Goal: Contribute content: Contribute content

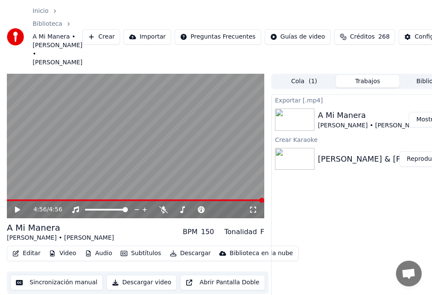
scroll to position [0, 29]
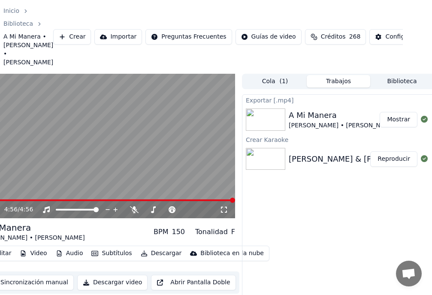
drag, startPoint x: 201, startPoint y: 1, endPoint x: 161, endPoint y: 80, distance: 89.1
click at [265, 12] on div "Inicio Biblioteca A Mi Manera • [PERSON_NAME] • [PERSON_NAME] Crear Importar Pr…" at bounding box center [187, 37] width 432 height 74
click at [64, 33] on button "Crear" at bounding box center [72, 36] width 38 height 15
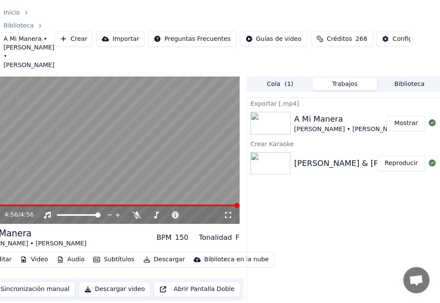
scroll to position [0, 25]
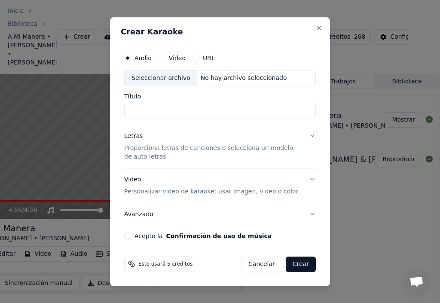
click at [141, 111] on input "Título" at bounding box center [219, 110] width 191 height 15
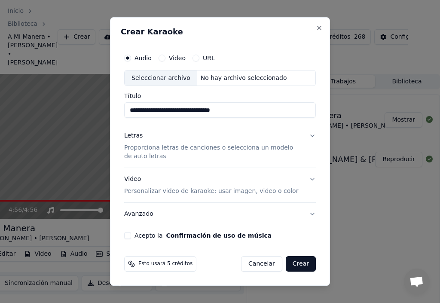
click at [158, 78] on div "Seleccionar archivo" at bounding box center [160, 77] width 73 height 15
type input "**********"
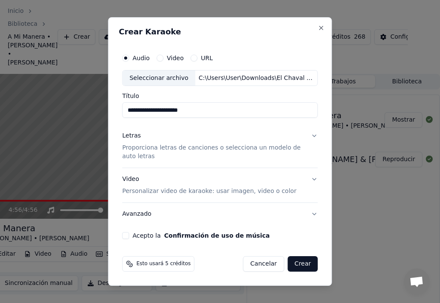
click at [136, 138] on div "Letras" at bounding box center [131, 136] width 18 height 9
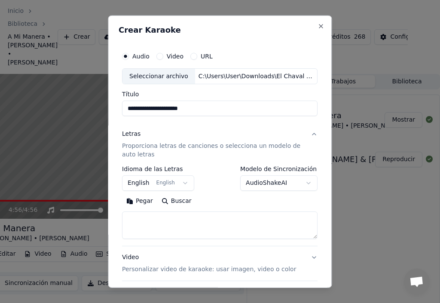
click at [178, 183] on button "English English" at bounding box center [158, 182] width 72 height 15
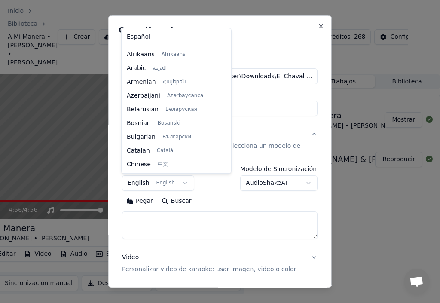
scroll to position [69, 0]
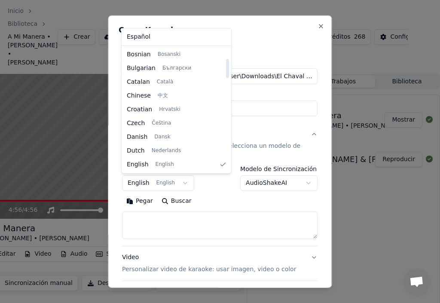
select select "**"
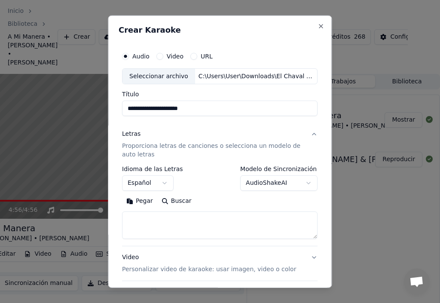
click at [140, 203] on button "Pegar" at bounding box center [139, 201] width 35 height 14
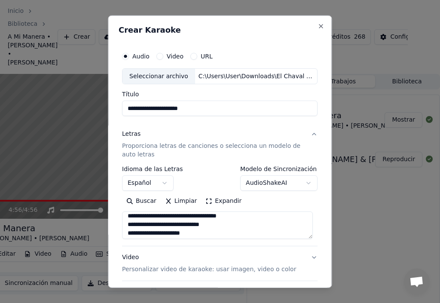
scroll to position [0, 0]
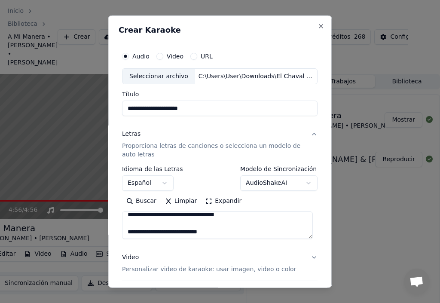
drag, startPoint x: 125, startPoint y: 221, endPoint x: 246, endPoint y: 233, distance: 120.7
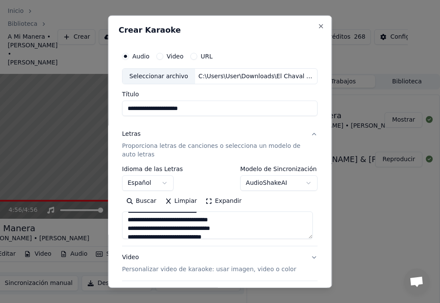
click at [246, 233] on textarea "**********" at bounding box center [217, 224] width 191 height 27
drag, startPoint x: 221, startPoint y: 230, endPoint x: 126, endPoint y: 223, distance: 94.7
click at [126, 223] on textarea "**********" at bounding box center [217, 224] width 191 height 27
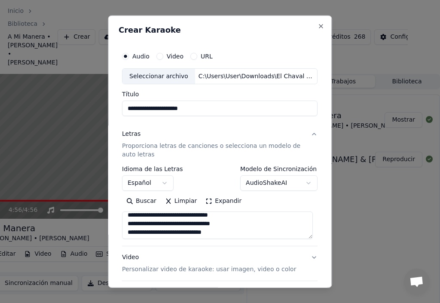
scroll to position [60, 0]
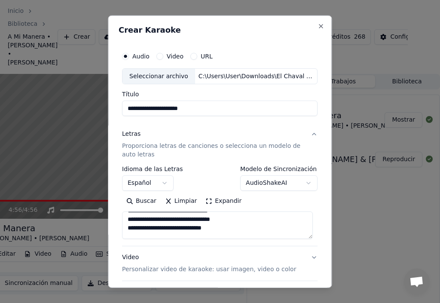
click at [264, 222] on textarea "**********" at bounding box center [217, 224] width 191 height 27
drag, startPoint x: 127, startPoint y: 229, endPoint x: 131, endPoint y: 230, distance: 4.8
click at [131, 229] on textarea "**********" at bounding box center [217, 224] width 191 height 27
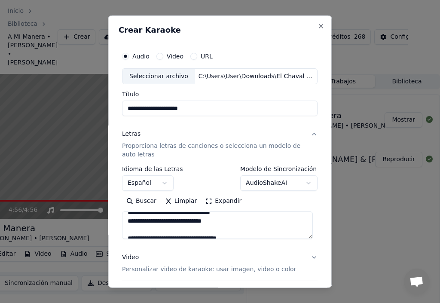
scroll to position [81, 0]
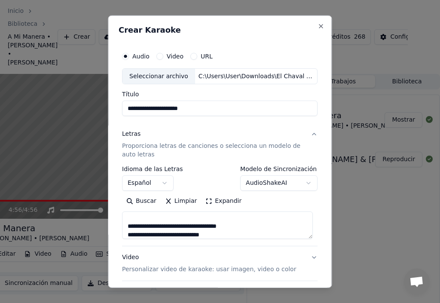
drag, startPoint x: 230, startPoint y: 228, endPoint x: 106, endPoint y: 231, distance: 123.6
click at [106, 231] on body "**********" at bounding box center [191, 151] width 432 height 303
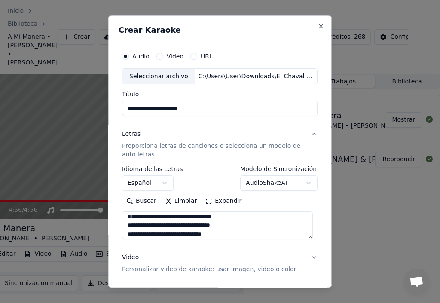
scroll to position [0, 0]
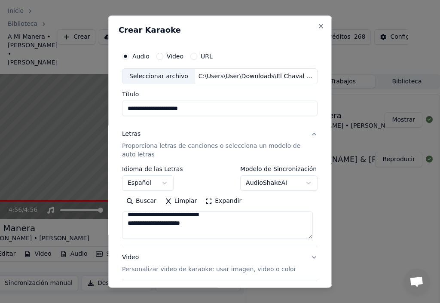
drag, startPoint x: 126, startPoint y: 225, endPoint x: 140, endPoint y: 221, distance: 14.6
click at [140, 229] on textarea "**********" at bounding box center [217, 224] width 191 height 27
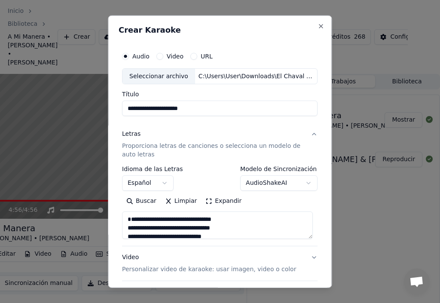
drag, startPoint x: 146, startPoint y: 232, endPoint x: 126, endPoint y: 229, distance: 20.4
click at [126, 229] on textarea "**********" at bounding box center [217, 224] width 191 height 27
click at [241, 231] on textarea "**********" at bounding box center [217, 224] width 191 height 27
drag, startPoint x: 239, startPoint y: 231, endPoint x: 130, endPoint y: 231, distance: 109.4
click at [130, 231] on textarea "**********" at bounding box center [217, 224] width 191 height 27
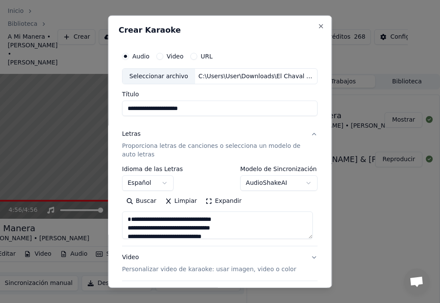
type textarea "**********"
click at [299, 241] on div "**********" at bounding box center [219, 206] width 195 height 80
click at [132, 136] on div "Letras" at bounding box center [131, 134] width 18 height 9
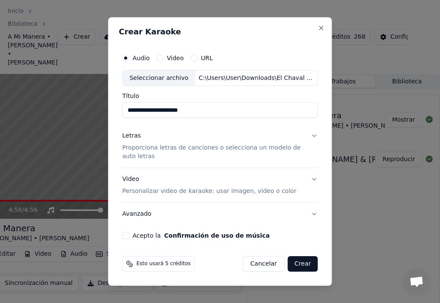
click at [131, 137] on div "Letras" at bounding box center [131, 136] width 18 height 9
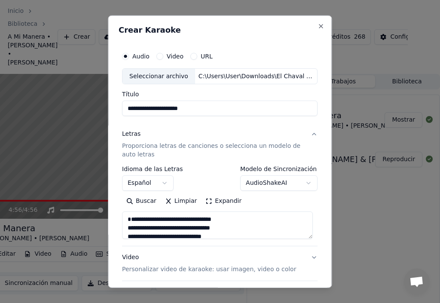
click at [132, 219] on textarea "**********" at bounding box center [217, 224] width 191 height 27
click at [132, 134] on div "Letras" at bounding box center [131, 134] width 18 height 9
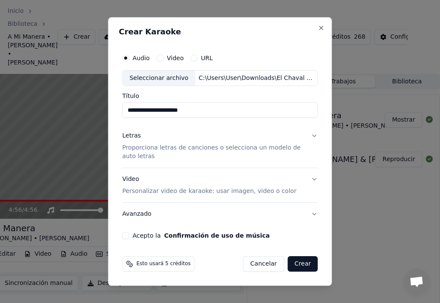
click at [133, 135] on div "Letras" at bounding box center [131, 136] width 18 height 9
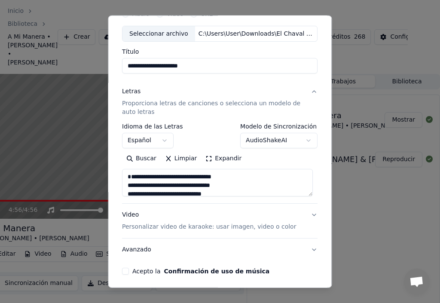
scroll to position [43, 0]
click at [133, 92] on div "Letras" at bounding box center [131, 91] width 18 height 9
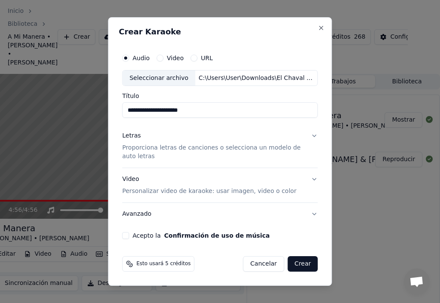
click at [135, 136] on div "Letras" at bounding box center [131, 136] width 18 height 9
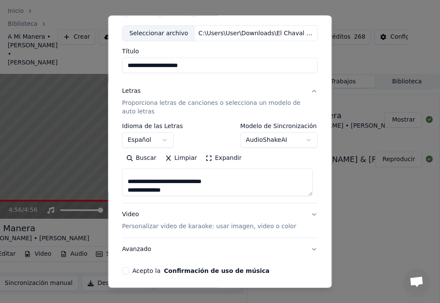
scroll to position [143, 0]
drag, startPoint x: 246, startPoint y: 187, endPoint x: 223, endPoint y: 196, distance: 24.9
click at [200, 187] on textarea "**********" at bounding box center [217, 181] width 191 height 27
type textarea "**********"
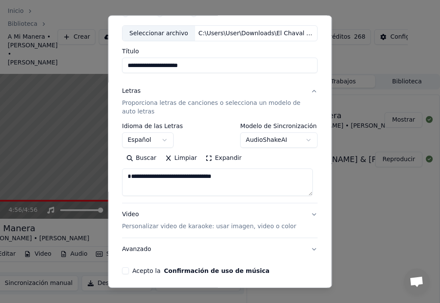
drag, startPoint x: 247, startPoint y: 183, endPoint x: 77, endPoint y: 228, distance: 175.8
click at [122, 204] on div "**********" at bounding box center [219, 170] width 195 height 180
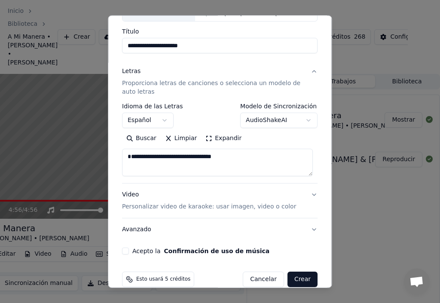
scroll to position [76, 0]
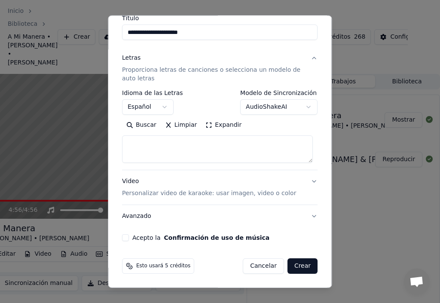
click at [144, 126] on button "Buscar" at bounding box center [141, 125] width 39 height 14
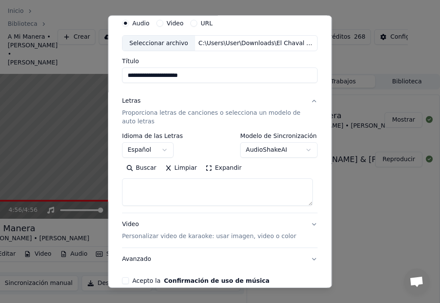
click at [130, 102] on div "Letras" at bounding box center [131, 101] width 18 height 9
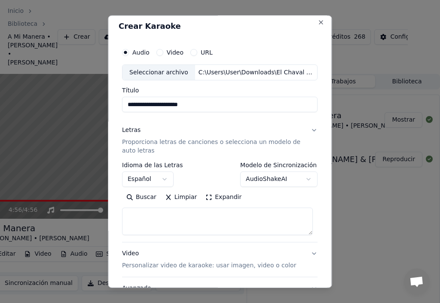
scroll to position [0, 0]
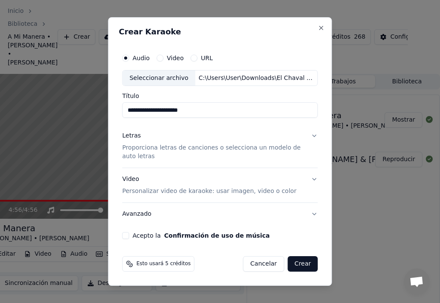
click at [136, 137] on div "Letras" at bounding box center [131, 136] width 18 height 9
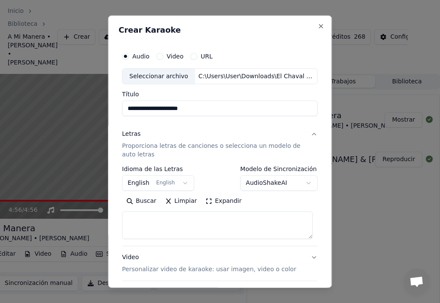
click at [137, 217] on textarea at bounding box center [217, 224] width 191 height 27
click at [137, 201] on button "Buscar" at bounding box center [141, 201] width 39 height 14
click at [130, 134] on div "Letras" at bounding box center [131, 134] width 18 height 9
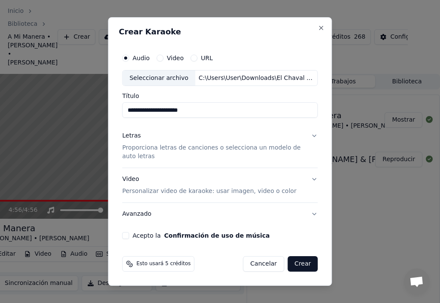
click at [132, 135] on div "Letras" at bounding box center [131, 136] width 18 height 9
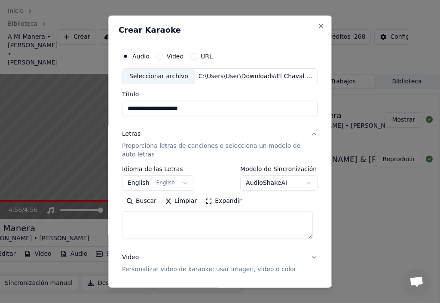
click at [126, 58] on icon "button" at bounding box center [125, 55] width 3 height 3
click at [192, 110] on input "**********" at bounding box center [219, 107] width 195 height 15
click at [180, 183] on button "English English" at bounding box center [158, 182] width 72 height 15
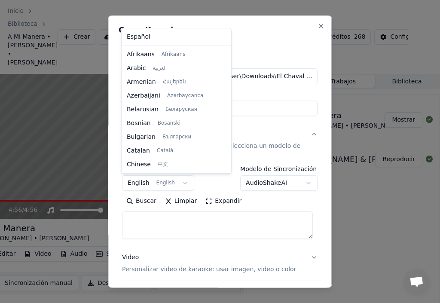
scroll to position [69, 0]
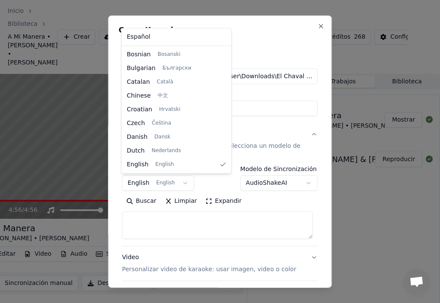
select select "**"
drag, startPoint x: 142, startPoint y: 38, endPoint x: 146, endPoint y: 42, distance: 5.8
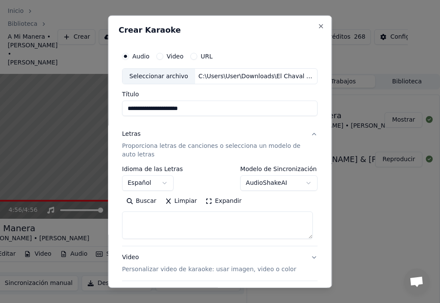
click at [134, 132] on div "Letras" at bounding box center [131, 134] width 18 height 9
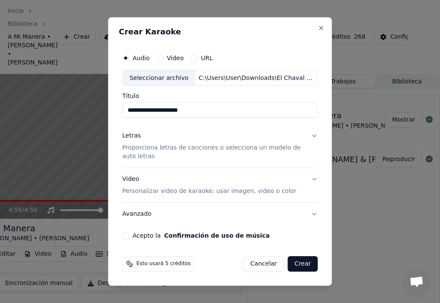
click at [138, 133] on div "Letras" at bounding box center [131, 136] width 18 height 9
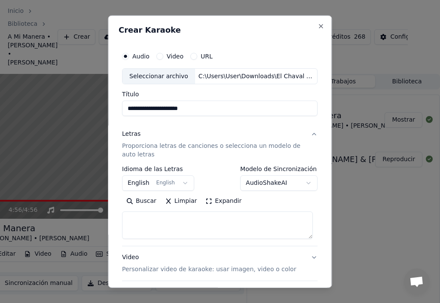
click at [172, 228] on textarea at bounding box center [217, 224] width 191 height 27
click at [224, 203] on button "Expandir" at bounding box center [223, 201] width 45 height 14
click at [181, 202] on button "Limpiar" at bounding box center [181, 201] width 40 height 14
click at [144, 201] on button "Pegar" at bounding box center [139, 201] width 35 height 14
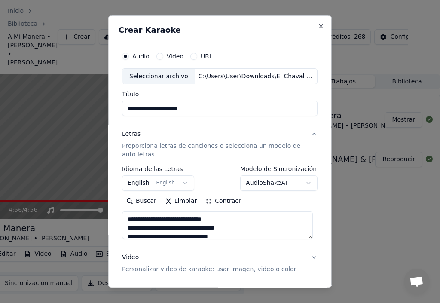
type textarea "**********"
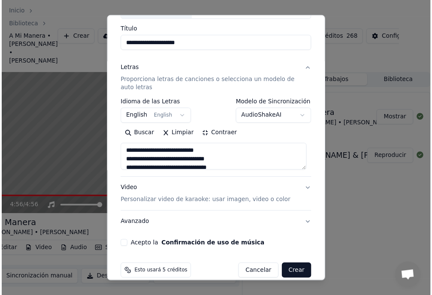
scroll to position [76, 0]
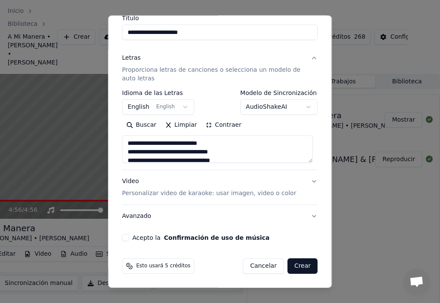
drag, startPoint x: 122, startPoint y: 237, endPoint x: 127, endPoint y: 241, distance: 5.8
click at [123, 237] on button "Acepto la Confirmación de uso de música" at bounding box center [125, 237] width 7 height 7
click at [295, 268] on button "Crear" at bounding box center [302, 265] width 30 height 15
select select "**"
type textarea "**********"
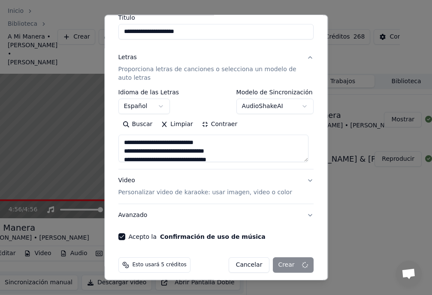
select select
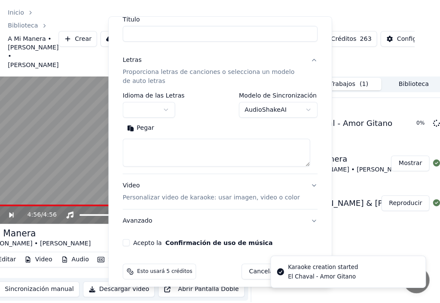
scroll to position [0, 0]
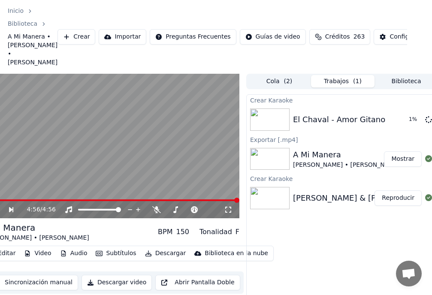
click at [9, 248] on button "Editar" at bounding box center [1, 254] width 35 height 12
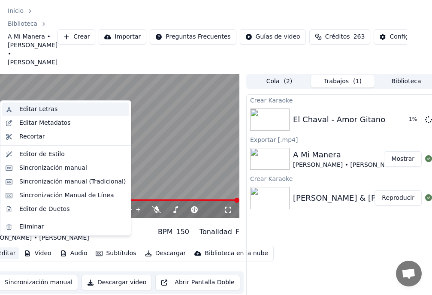
click at [35, 110] on div "Editar Letras" at bounding box center [38, 109] width 38 height 9
click at [8, 248] on button "Editar" at bounding box center [1, 254] width 35 height 12
click at [48, 110] on div "Editar Letras" at bounding box center [38, 109] width 38 height 9
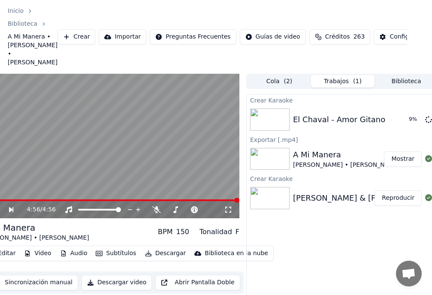
click at [346, 114] on div "El Chaval - Amor Gitano" at bounding box center [339, 120] width 92 height 12
click at [334, 114] on div "El Chaval - Amor Gitano" at bounding box center [339, 120] width 92 height 12
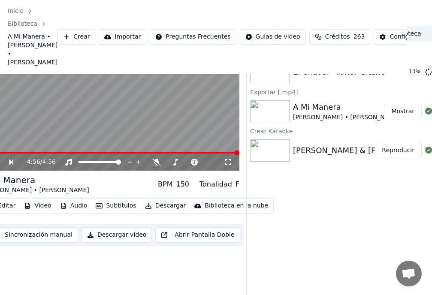
scroll to position [0, 25]
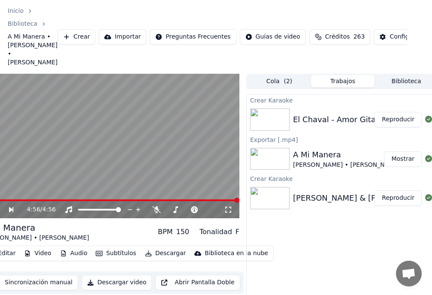
click at [401, 112] on button "Reproducir" at bounding box center [398, 119] width 47 height 15
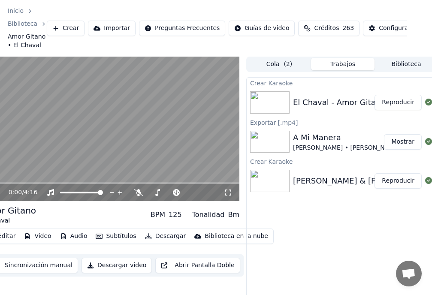
click at [19, 189] on span "0:00" at bounding box center [15, 192] width 13 height 9
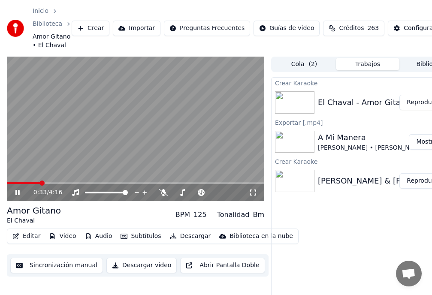
click at [15, 184] on span at bounding box center [136, 183] width 258 height 2
click at [24, 168] on video at bounding box center [136, 129] width 258 height 145
click at [30, 237] on button "Editar" at bounding box center [26, 236] width 35 height 12
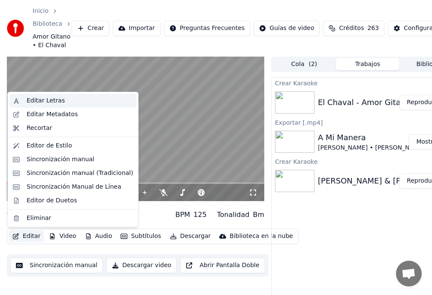
click at [47, 102] on div "Editar Letras" at bounding box center [46, 101] width 38 height 9
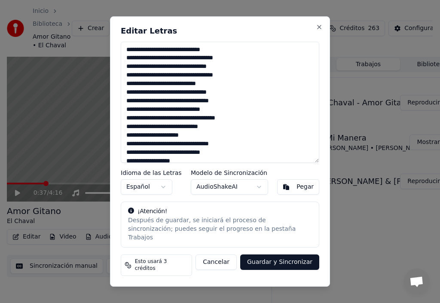
drag, startPoint x: 126, startPoint y: 91, endPoint x: 164, endPoint y: 103, distance: 39.2
click at [164, 103] on textarea "**********" at bounding box center [220, 102] width 198 height 121
drag, startPoint x: 183, startPoint y: 104, endPoint x: 192, endPoint y: 108, distance: 10.0
click at [192, 108] on textarea "**********" at bounding box center [220, 102] width 198 height 121
drag, startPoint x: 219, startPoint y: 115, endPoint x: 125, endPoint y: 94, distance: 96.9
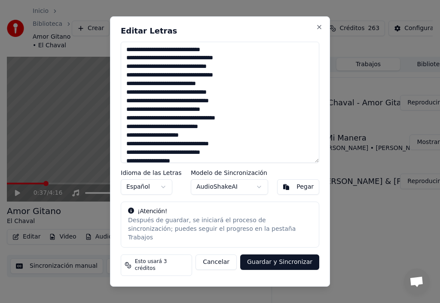
click at [125, 94] on textarea "**********" at bounding box center [220, 102] width 198 height 121
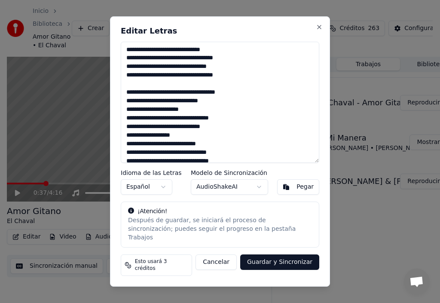
click at [128, 97] on textarea "**********" at bounding box center [220, 102] width 198 height 121
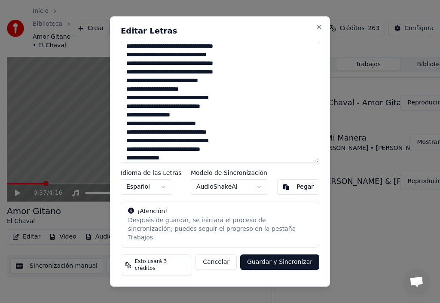
scroll to position [15, 0]
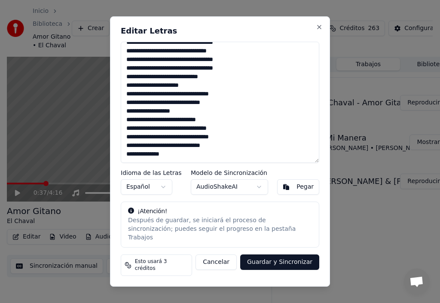
click at [172, 162] on textarea "**********" at bounding box center [220, 102] width 198 height 121
click at [200, 154] on textarea "**********" at bounding box center [220, 102] width 198 height 121
click at [217, 154] on textarea "**********" at bounding box center [220, 102] width 198 height 121
click at [176, 163] on textarea "**********" at bounding box center [220, 102] width 198 height 121
click at [175, 163] on textarea "**********" at bounding box center [220, 102] width 198 height 121
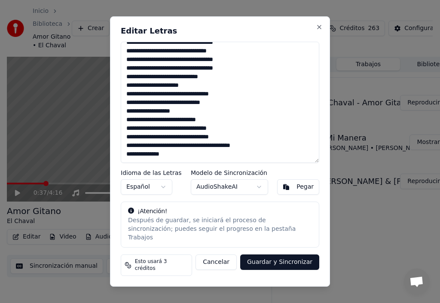
drag, startPoint x: 124, startPoint y: 58, endPoint x: 237, endPoint y: 159, distance: 151.3
click at [237, 159] on textarea "**********" at bounding box center [220, 102] width 198 height 121
click at [246, 157] on textarea "**********" at bounding box center [220, 102] width 198 height 121
click at [275, 103] on textarea "**********" at bounding box center [220, 102] width 198 height 121
click at [173, 163] on textarea "**********" at bounding box center [220, 102] width 198 height 121
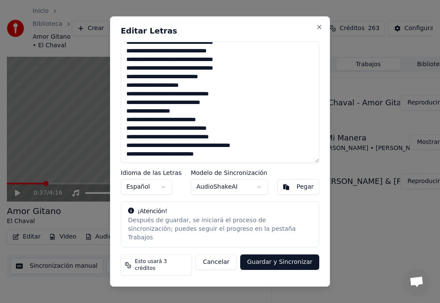
click at [170, 162] on textarea "**********" at bounding box center [220, 102] width 198 height 121
click at [169, 163] on textarea "**********" at bounding box center [220, 102] width 198 height 121
click at [209, 163] on textarea "**********" at bounding box center [220, 102] width 198 height 121
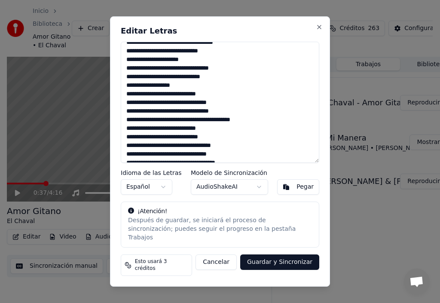
scroll to position [55, 0]
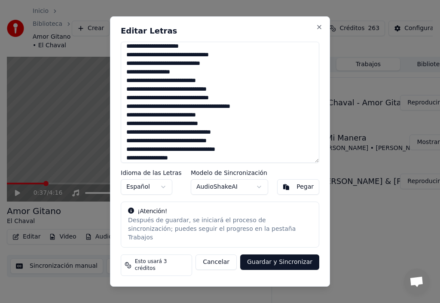
click at [163, 163] on textarea "**********" at bounding box center [220, 102] width 198 height 121
click at [169, 163] on textarea "**********" at bounding box center [220, 102] width 198 height 121
click at [188, 163] on textarea "**********" at bounding box center [220, 102] width 198 height 121
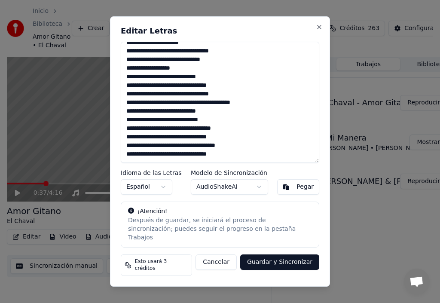
scroll to position [63, 0]
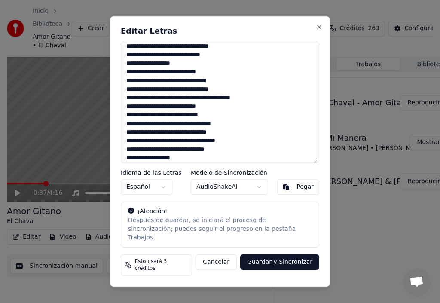
click at [163, 163] on textarea "**********" at bounding box center [220, 102] width 198 height 121
click at [178, 163] on textarea "**********" at bounding box center [220, 102] width 198 height 121
click at [270, 163] on textarea "**********" at bounding box center [220, 102] width 198 height 121
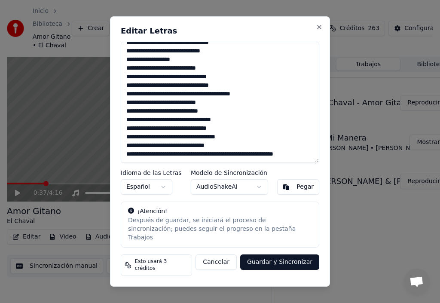
click at [266, 158] on textarea "**********" at bounding box center [220, 102] width 198 height 121
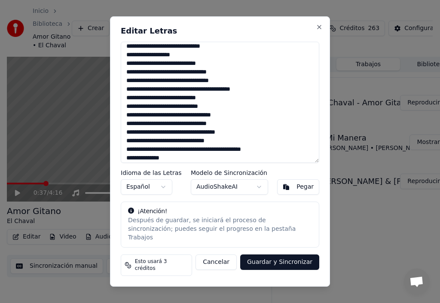
click at [179, 163] on textarea "**********" at bounding box center [220, 102] width 198 height 121
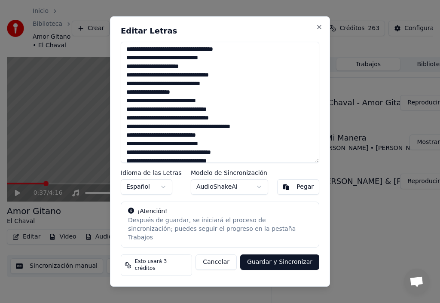
scroll to position [76, 0]
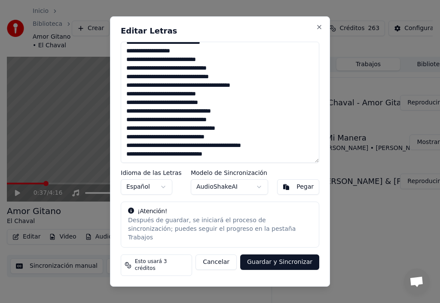
click at [228, 163] on textarea "**********" at bounding box center [220, 102] width 198 height 121
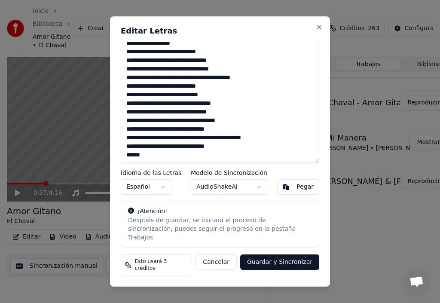
scroll to position [84, 0]
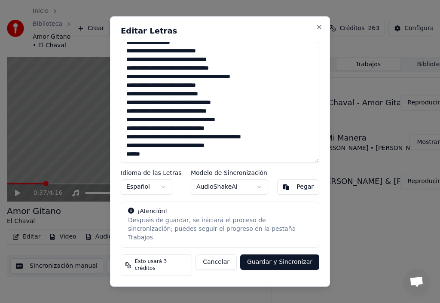
drag, startPoint x: 128, startPoint y: 162, endPoint x: 115, endPoint y: 163, distance: 13.3
click at [115, 163] on div "**********" at bounding box center [220, 151] width 220 height 270
click at [160, 160] on textarea "**********" at bounding box center [220, 102] width 198 height 121
click at [221, 162] on textarea "**********" at bounding box center [220, 102] width 198 height 121
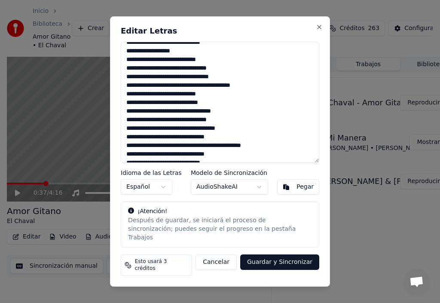
scroll to position [89, 0]
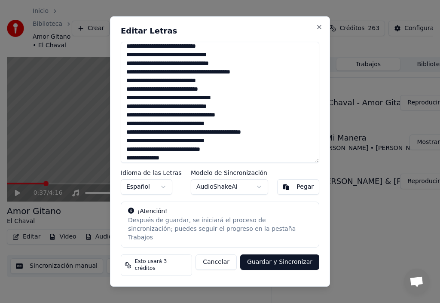
click at [177, 163] on textarea "**********" at bounding box center [220, 102] width 198 height 121
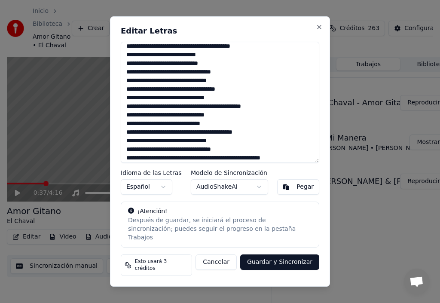
scroll to position [123, 0]
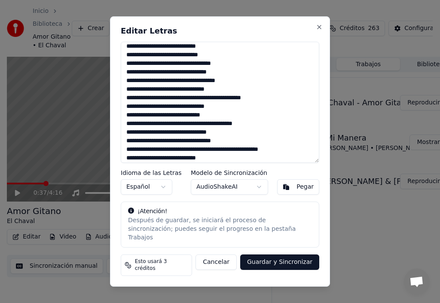
click at [131, 156] on textarea at bounding box center [220, 102] width 198 height 121
click at [146, 131] on textarea at bounding box center [220, 102] width 198 height 121
click at [183, 131] on textarea at bounding box center [220, 102] width 198 height 121
click at [156, 156] on textarea at bounding box center [220, 102] width 198 height 121
click at [178, 157] on textarea at bounding box center [220, 102] width 198 height 121
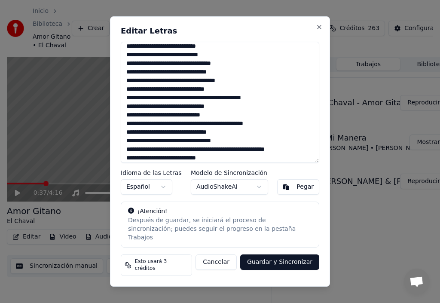
click at [208, 157] on textarea at bounding box center [220, 102] width 198 height 121
click at [200, 155] on textarea at bounding box center [220, 102] width 198 height 121
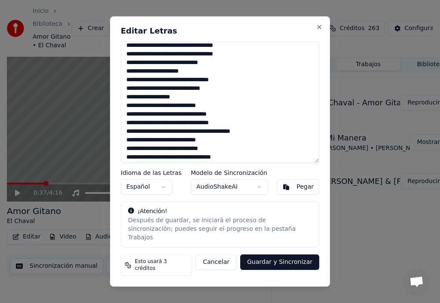
scroll to position [43, 0]
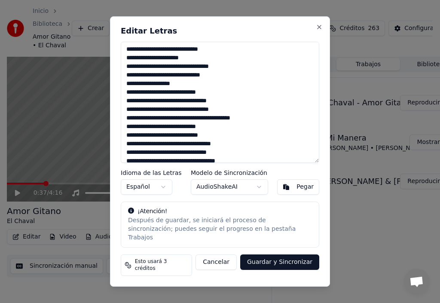
click at [182, 134] on textarea at bounding box center [220, 102] width 198 height 121
click at [170, 134] on textarea at bounding box center [220, 102] width 198 height 121
click at [145, 142] on textarea at bounding box center [220, 102] width 198 height 121
click at [127, 144] on textarea at bounding box center [220, 102] width 198 height 121
click at [251, 136] on textarea at bounding box center [220, 102] width 198 height 121
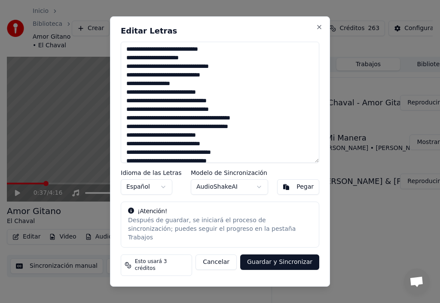
click at [134, 144] on textarea at bounding box center [220, 102] width 198 height 121
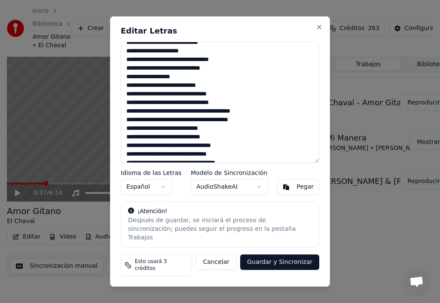
scroll to position [93, 0]
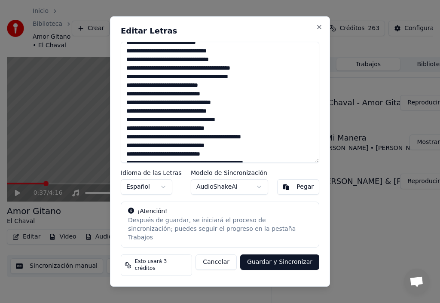
drag, startPoint x: 129, startPoint y: 120, endPoint x: 105, endPoint y: 130, distance: 26.5
click at [121, 121] on textarea at bounding box center [220, 102] width 198 height 121
drag, startPoint x: 145, startPoint y: 136, endPoint x: 124, endPoint y: 139, distance: 20.8
click at [124, 139] on textarea at bounding box center [220, 102] width 198 height 121
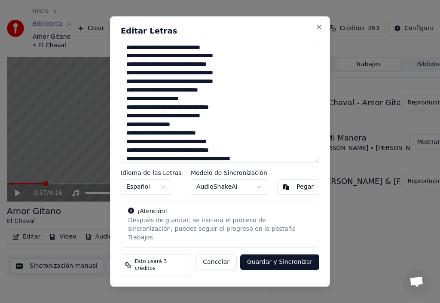
scroll to position [0, 0]
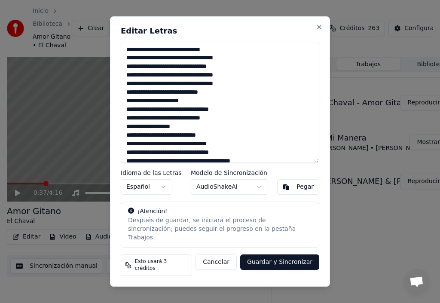
drag, startPoint x: 145, startPoint y: 91, endPoint x: 101, endPoint y: 103, distance: 46.2
click at [120, 93] on div "Editar Letras Idioma de las Letras Español Modelo de Sincronización AudioShakeA…" at bounding box center [220, 151] width 220 height 270
drag, startPoint x: 139, startPoint y: 89, endPoint x: 107, endPoint y: 88, distance: 32.2
click at [118, 88] on div "Editar Letras Idioma de las Letras Español Modelo de Sincronización AudioShakeA…" at bounding box center [220, 151] width 220 height 270
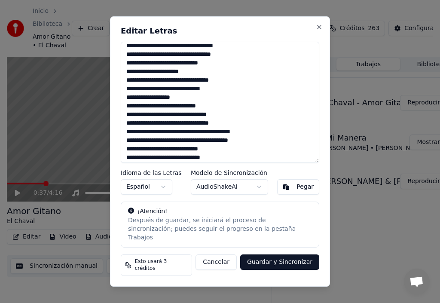
scroll to position [43, 0]
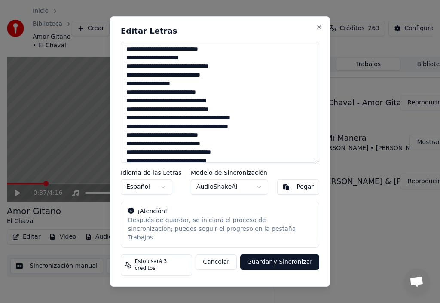
click at [216, 126] on textarea at bounding box center [220, 102] width 198 height 121
click at [215, 125] on textarea at bounding box center [220, 102] width 198 height 121
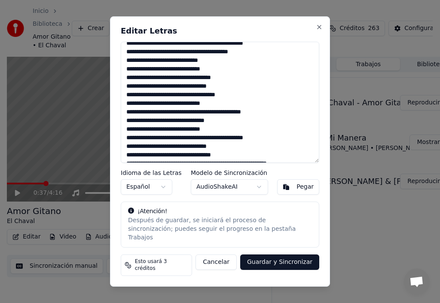
scroll to position [120, 0]
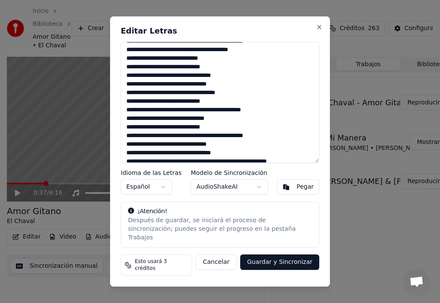
click at [138, 118] on textarea at bounding box center [220, 102] width 198 height 121
drag, startPoint x: 150, startPoint y: 134, endPoint x: 125, endPoint y: 137, distance: 24.6
click at [125, 137] on textarea at bounding box center [220, 102] width 198 height 121
click at [161, 135] on textarea at bounding box center [220, 102] width 198 height 121
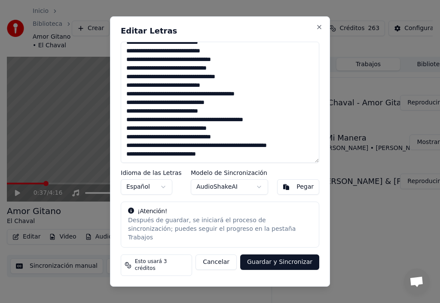
click at [216, 162] on textarea at bounding box center [220, 102] width 198 height 121
drag, startPoint x: 218, startPoint y: 102, endPoint x: 192, endPoint y: 100, distance: 26.7
click at [197, 102] on textarea at bounding box center [220, 102] width 198 height 121
click at [185, 127] on textarea at bounding box center [220, 102] width 198 height 121
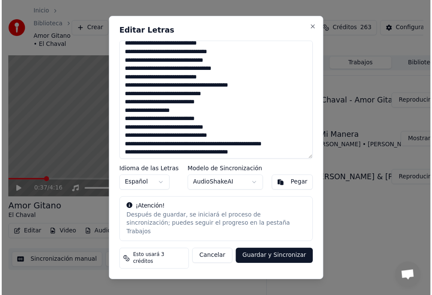
scroll to position [144, 0]
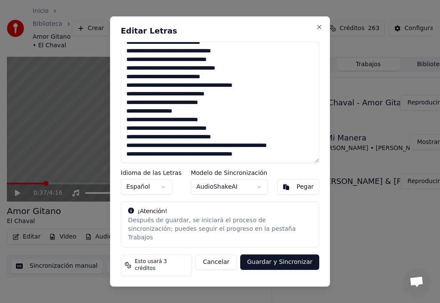
click at [132, 145] on textarea at bounding box center [220, 102] width 198 height 121
click at [216, 153] on textarea at bounding box center [220, 102] width 198 height 121
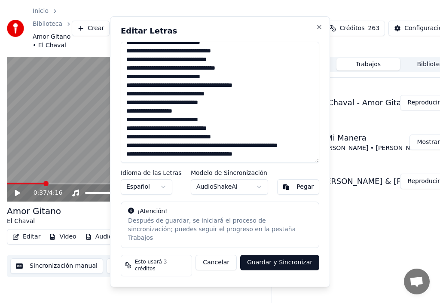
type textarea "**********"
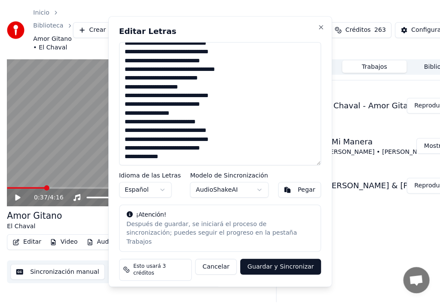
scroll to position [50, 0]
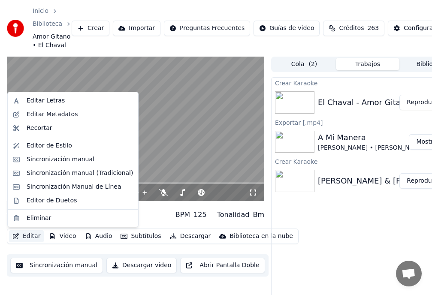
click at [27, 236] on button "Editar" at bounding box center [26, 236] width 35 height 12
click at [48, 103] on div "Editar Letras" at bounding box center [46, 101] width 38 height 9
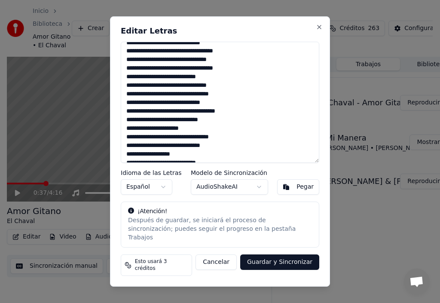
scroll to position [0, 0]
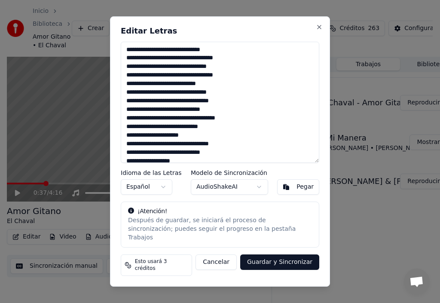
drag, startPoint x: 126, startPoint y: 91, endPoint x: 215, endPoint y: 114, distance: 92.4
click at [215, 114] on textarea "**********" at bounding box center [220, 102] width 198 height 121
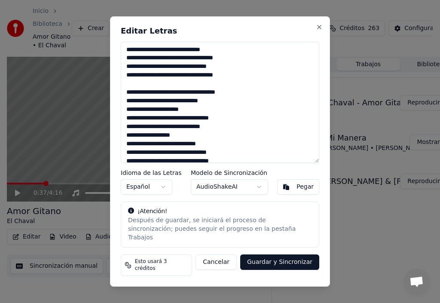
click at [128, 99] on textarea "**********" at bounding box center [220, 102] width 198 height 121
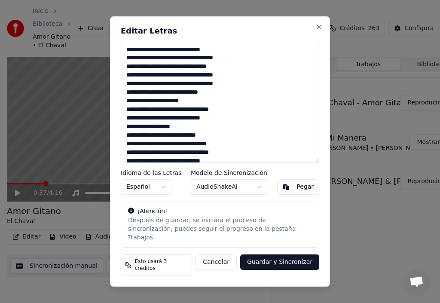
scroll to position [15, 0]
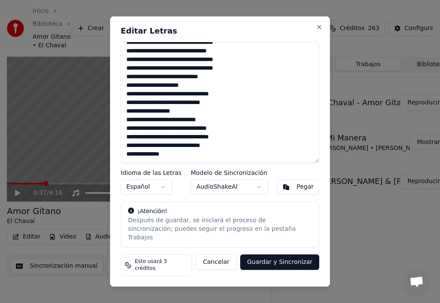
click at [221, 155] on textarea "**********" at bounding box center [220, 102] width 198 height 121
click at [169, 163] on textarea "**********" at bounding box center [220, 102] width 198 height 121
click at [239, 163] on textarea "**********" at bounding box center [220, 102] width 198 height 121
click at [171, 162] on textarea "**********" at bounding box center [220, 102] width 198 height 121
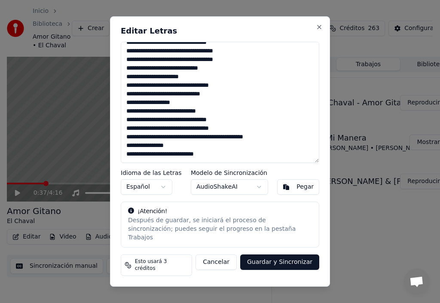
click at [126, 153] on textarea "**********" at bounding box center [220, 102] width 198 height 121
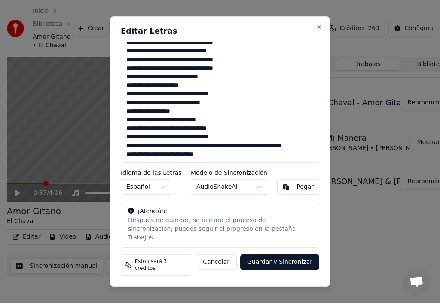
click at [197, 162] on textarea "**********" at bounding box center [220, 102] width 198 height 121
click at [218, 162] on textarea "**********" at bounding box center [220, 102] width 198 height 121
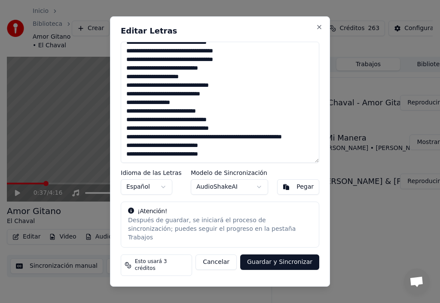
click at [126, 163] on textarea "**********" at bounding box center [220, 102] width 198 height 121
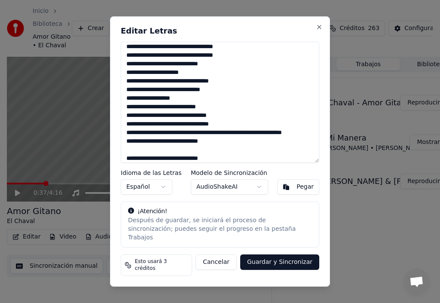
scroll to position [41, 0]
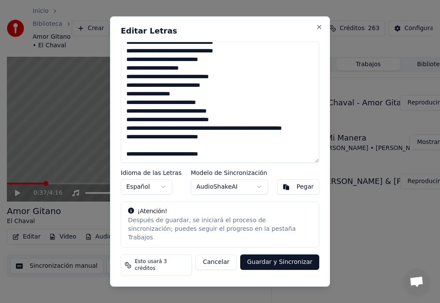
click at [214, 163] on textarea "**********" at bounding box center [220, 102] width 198 height 121
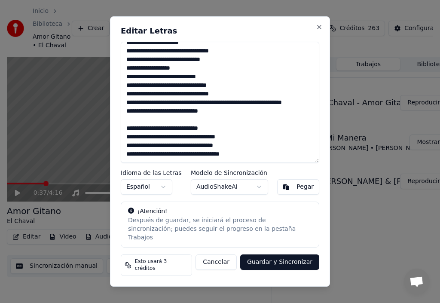
scroll to position [67, 0]
drag, startPoint x: 265, startPoint y: 161, endPoint x: 249, endPoint y: 166, distance: 17.3
click at [249, 163] on textarea "**********" at bounding box center [220, 102] width 198 height 121
click at [247, 161] on textarea "**********" at bounding box center [220, 102] width 198 height 121
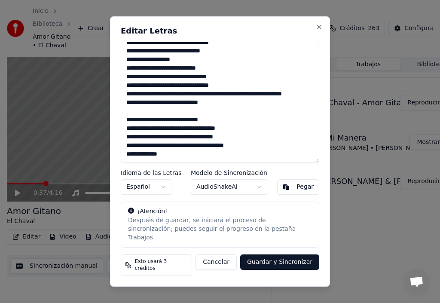
scroll to position [72, 0]
click at [179, 163] on textarea "**********" at bounding box center [220, 102] width 198 height 121
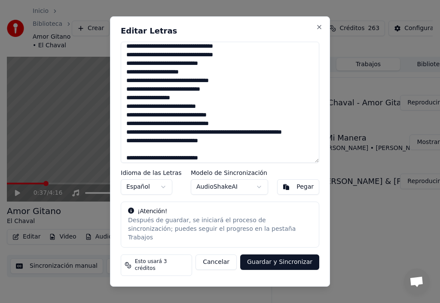
scroll to position [76, 0]
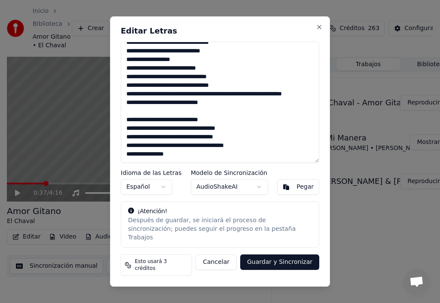
click at [158, 162] on textarea "**********" at bounding box center [220, 102] width 198 height 121
drag, startPoint x: 195, startPoint y: 165, endPoint x: 182, endPoint y: 165, distance: 12.9
click at [195, 163] on textarea "**********" at bounding box center [220, 102] width 198 height 121
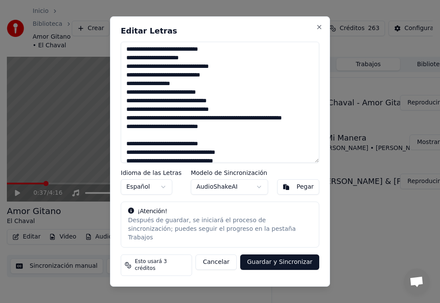
scroll to position [84, 0]
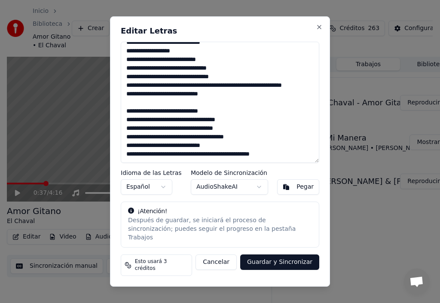
drag, startPoint x: 212, startPoint y: 161, endPoint x: 216, endPoint y: 162, distance: 4.5
click at [216, 162] on textarea "**********" at bounding box center [220, 102] width 198 height 121
click at [213, 162] on textarea "**********" at bounding box center [220, 102] width 198 height 121
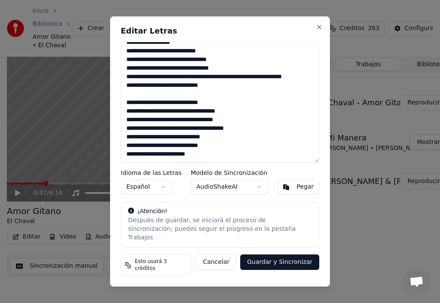
scroll to position [89, 0]
click at [203, 163] on textarea "**********" at bounding box center [220, 102] width 198 height 121
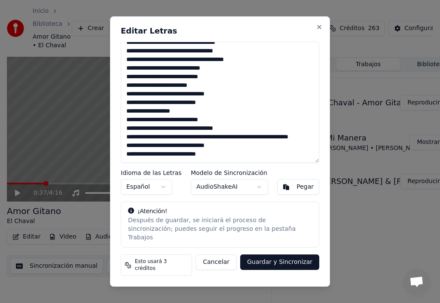
scroll to position [175, 0]
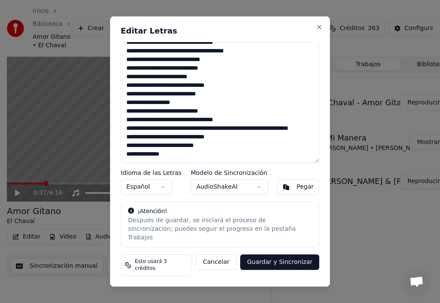
click at [127, 149] on textarea at bounding box center [220, 102] width 198 height 121
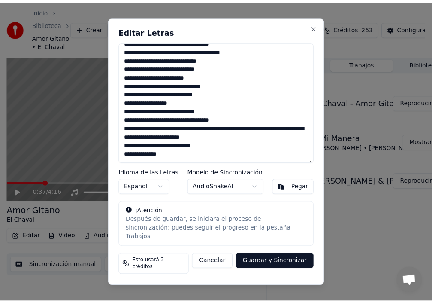
scroll to position [170, 0]
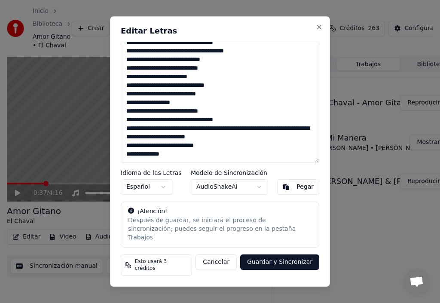
type textarea "**********"
click at [286, 263] on button "Guardar y Sincronizar" at bounding box center [279, 261] width 79 height 15
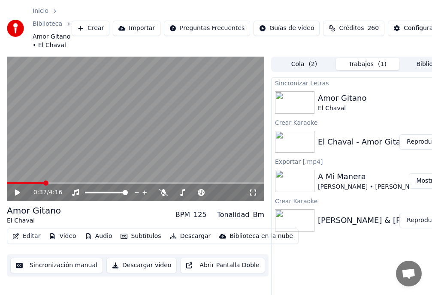
click at [421, 144] on button "Reproducir" at bounding box center [423, 141] width 47 height 15
click at [131, 161] on video at bounding box center [136, 129] width 258 height 145
click at [118, 146] on video at bounding box center [136, 129] width 258 height 145
click at [420, 104] on button "Reproducir" at bounding box center [423, 102] width 47 height 15
click at [27, 237] on button "Editar" at bounding box center [26, 236] width 35 height 12
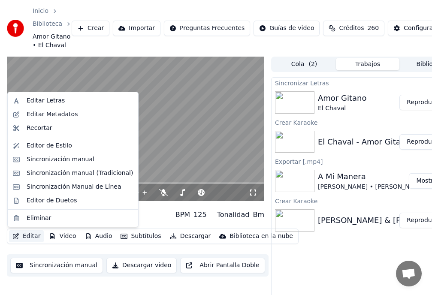
click at [211, 161] on video at bounding box center [136, 129] width 258 height 145
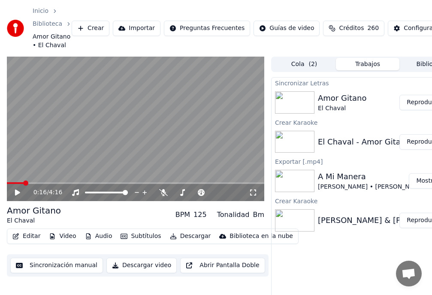
click at [27, 234] on button "Editar" at bounding box center [26, 236] width 35 height 12
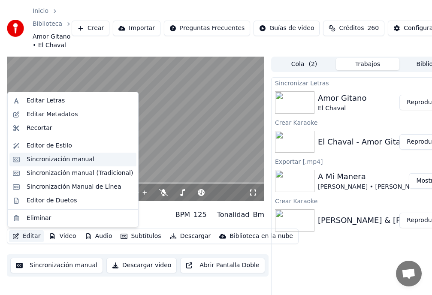
click at [60, 160] on div "Sincronización manual" at bounding box center [61, 159] width 68 height 9
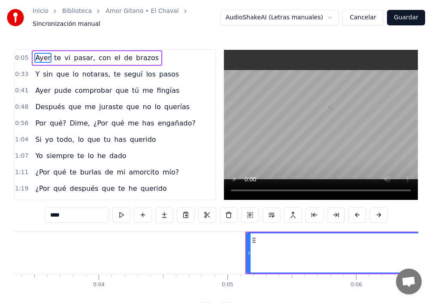
scroll to position [0, 619]
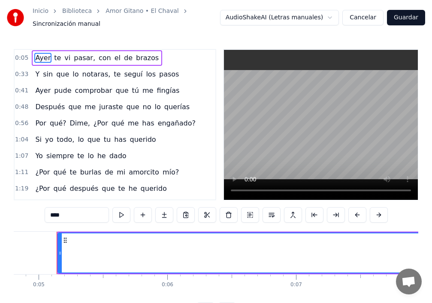
click at [42, 55] on span "Ayer" at bounding box center [42, 58] width 17 height 10
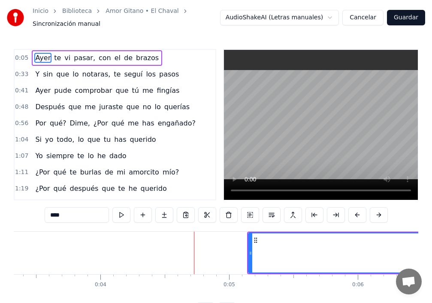
scroll to position [0, 565]
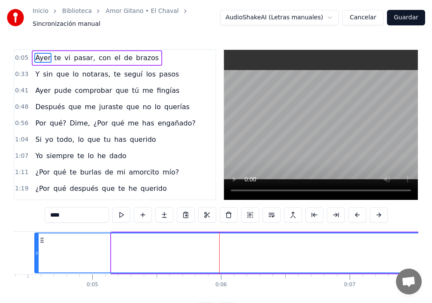
drag, startPoint x: 112, startPoint y: 249, endPoint x: 38, endPoint y: 246, distance: 73.9
click at [36, 249] on icon at bounding box center [36, 252] width 3 height 7
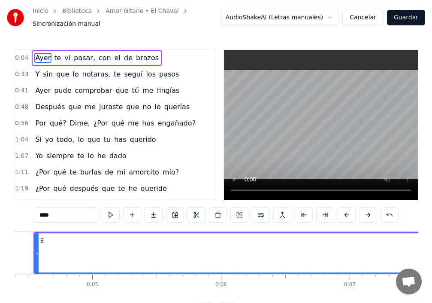
scroll to position [0, 543]
drag, startPoint x: 57, startPoint y: 250, endPoint x: 127, endPoint y: 256, distance: 71.1
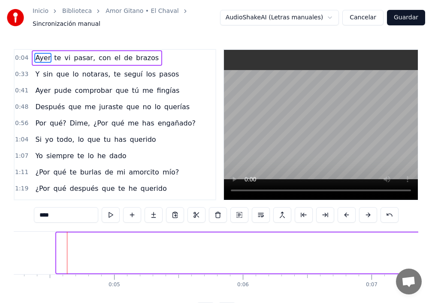
drag, startPoint x: 59, startPoint y: 242, endPoint x: 439, endPoint y: 242, distance: 380.3
click at [432, 242] on html "Inicio Biblioteca Amor Gitano • El Chaval Sincronización manual AudioShakeAI (L…" at bounding box center [216, 165] width 432 height 331
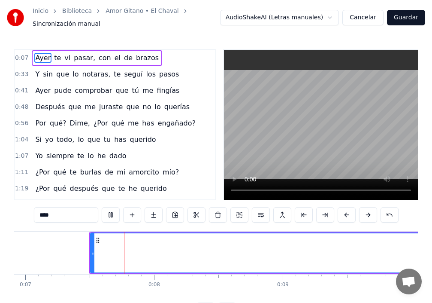
scroll to position [0, 891]
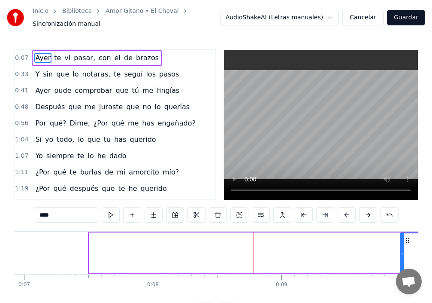
drag, startPoint x: 91, startPoint y: 249, endPoint x: 402, endPoint y: 245, distance: 311.2
click at [402, 249] on icon at bounding box center [402, 252] width 3 height 7
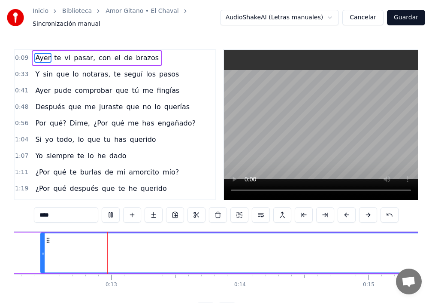
scroll to position [0, 1580]
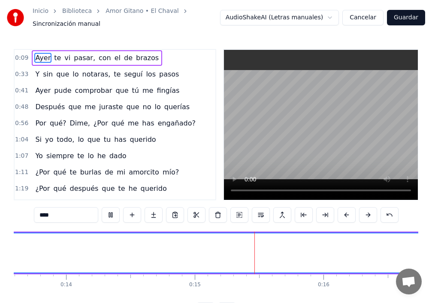
drag, startPoint x: 57, startPoint y: 249, endPoint x: 439, endPoint y: 237, distance: 382.6
click at [432, 237] on html "Inicio Biblioteca Amor Gitano • El Chaval Sincronización manual AudioShakeAI (L…" at bounding box center [216, 165] width 432 height 331
drag, startPoint x: 56, startPoint y: 246, endPoint x: 82, endPoint y: 247, distance: 25.3
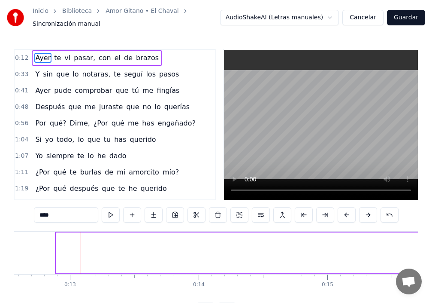
drag, startPoint x: 57, startPoint y: 248, endPoint x: 439, endPoint y: 245, distance: 382.4
click at [432, 245] on html "Inicio Biblioteca Amor Gitano • El Chaval Sincronización manual AudioShakeAI (L…" at bounding box center [216, 165] width 432 height 331
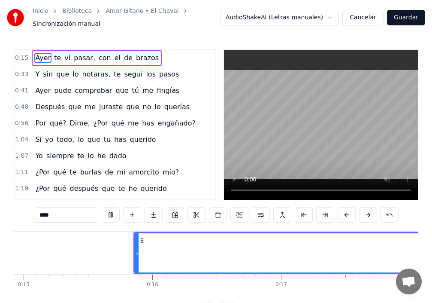
scroll to position [0, 1944]
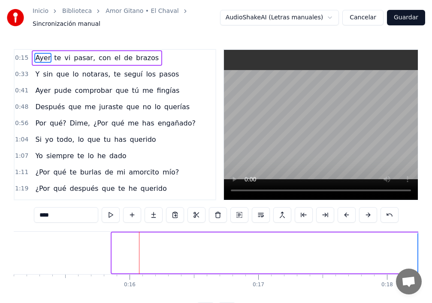
drag, startPoint x: 113, startPoint y: 252, endPoint x: 421, endPoint y: 244, distance: 307.8
click at [421, 244] on div "Inicio Biblioteca Amor Gitano • El Chaval Sincronización manual AudioShakeAI (L…" at bounding box center [216, 159] width 432 height 318
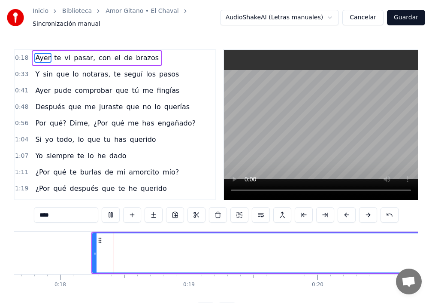
scroll to position [0, 2273]
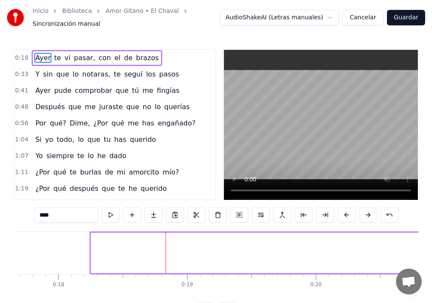
drag, startPoint x: 92, startPoint y: 246, endPoint x: 439, endPoint y: 245, distance: 347.2
click at [432, 245] on html "Inicio Biblioteca Amor Gitano • El Chaval Sincronización manual AudioShakeAI (L…" at bounding box center [216, 165] width 432 height 331
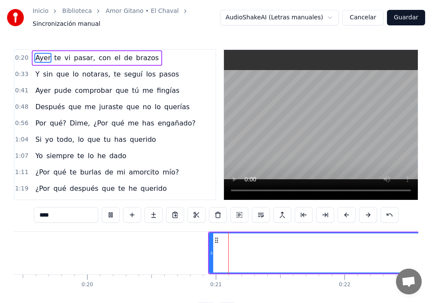
scroll to position [0, 2625]
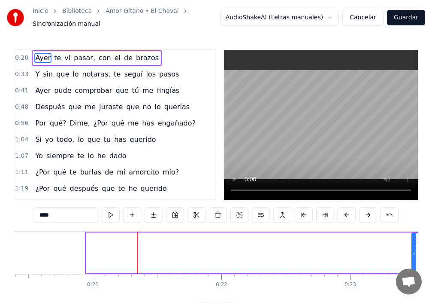
drag, startPoint x: 87, startPoint y: 253, endPoint x: 413, endPoint y: 245, distance: 326.3
click at [413, 248] on div at bounding box center [413, 252] width 3 height 39
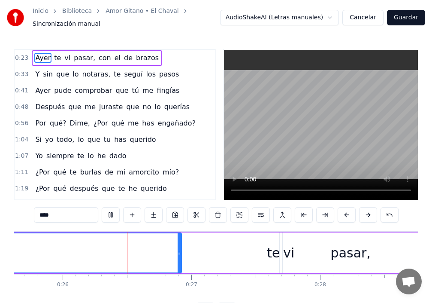
scroll to position [0, 3317]
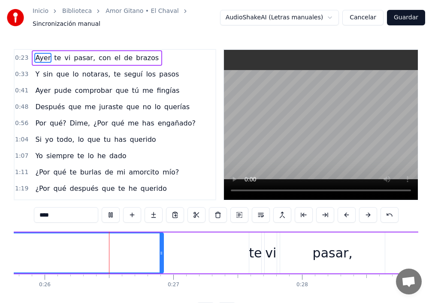
drag, startPoint x: 58, startPoint y: 248, endPoint x: 139, endPoint y: 245, distance: 81.6
click at [183, 247] on div "[DATE] te vi pasar, con el de brazos" at bounding box center [252, 252] width 1066 height 42
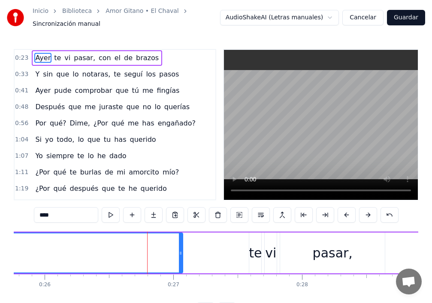
drag, startPoint x: 177, startPoint y: 242, endPoint x: 197, endPoint y: 240, distance: 20.6
click at [182, 240] on div at bounding box center [180, 252] width 3 height 39
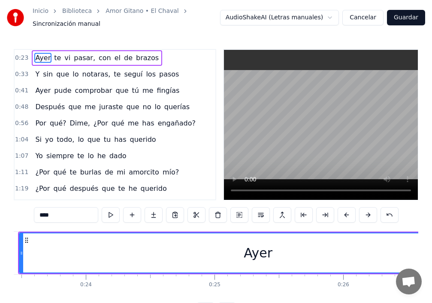
scroll to position [0, 2918]
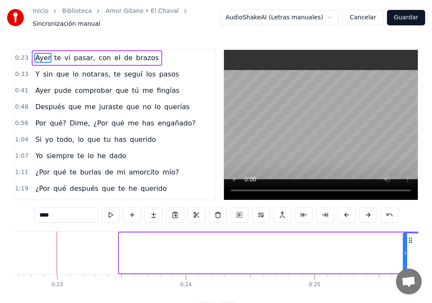
drag, startPoint x: 121, startPoint y: 249, endPoint x: 405, endPoint y: 261, distance: 284.4
click at [405, 261] on div at bounding box center [405, 252] width 3 height 39
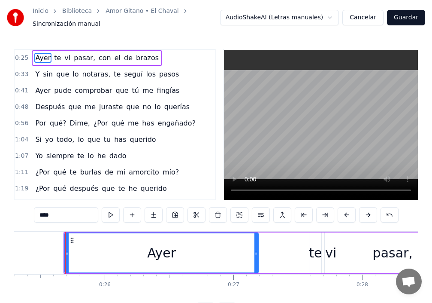
scroll to position [0, 3265]
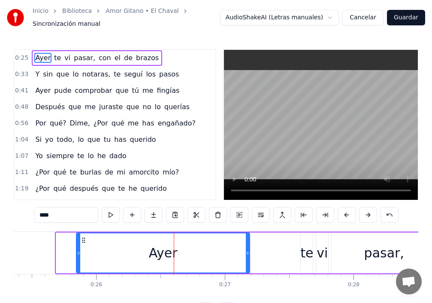
drag, startPoint x: 58, startPoint y: 249, endPoint x: 78, endPoint y: 251, distance: 20.7
click at [78, 251] on icon at bounding box center [78, 252] width 3 height 7
click at [307, 243] on div "te" at bounding box center [306, 252] width 13 height 19
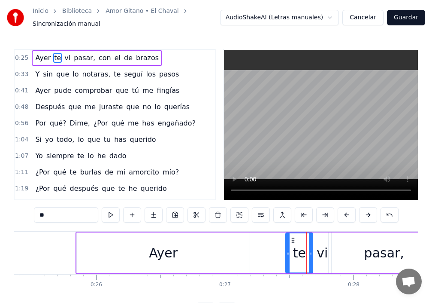
drag, startPoint x: 303, startPoint y: 241, endPoint x: 288, endPoint y: 242, distance: 15.0
click at [288, 242] on div at bounding box center [287, 252] width 3 height 39
click at [325, 243] on div "vi" at bounding box center [322, 252] width 11 height 19
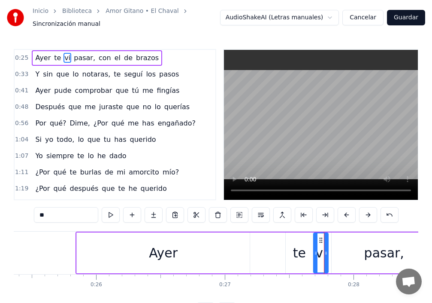
click at [314, 243] on div at bounding box center [315, 252] width 3 height 39
click at [329, 239] on div at bounding box center [326, 252] width 3 height 39
click at [154, 252] on div "Ayer" at bounding box center [163, 252] width 29 height 19
type input "****"
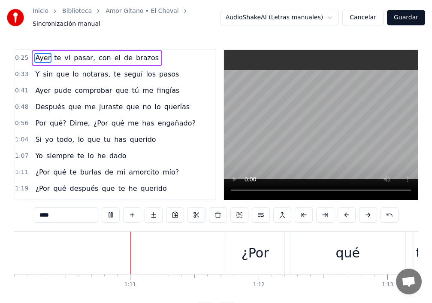
scroll to position [0, 9057]
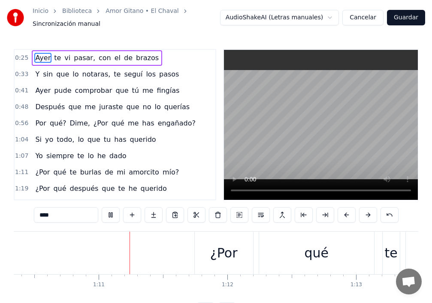
drag, startPoint x: 185, startPoint y: 106, endPoint x: 185, endPoint y: 110, distance: 4.4
click at [185, 110] on div "0:48 Después que me juraste que no lo querías" at bounding box center [115, 107] width 201 height 16
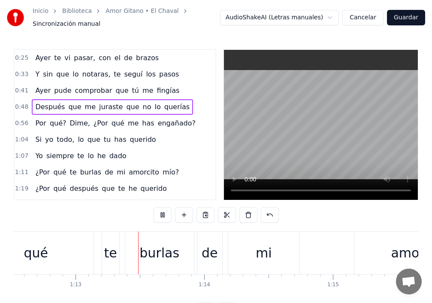
scroll to position [0, 9377]
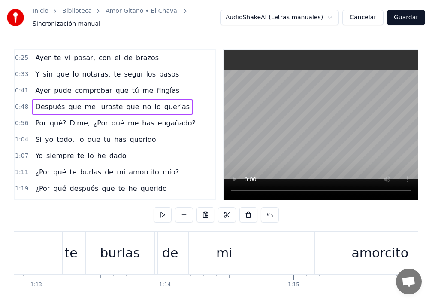
click at [45, 137] on span "yo" at bounding box center [49, 139] width 10 height 10
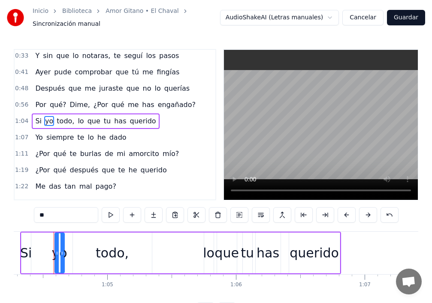
scroll to position [0, 8272]
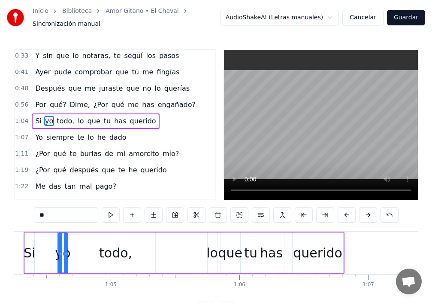
drag, startPoint x: 30, startPoint y: 213, endPoint x: 0, endPoint y: 212, distance: 29.6
click at [0, 212] on div "Inicio Biblioteca Amor Gitano • El Chaval Sincronización manual AudioShakeAI (L…" at bounding box center [216, 159] width 432 height 318
click at [48, 246] on div "Si todo, lo que tu has querido" at bounding box center [184, 252] width 321 height 42
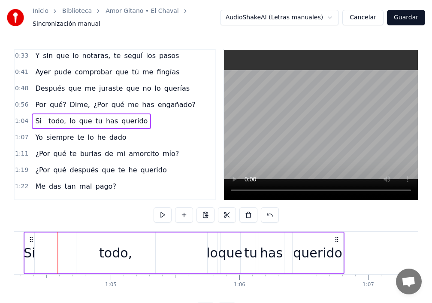
scroll to position [0, 8263]
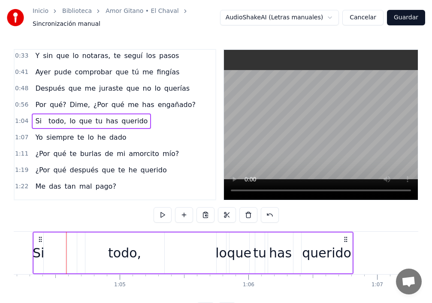
click at [35, 116] on span "Si" at bounding box center [38, 121] width 8 height 10
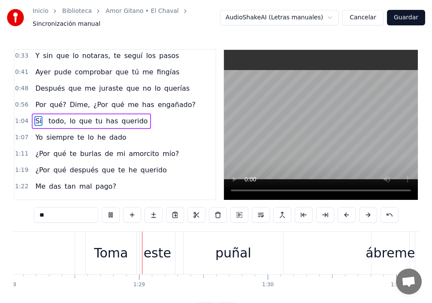
scroll to position [0, 11356]
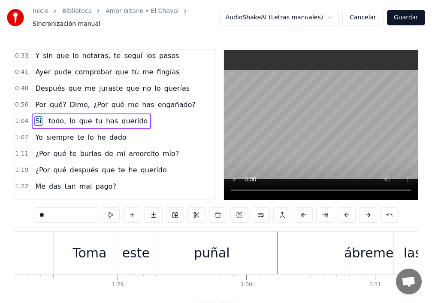
click at [141, 250] on div "este" at bounding box center [135, 252] width 27 height 19
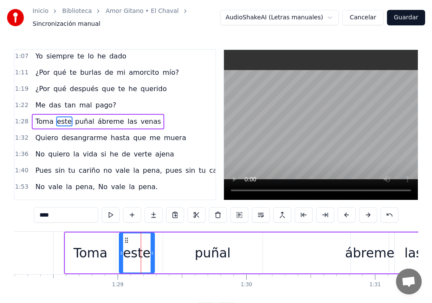
scroll to position [100, 0]
click at [34, 210] on input "****" at bounding box center [66, 214] width 64 height 15
type input "***"
click at [160, 264] on div "Toma ese puñal ábreme las venas" at bounding box center [278, 252] width 429 height 42
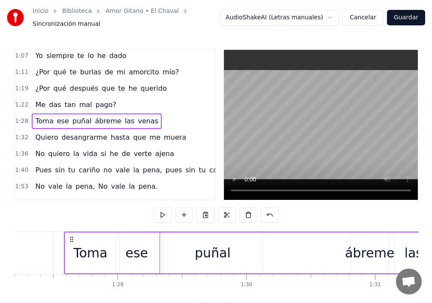
click at [88, 260] on div "Toma" at bounding box center [90, 252] width 51 height 41
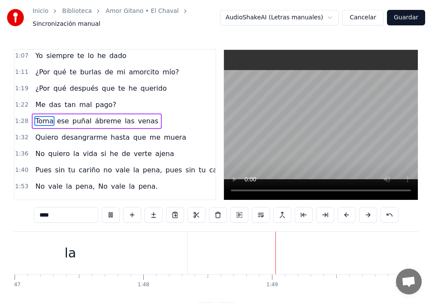
scroll to position [0, 13960]
click at [307, 249] on div "pena." at bounding box center [336, 252] width 61 height 42
type input "*****"
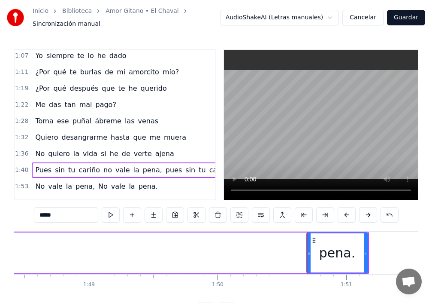
scroll to position [149, 57]
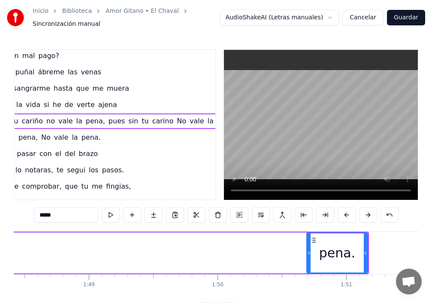
click at [307, 248] on div at bounding box center [307, 252] width 0 height 42
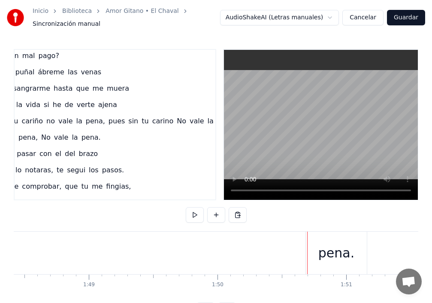
click at [307, 248] on div at bounding box center [307, 252] width 0 height 42
click at [315, 249] on div "pena." at bounding box center [336, 252] width 61 height 42
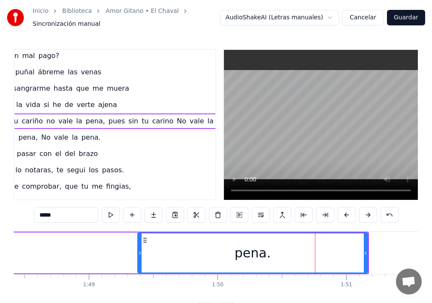
drag, startPoint x: 307, startPoint y: 249, endPoint x: 138, endPoint y: 243, distance: 169.2
click at [138, 243] on div at bounding box center [139, 252] width 3 height 39
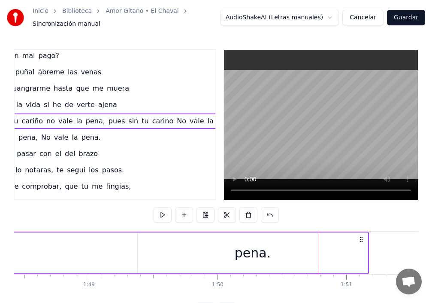
scroll to position [0, 13946]
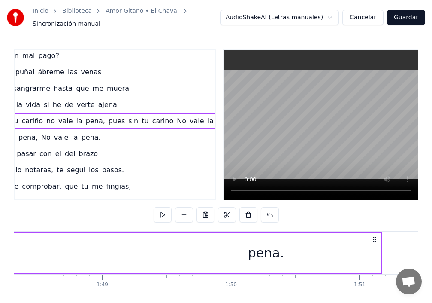
click at [176, 121] on span "No" at bounding box center [181, 121] width 11 height 10
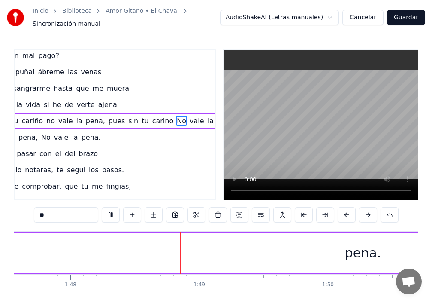
scroll to position [0, 13925]
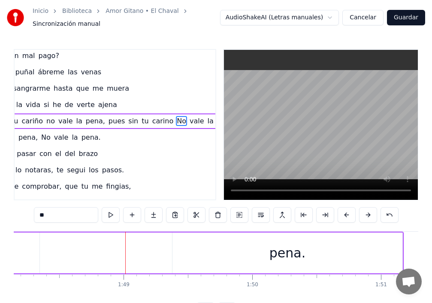
click at [173, 251] on div "pena." at bounding box center [288, 252] width 230 height 41
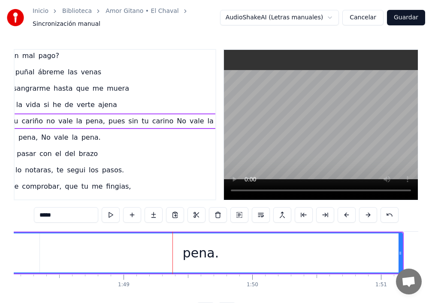
drag, startPoint x: 173, startPoint y: 251, endPoint x: 0, endPoint y: 240, distance: 173.8
click at [0, 240] on div "Inicio Biblioteca Amor Gitano • El Chaval Sincronización manual AudioShakeAI (L…" at bounding box center [216, 159] width 432 height 318
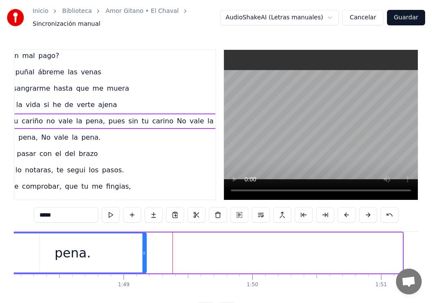
drag, startPoint x: 402, startPoint y: 248, endPoint x: 146, endPoint y: 247, distance: 256.2
click at [146, 249] on icon at bounding box center [143, 252] width 3 height 7
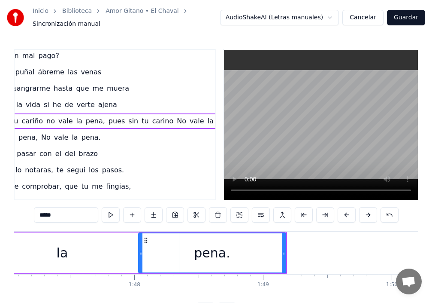
scroll to position [0, 13708]
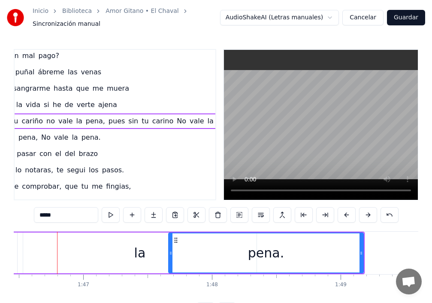
drag, startPoint x: 218, startPoint y: 251, endPoint x: 170, endPoint y: 249, distance: 47.7
click at [170, 249] on icon at bounding box center [170, 252] width 3 height 7
click at [58, 256] on div "la" at bounding box center [139, 252] width 233 height 41
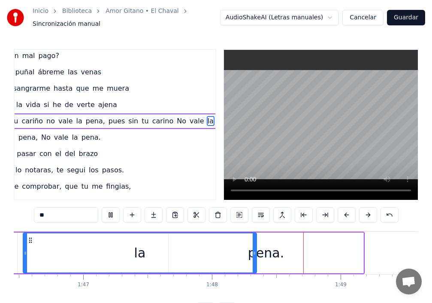
click at [326, 256] on div "pena." at bounding box center [266, 252] width 195 height 41
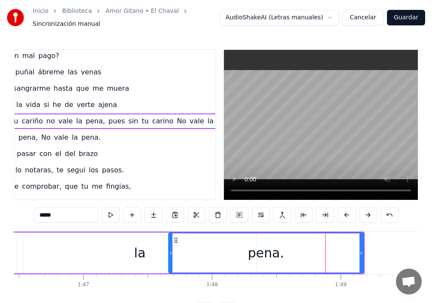
click at [29, 118] on span "cariño" at bounding box center [32, 121] width 23 height 10
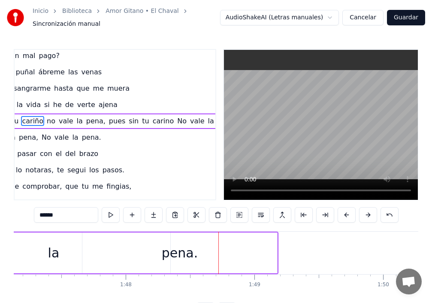
scroll to position [0, 13955]
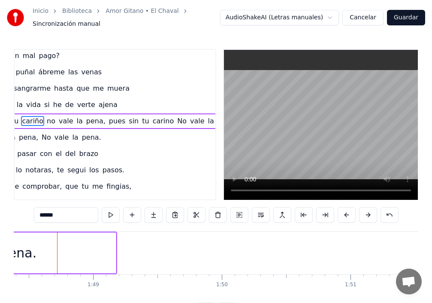
drag, startPoint x: 116, startPoint y: 245, endPoint x: 94, endPoint y: 247, distance: 21.5
click at [94, 247] on div "pena." at bounding box center [19, 252] width 196 height 41
type input "*****"
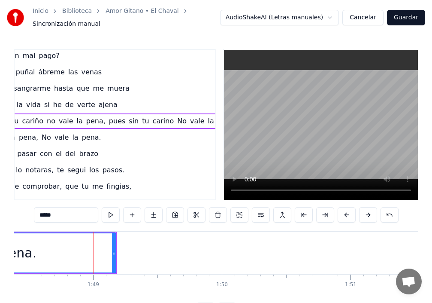
scroll to position [149, 57]
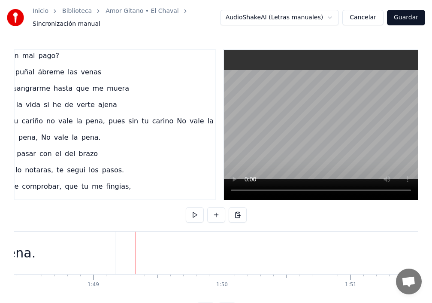
click at [95, 247] on div "pena." at bounding box center [17, 252] width 195 height 42
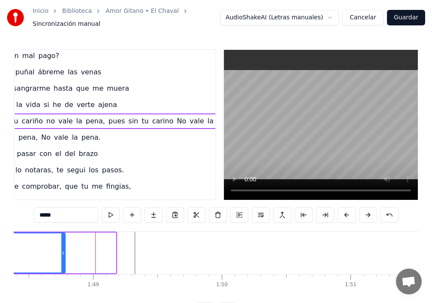
drag, startPoint x: 115, startPoint y: 246, endPoint x: 64, endPoint y: 250, distance: 50.8
click at [64, 250] on icon at bounding box center [62, 252] width 3 height 7
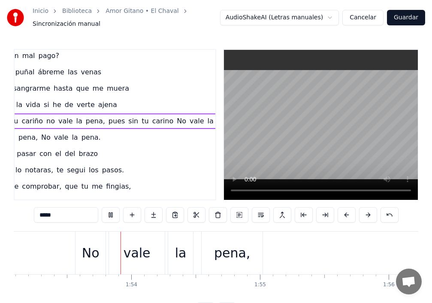
scroll to position [0, 14565]
click at [233, 156] on video at bounding box center [321, 125] width 194 height 150
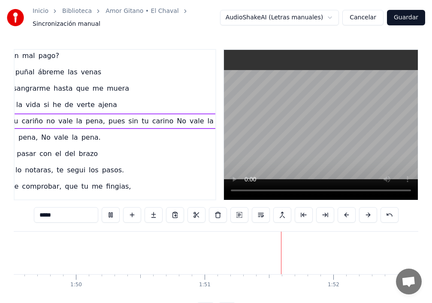
scroll to position [0, 14290]
click at [352, 245] on div "No" at bounding box center [361, 252] width 30 height 42
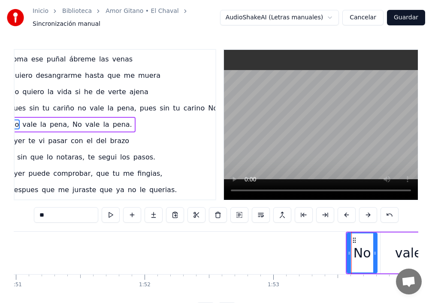
scroll to position [165, 18]
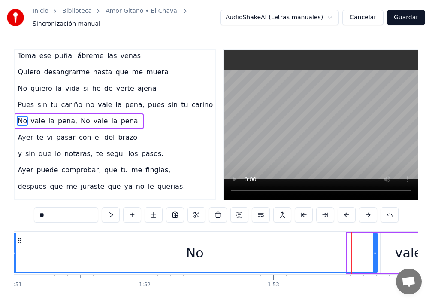
drag, startPoint x: 348, startPoint y: 248, endPoint x: 0, endPoint y: 251, distance: 348.1
click at [0, 251] on div "Inicio Biblioteca Amor Gitano • El Chaval Sincronización manual AudioShakeAI (L…" at bounding box center [216, 159] width 432 height 318
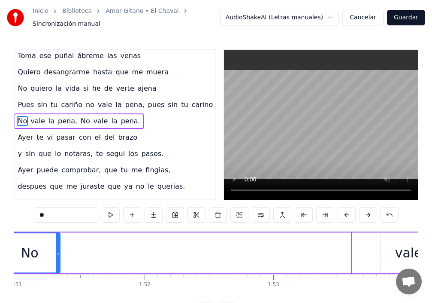
drag, startPoint x: 376, startPoint y: 248, endPoint x: 59, endPoint y: 247, distance: 317.2
click at [59, 249] on icon at bounding box center [57, 252] width 3 height 7
click at [388, 251] on div "vale" at bounding box center [409, 252] width 56 height 41
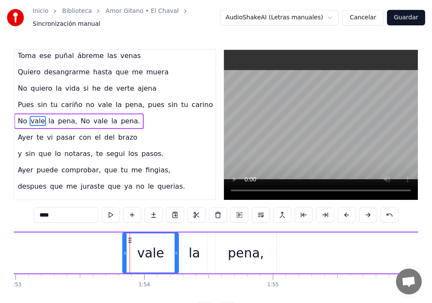
scroll to position [0, 14621]
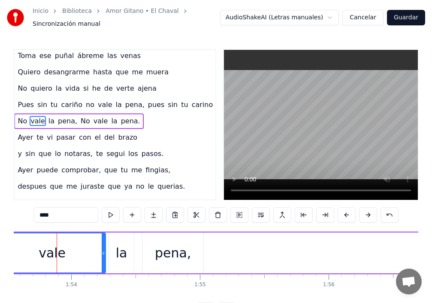
drag, startPoint x: 51, startPoint y: 248, endPoint x: 0, endPoint y: 234, distance: 52.9
click at [0, 234] on div "Inicio Biblioteca Amor Gitano • El Chaval Sincronización manual AudioShakeAI (L…" at bounding box center [216, 159] width 432 height 318
drag, startPoint x: 104, startPoint y: 250, endPoint x: 0, endPoint y: 251, distance: 104.3
click at [0, 251] on div "Inicio Biblioteca Amor Gitano • El Chaval Sincronización manual AudioShakeAI (L…" at bounding box center [216, 159] width 432 height 318
click at [124, 249] on div "la" at bounding box center [122, 252] width 12 height 19
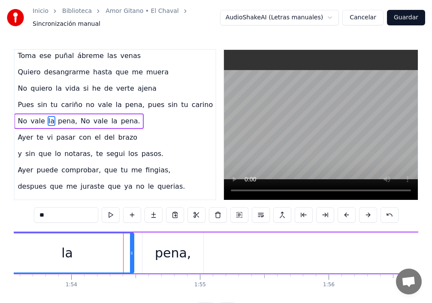
drag, startPoint x: 111, startPoint y: 249, endPoint x: 3, endPoint y: 249, distance: 108.6
click at [3, 249] on div "Inicio Biblioteca Amor Gitano • El Chaval Sincronización manual AudioShakeAI (L…" at bounding box center [216, 159] width 432 height 318
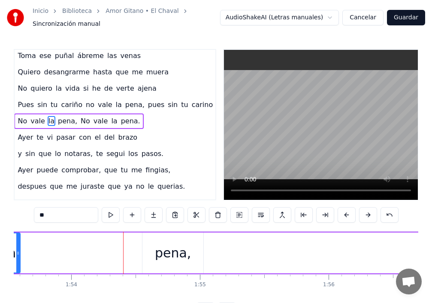
drag, startPoint x: 133, startPoint y: 249, endPoint x: 1, endPoint y: 255, distance: 132.8
click at [7, 251] on div "Inicio Biblioteca Amor Gitano • El Chaval Sincronización manual AudioShakeAI (L…" at bounding box center [216, 159] width 432 height 318
click at [142, 247] on div "pena," at bounding box center [173, 252] width 62 height 41
type input "*****"
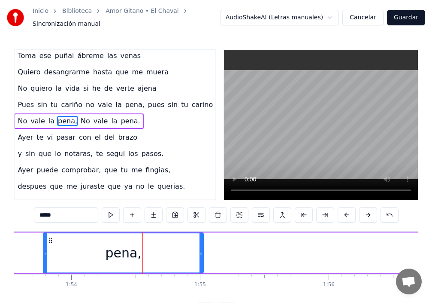
drag, startPoint x: 142, startPoint y: 247, endPoint x: 25, endPoint y: 251, distance: 117.7
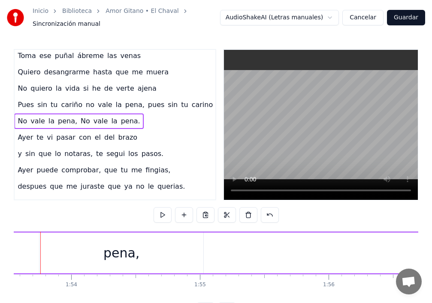
scroll to position [0, 14605]
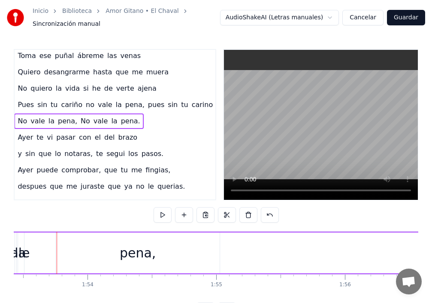
drag, startPoint x: 218, startPoint y: 252, endPoint x: 183, endPoint y: 253, distance: 35.6
click at [112, 254] on div "pena," at bounding box center [138, 252] width 164 height 41
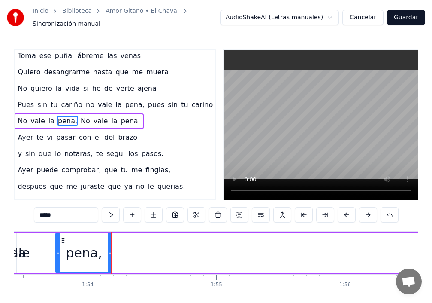
drag, startPoint x: 219, startPoint y: 249, endPoint x: 94, endPoint y: 248, distance: 124.5
click at [108, 249] on icon at bounding box center [109, 252] width 3 height 7
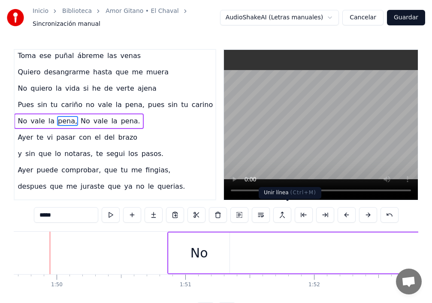
scroll to position [0, 14113]
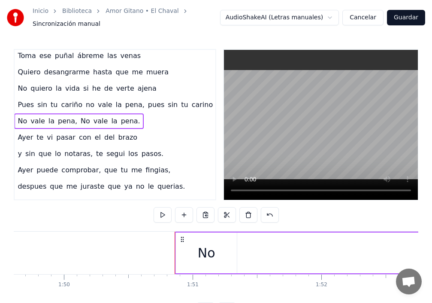
click at [200, 250] on div "No" at bounding box center [207, 252] width 18 height 19
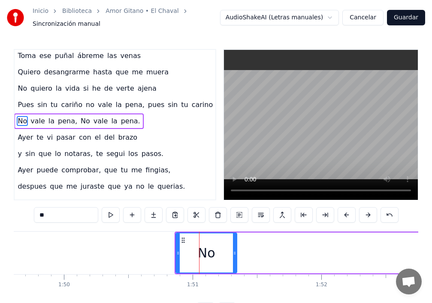
click at [176, 250] on div "No" at bounding box center [207, 252] width 62 height 41
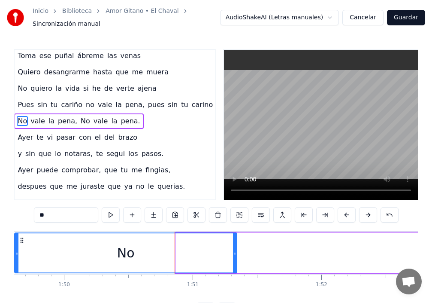
drag, startPoint x: 177, startPoint y: 247, endPoint x: 16, endPoint y: 241, distance: 161.5
click at [16, 241] on div at bounding box center [16, 252] width 3 height 39
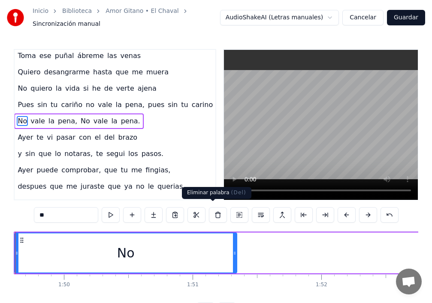
scroll to position [0, 14072]
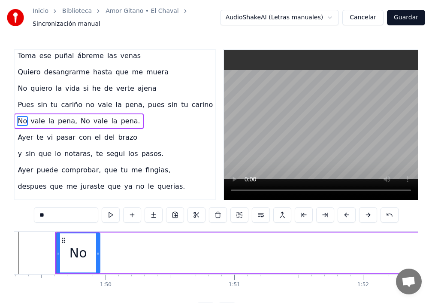
drag, startPoint x: 277, startPoint y: 248, endPoint x: 99, endPoint y: 253, distance: 178.6
click at [99, 253] on div at bounding box center [97, 252] width 3 height 39
click at [82, 249] on div "No" at bounding box center [79, 252] width 18 height 19
click at [62, 249] on div "No" at bounding box center [78, 252] width 43 height 39
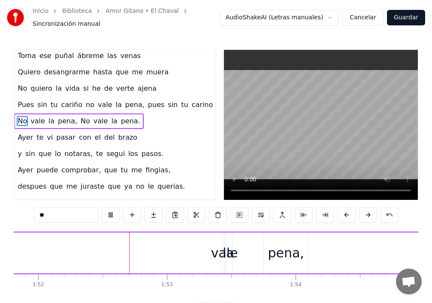
scroll to position [0, 14402]
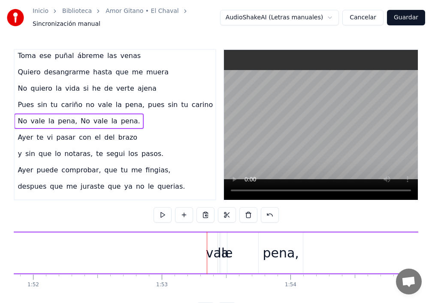
click at [212, 251] on div "vale" at bounding box center [219, 252] width 27 height 19
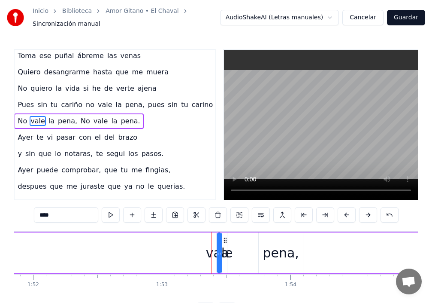
click at [212, 250] on div "vale" at bounding box center [219, 252] width 27 height 19
drag, startPoint x: 219, startPoint y: 247, endPoint x: 230, endPoint y: 243, distance: 11.7
click at [230, 243] on div at bounding box center [229, 252] width 3 height 39
drag, startPoint x: 223, startPoint y: 242, endPoint x: 231, endPoint y: 242, distance: 8.6
click at [231, 242] on div "vale" at bounding box center [224, 252] width 13 height 39
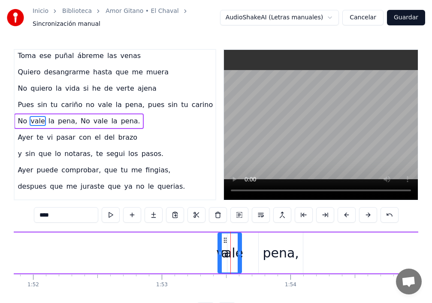
drag, startPoint x: 231, startPoint y: 242, endPoint x: 242, endPoint y: 243, distance: 10.8
click at [241, 243] on div at bounding box center [239, 252] width 3 height 39
drag, startPoint x: 219, startPoint y: 241, endPoint x: 229, endPoint y: 241, distance: 10.3
click at [221, 243] on div "la" at bounding box center [224, 252] width 12 height 19
type input "**"
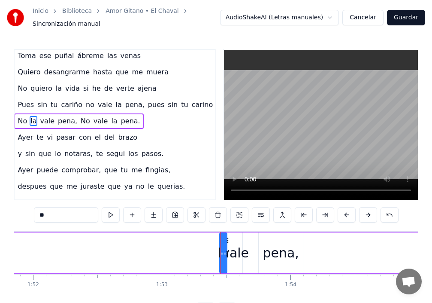
drag, startPoint x: 220, startPoint y: 242, endPoint x: 203, endPoint y: 241, distance: 17.2
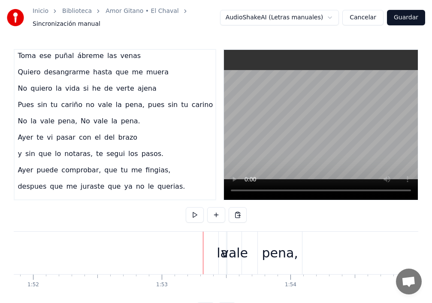
click at [221, 243] on div "la" at bounding box center [223, 252] width 12 height 19
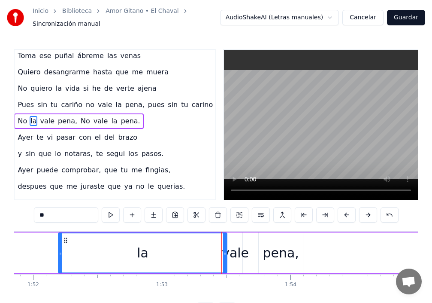
drag, startPoint x: 221, startPoint y: 241, endPoint x: 42, endPoint y: 246, distance: 179.1
click at [59, 245] on div at bounding box center [60, 252] width 3 height 39
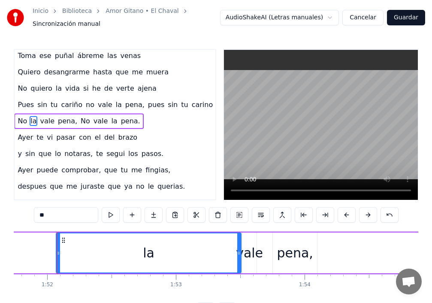
click at [250, 249] on div "vale" at bounding box center [249, 252] width 27 height 19
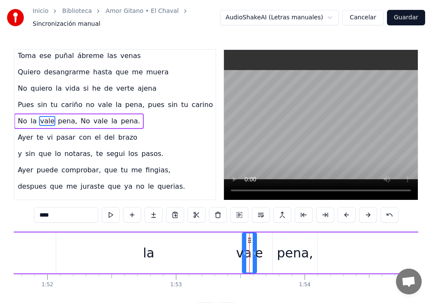
click at [249, 248] on div "vale" at bounding box center [249, 252] width 27 height 19
click at [66, 249] on div "la" at bounding box center [148, 252] width 185 height 41
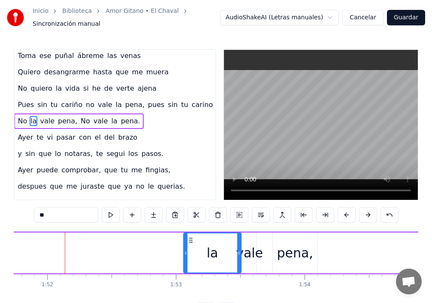
drag, startPoint x: 57, startPoint y: 247, endPoint x: 188, endPoint y: 254, distance: 131.1
click at [188, 254] on div at bounding box center [185, 252] width 3 height 39
click at [247, 247] on div "vale" at bounding box center [249, 252] width 27 height 19
type input "****"
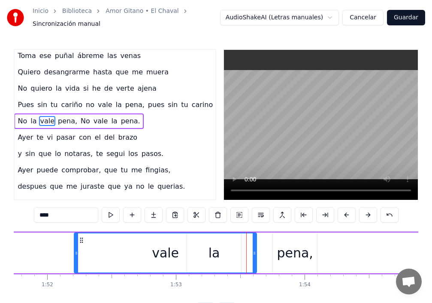
drag, startPoint x: 244, startPoint y: 247, endPoint x: 71, endPoint y: 255, distance: 173.1
click at [74, 242] on div "vale" at bounding box center [165, 252] width 183 height 41
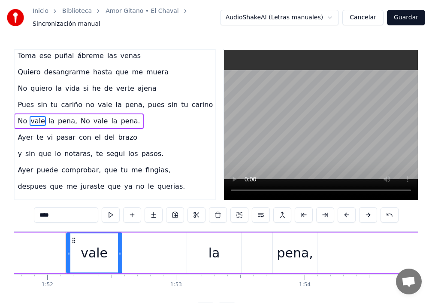
drag, startPoint x: 256, startPoint y: 248, endPoint x: 164, endPoint y: 255, distance: 92.1
click at [121, 249] on icon at bounding box center [119, 252] width 3 height 7
click at [75, 246] on div "vale" at bounding box center [94, 252] width 54 height 39
drag, startPoint x: 61, startPoint y: 246, endPoint x: 0, endPoint y: 244, distance: 60.5
click at [0, 244] on div "Inicio Biblioteca Amor Gitano • El Chaval Sincronización manual AudioShakeAI (L…" at bounding box center [216, 159] width 432 height 318
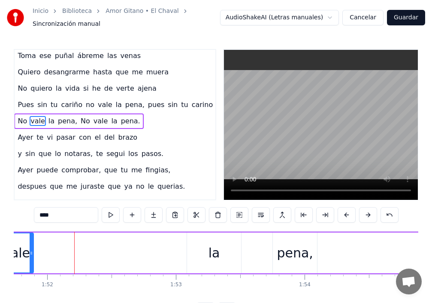
drag, startPoint x: 121, startPoint y: 245, endPoint x: 33, endPoint y: 248, distance: 88.0
click at [33, 249] on icon at bounding box center [31, 252] width 3 height 7
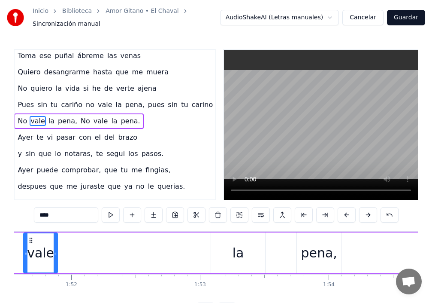
scroll to position [0, 14363]
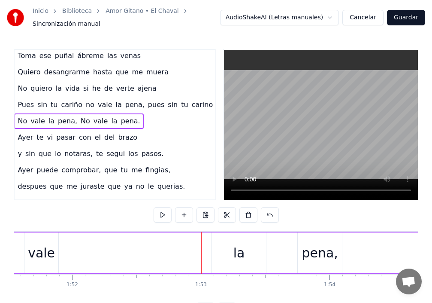
click at [213, 250] on div "la" at bounding box center [239, 252] width 54 height 41
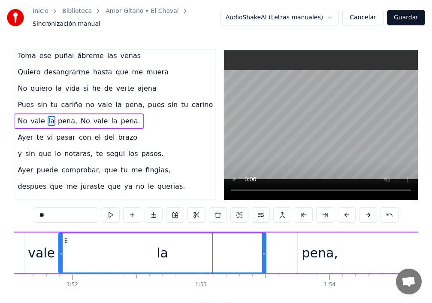
drag, startPoint x: 213, startPoint y: 250, endPoint x: 60, endPoint y: 259, distance: 153.5
click at [60, 259] on div at bounding box center [60, 252] width 3 height 39
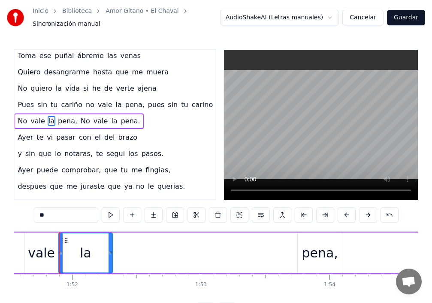
drag, startPoint x: 265, startPoint y: 248, endPoint x: 112, endPoint y: 259, distance: 153.2
click at [109, 253] on div at bounding box center [110, 252] width 3 height 39
click at [323, 256] on div "pena," at bounding box center [320, 252] width 36 height 19
type input "*****"
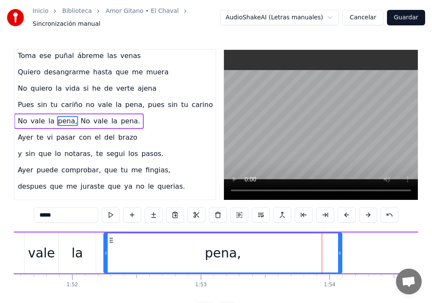
drag, startPoint x: 299, startPoint y: 251, endPoint x: 88, endPoint y: 253, distance: 211.2
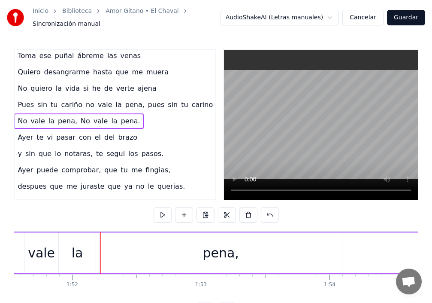
click at [342, 249] on div "pena," at bounding box center [220, 252] width 243 height 41
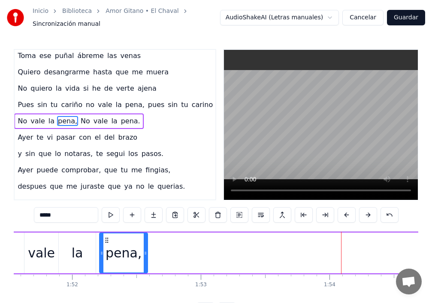
drag, startPoint x: 340, startPoint y: 250, endPoint x: 146, endPoint y: 246, distance: 194.5
click at [146, 249] on icon at bounding box center [145, 252] width 3 height 7
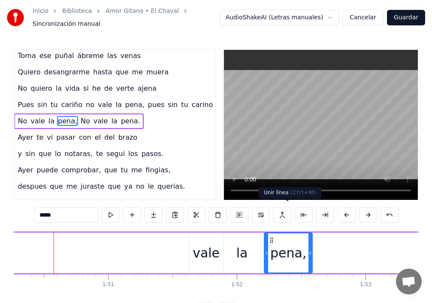
scroll to position [0, 14195]
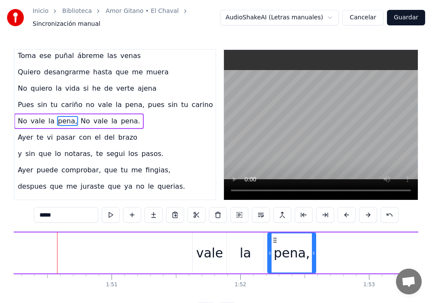
click at [196, 249] on div "vale" at bounding box center [210, 252] width 34 height 41
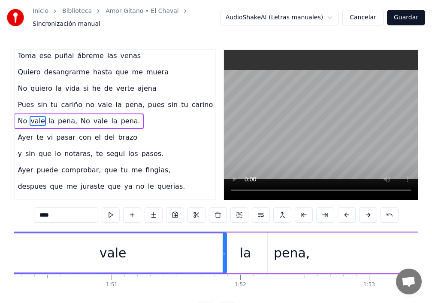
drag, startPoint x: 194, startPoint y: 247, endPoint x: 0, endPoint y: 241, distance: 193.7
click at [0, 241] on div "Inicio Biblioteca Amor Gitano • El Chaval Sincronización manual AudioShakeAI (L…" at bounding box center [216, 159] width 432 height 318
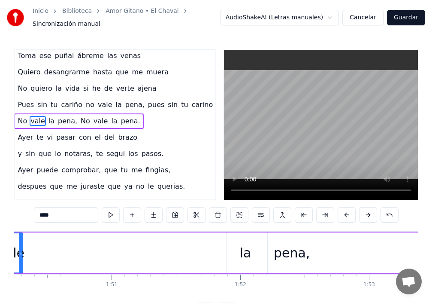
drag, startPoint x: 226, startPoint y: 247, endPoint x: 22, endPoint y: 249, distance: 203.9
click at [22, 249] on icon at bounding box center [20, 252] width 3 height 7
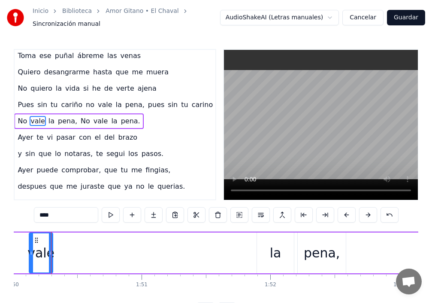
scroll to position [0, 14159]
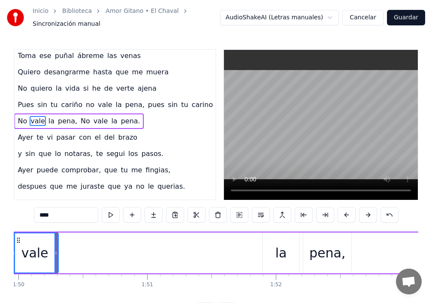
drag, startPoint x: 36, startPoint y: 247, endPoint x: 12, endPoint y: 244, distance: 23.7
click at [12, 244] on div "Inicio Biblioteca Amor Gitano • El Chaval Sincronización manual AudioShakeAI (L…" at bounding box center [216, 159] width 432 height 318
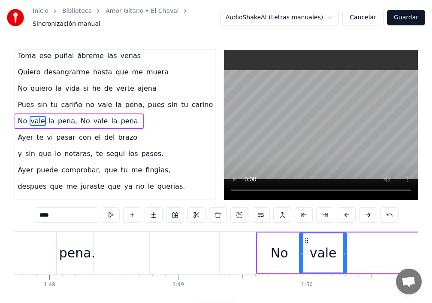
scroll to position [0, 13870]
click at [270, 249] on div "No" at bounding box center [280, 252] width 44 height 41
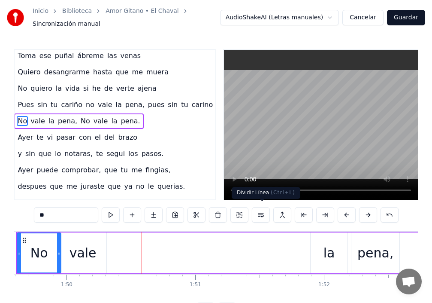
scroll to position [0, 14196]
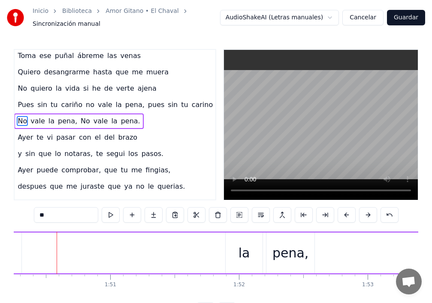
click at [236, 248] on div "la" at bounding box center [244, 252] width 37 height 41
type input "**"
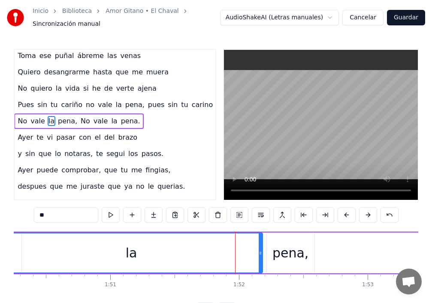
drag, startPoint x: 227, startPoint y: 250, endPoint x: 2, endPoint y: 255, distance: 225.8
click at [2, 255] on div "Inicio Biblioteca Amor Gitano • El Chaval Sincronización manual AudioShakeAI (L…" at bounding box center [216, 159] width 432 height 318
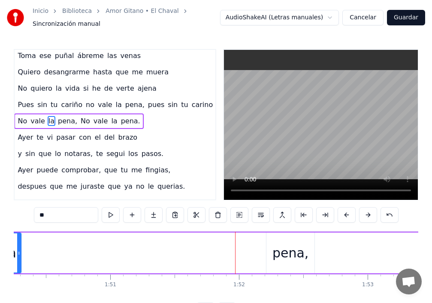
drag, startPoint x: 262, startPoint y: 250, endPoint x: 35, endPoint y: 270, distance: 227.5
click at [17, 266] on div at bounding box center [18, 252] width 3 height 39
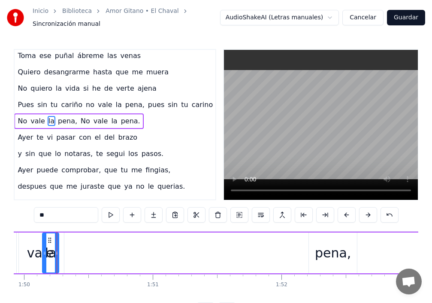
drag, startPoint x: 48, startPoint y: 256, endPoint x: 57, endPoint y: 258, distance: 8.4
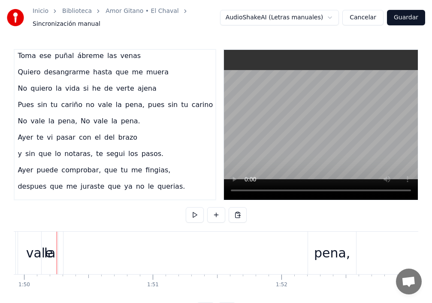
click at [57, 249] on div "la" at bounding box center [50, 252] width 16 height 42
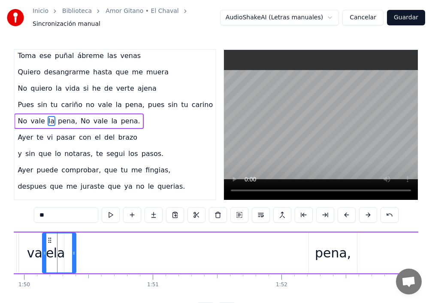
drag, startPoint x: 58, startPoint y: 249, endPoint x: 65, endPoint y: 253, distance: 8.1
click at [76, 251] on icon at bounding box center [73, 252] width 3 height 7
drag, startPoint x: 43, startPoint y: 258, endPoint x: 57, endPoint y: 262, distance: 13.7
click at [57, 262] on div at bounding box center [57, 252] width 3 height 39
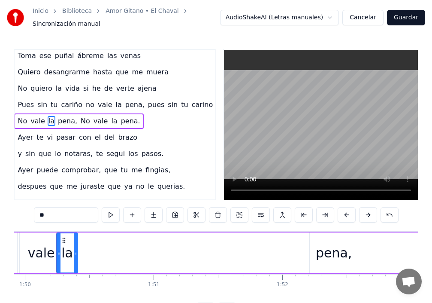
click at [333, 251] on div "pena," at bounding box center [334, 252] width 36 height 19
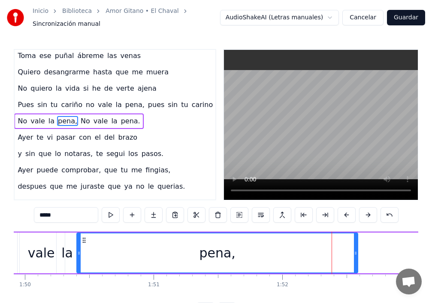
drag, startPoint x: 311, startPoint y: 252, endPoint x: 78, endPoint y: 257, distance: 233.1
click at [78, 257] on div at bounding box center [78, 252] width 3 height 39
click at [356, 251] on icon at bounding box center [355, 252] width 3 height 7
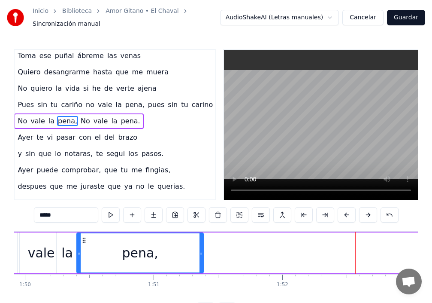
drag, startPoint x: 357, startPoint y: 250, endPoint x: 202, endPoint y: 255, distance: 155.5
click at [202, 255] on div at bounding box center [201, 252] width 3 height 39
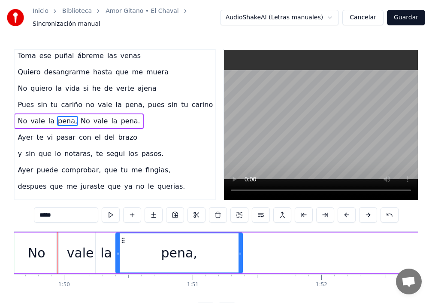
click at [26, 257] on div "No" at bounding box center [37, 252] width 44 height 41
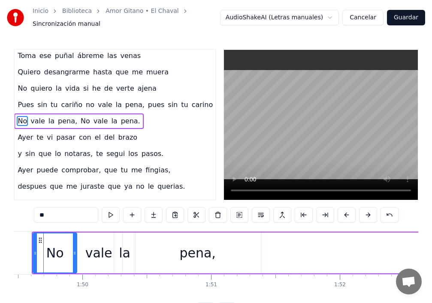
scroll to position [0, 14082]
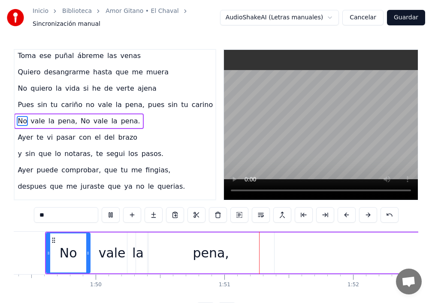
click at [261, 246] on div "pena," at bounding box center [211, 252] width 127 height 41
type input "*****"
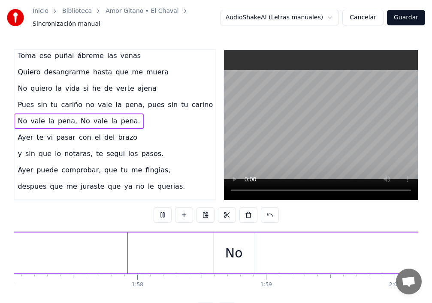
scroll to position [0, 15086]
click at [208, 246] on div "No" at bounding box center [218, 252] width 40 height 41
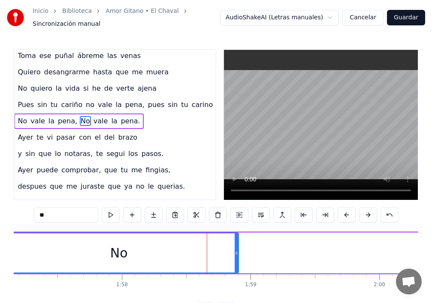
drag, startPoint x: 186, startPoint y: 246, endPoint x: 0, endPoint y: 235, distance: 186.2
click at [0, 235] on div "Inicio Biblioteca Amor Gitano • El Chaval Sincronización manual AudioShakeAI (L…" at bounding box center [216, 159] width 432 height 318
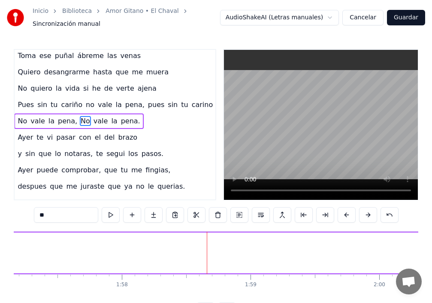
drag, startPoint x: 237, startPoint y: 249, endPoint x: 4, endPoint y: 254, distance: 233.5
click at [4, 254] on div "Inicio Biblioteca Amor Gitano • El Chaval Sincronización manual AudioShakeAI (L…" at bounding box center [216, 159] width 432 height 318
click at [370, 252] on div "vale" at bounding box center [368, 252] width 27 height 19
type input "****"
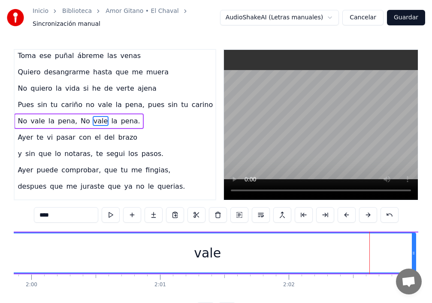
drag, startPoint x: 322, startPoint y: 249, endPoint x: 0, endPoint y: 243, distance: 322.4
click at [0, 243] on div "Inicio Biblioteca Amor Gitano • El Chaval Sincronización manual AudioShakeAI (L…" at bounding box center [216, 159] width 432 height 318
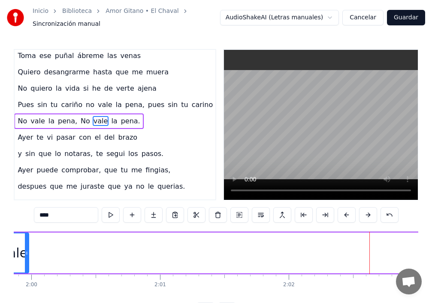
drag, startPoint x: 415, startPoint y: 250, endPoint x: 25, endPoint y: 260, distance: 389.8
click at [25, 260] on div at bounding box center [26, 252] width 3 height 39
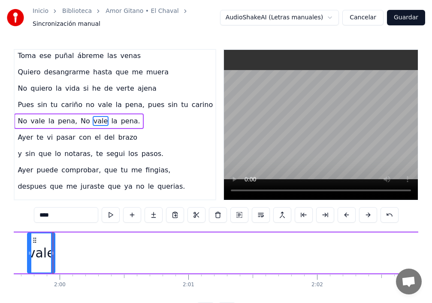
scroll to position [0, 15401]
drag, startPoint x: 33, startPoint y: 244, endPoint x: 0, endPoint y: 243, distance: 33.5
click at [0, 243] on div "Inicio Biblioteca Amor Gitano • El Chaval Sincronización manual AudioShakeAI (L…" at bounding box center [216, 159] width 432 height 318
drag, startPoint x: 58, startPoint y: 246, endPoint x: 30, endPoint y: 247, distance: 28.8
click at [32, 249] on icon at bounding box center [33, 252] width 3 height 7
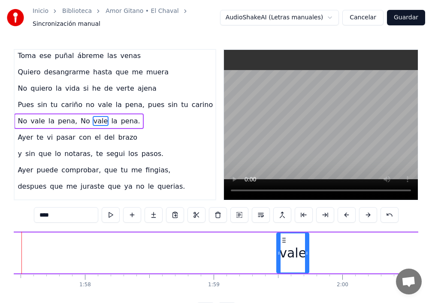
scroll to position [0, 15087]
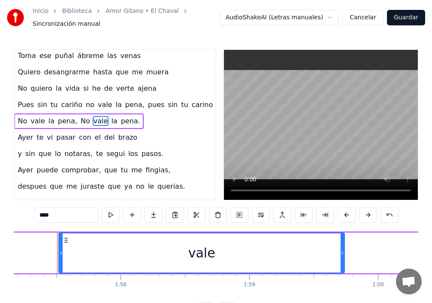
drag, startPoint x: 313, startPoint y: 250, endPoint x: 47, endPoint y: 262, distance: 265.9
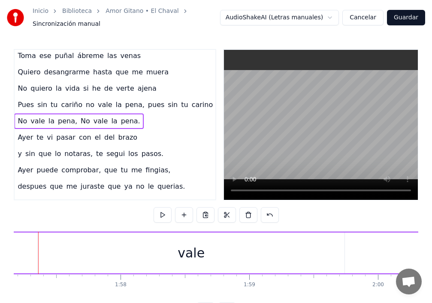
scroll to position [0, 15068]
drag, startPoint x: 363, startPoint y: 249, endPoint x: 302, endPoint y: 252, distance: 61.5
click at [249, 246] on div "vale" at bounding box center [210, 252] width 308 height 41
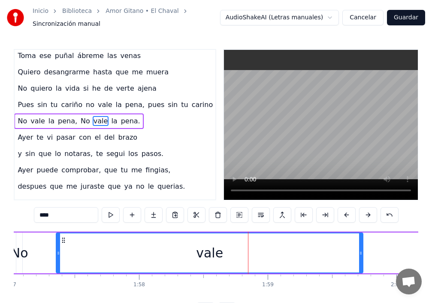
click at [346, 258] on div "vale" at bounding box center [210, 252] width 306 height 39
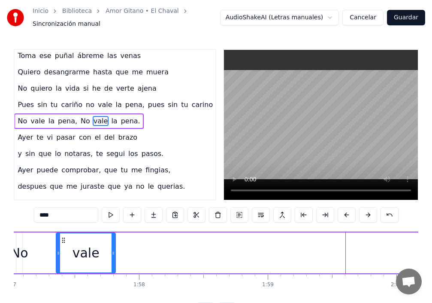
drag, startPoint x: 362, startPoint y: 251, endPoint x: 115, endPoint y: 246, distance: 247.7
click at [115, 249] on icon at bounding box center [113, 252] width 3 height 7
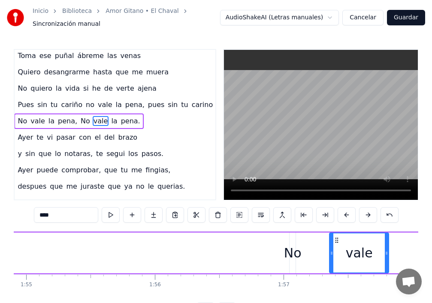
scroll to position [0, 14681]
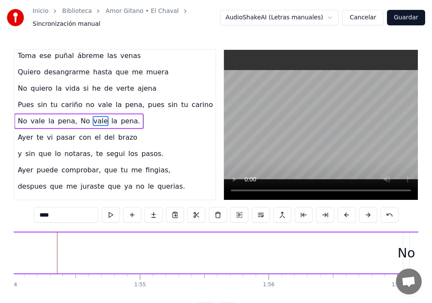
click at [404, 250] on div "No" at bounding box center [407, 252] width 18 height 19
type input "**"
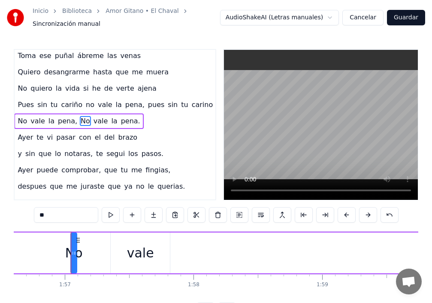
scroll to position [0, 15028]
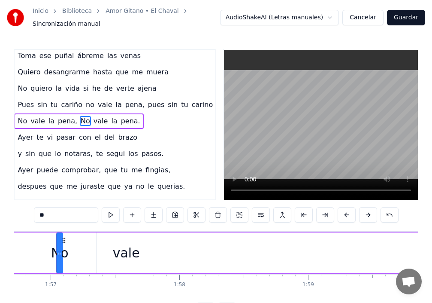
click at [58, 249] on icon at bounding box center [58, 252] width 3 height 7
drag, startPoint x: 58, startPoint y: 246, endPoint x: 35, endPoint y: 242, distance: 22.7
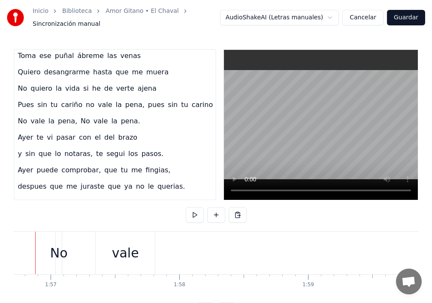
scroll to position [0, 15007]
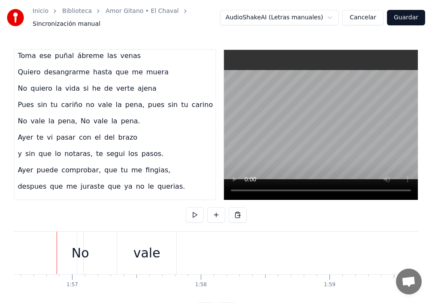
click at [77, 248] on div "No" at bounding box center [81, 252] width 18 height 19
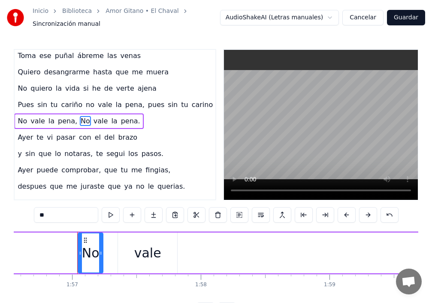
drag, startPoint x: 82, startPoint y: 243, endPoint x: 101, endPoint y: 244, distance: 18.9
click at [101, 244] on div at bounding box center [100, 252] width 3 height 39
drag, startPoint x: 80, startPoint y: 241, endPoint x: 96, endPoint y: 248, distance: 17.5
click at [3, 236] on div "Inicio Biblioteca Amor Gitano • El Chaval Sincronización manual AudioShakeAI (L…" at bounding box center [216, 159] width 432 height 318
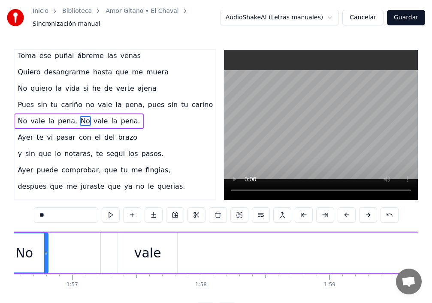
drag, startPoint x: 103, startPoint y: 247, endPoint x: 48, endPoint y: 246, distance: 54.9
click at [48, 249] on icon at bounding box center [45, 252] width 3 height 7
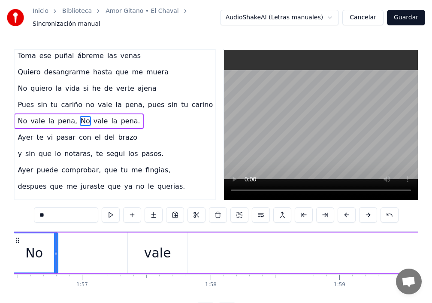
click at [158, 246] on div "vale" at bounding box center [157, 252] width 27 height 19
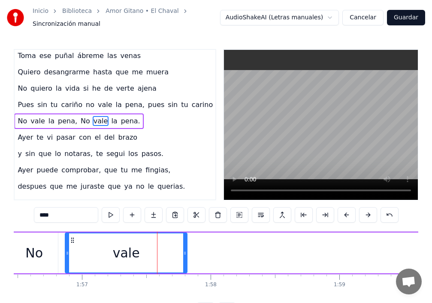
drag, startPoint x: 131, startPoint y: 248, endPoint x: 61, endPoint y: 249, distance: 70.4
click at [66, 249] on icon at bounding box center [67, 252] width 3 height 7
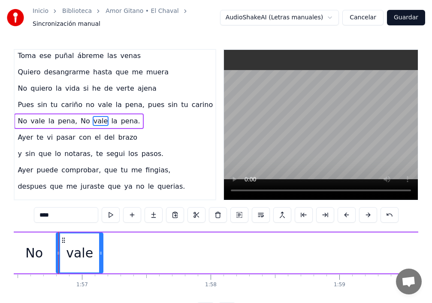
drag, startPoint x: 185, startPoint y: 244, endPoint x: 100, endPoint y: 249, distance: 86.0
click at [100, 249] on div at bounding box center [100, 252] width 3 height 39
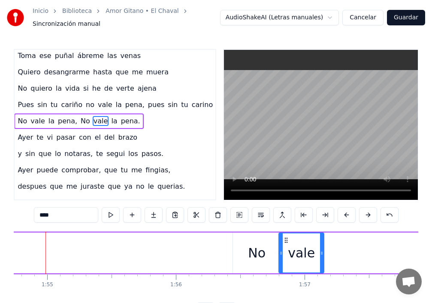
scroll to position [0, 14762]
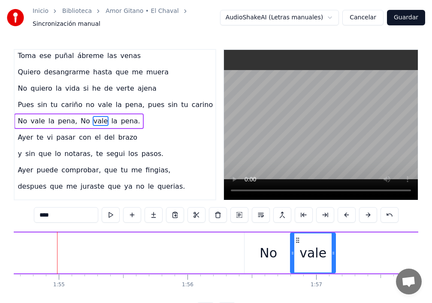
click at [264, 259] on div "No" at bounding box center [269, 252] width 48 height 41
type input "**"
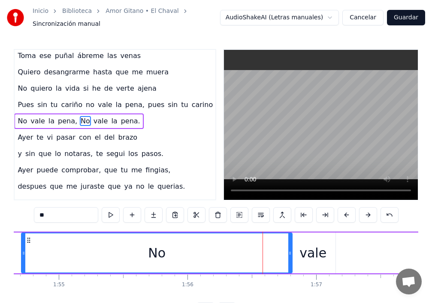
drag, startPoint x: 246, startPoint y: 255, endPoint x: 17, endPoint y: 238, distance: 229.4
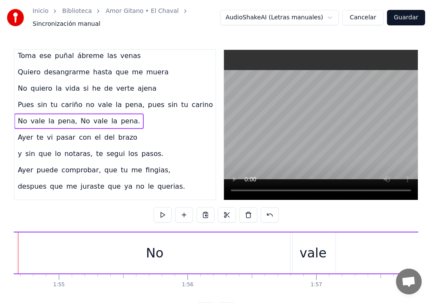
scroll to position [0, 14724]
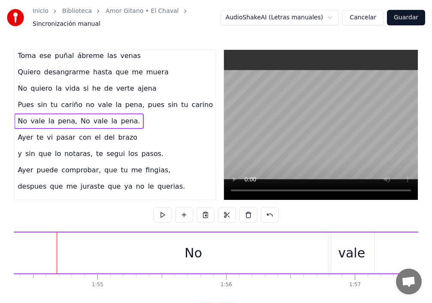
drag, startPoint x: 328, startPoint y: 250, endPoint x: 260, endPoint y: 251, distance: 68.2
click at [244, 240] on div "No" at bounding box center [193, 252] width 275 height 41
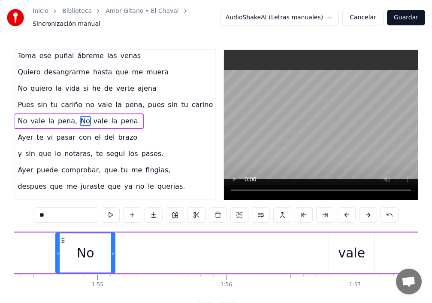
drag, startPoint x: 329, startPoint y: 249, endPoint x: 113, endPoint y: 245, distance: 215.9
click at [113, 245] on div at bounding box center [112, 252] width 3 height 39
click at [357, 251] on div "vale" at bounding box center [351, 252] width 27 height 19
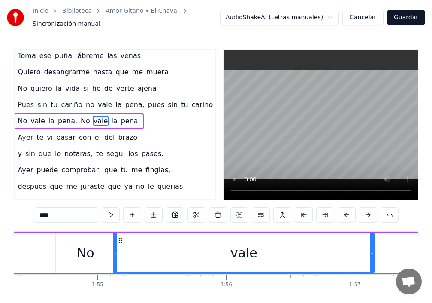
drag, startPoint x: 330, startPoint y: 249, endPoint x: 114, endPoint y: 244, distance: 215.9
click at [114, 244] on div at bounding box center [115, 252] width 3 height 39
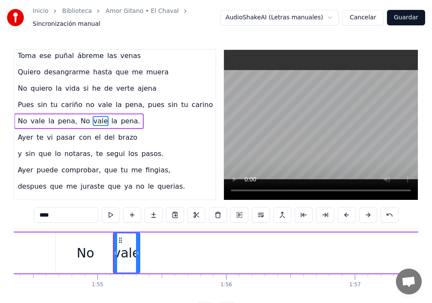
drag, startPoint x: 373, startPoint y: 249, endPoint x: 139, endPoint y: 249, distance: 234.3
click at [139, 249] on icon at bounding box center [137, 252] width 3 height 7
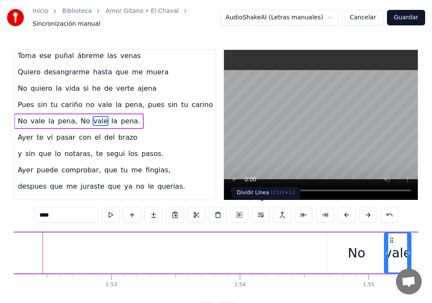
scroll to position [0, 14438]
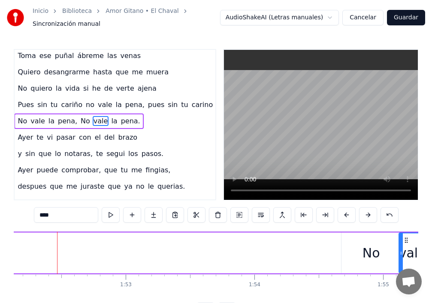
click at [349, 249] on div "No" at bounding box center [371, 252] width 59 height 41
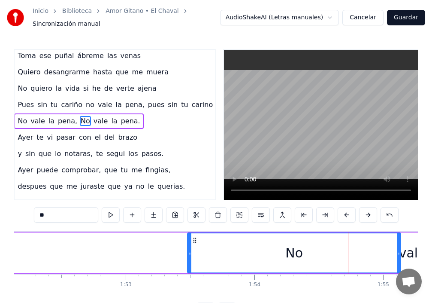
drag, startPoint x: 343, startPoint y: 251, endPoint x: 189, endPoint y: 256, distance: 154.2
click at [189, 256] on div at bounding box center [189, 252] width 3 height 39
drag, startPoint x: 401, startPoint y: 249, endPoint x: 346, endPoint y: 250, distance: 55.4
click at [330, 250] on div "No" at bounding box center [294, 252] width 214 height 41
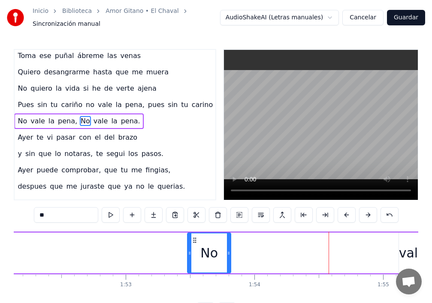
drag, startPoint x: 400, startPoint y: 249, endPoint x: 230, endPoint y: 256, distance: 170.1
click at [230, 256] on div at bounding box center [228, 252] width 3 height 39
click at [416, 249] on div "vale" at bounding box center [412, 252] width 27 height 19
type input "****"
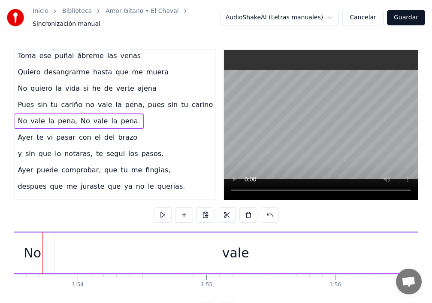
scroll to position [0, 14600]
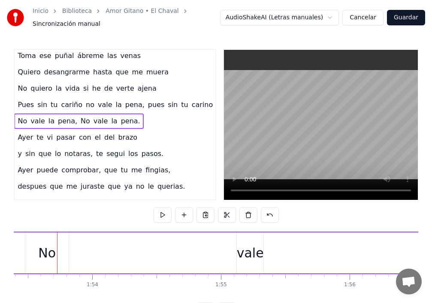
click at [240, 245] on div "vale" at bounding box center [250, 252] width 27 height 19
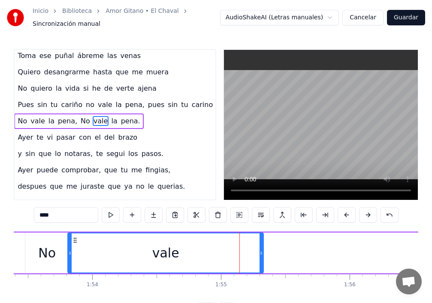
drag, startPoint x: 238, startPoint y: 245, endPoint x: 69, endPoint y: 249, distance: 169.2
click at [69, 249] on div at bounding box center [69, 252] width 3 height 39
drag, startPoint x: 264, startPoint y: 247, endPoint x: 196, endPoint y: 246, distance: 67.4
click at [188, 246] on div "vale" at bounding box center [165, 252] width 197 height 41
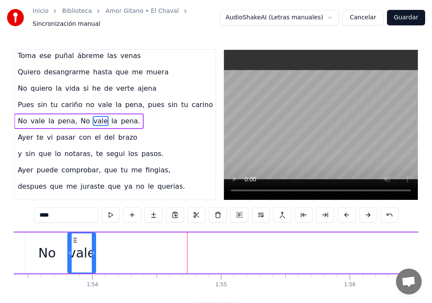
drag, startPoint x: 263, startPoint y: 247, endPoint x: 95, endPoint y: 259, distance: 168.2
click at [95, 259] on div at bounding box center [93, 252] width 3 height 39
click at [57, 251] on div "No" at bounding box center [46, 252] width 43 height 41
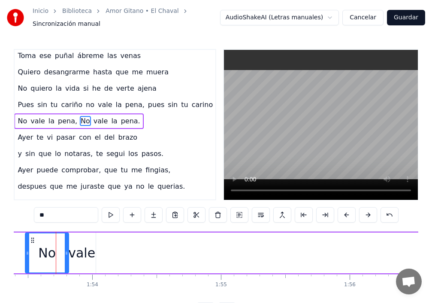
scroll to position [0, 14599]
click at [26, 249] on icon at bounding box center [26, 252] width 3 height 7
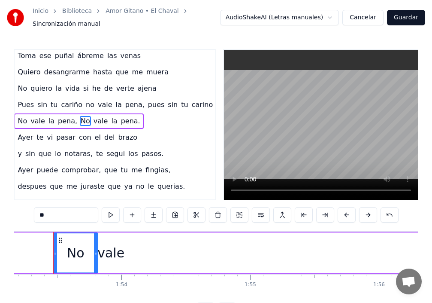
scroll to position [0, 14567]
drag, startPoint x: 100, startPoint y: 249, endPoint x: 95, endPoint y: 249, distance: 5.6
click at [95, 249] on icon at bounding box center [96, 252] width 3 height 7
click at [114, 248] on div "vale" at bounding box center [114, 252] width 27 height 19
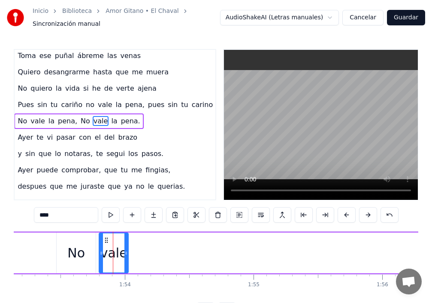
click at [101, 250] on icon at bounding box center [101, 252] width 3 height 7
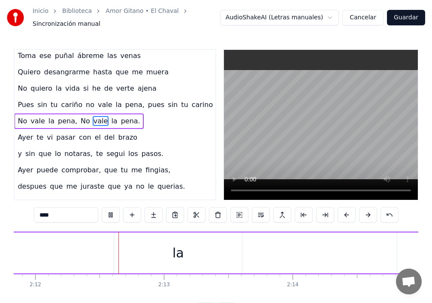
scroll to position [0, 16988]
drag, startPoint x: 181, startPoint y: 249, endPoint x: 148, endPoint y: 252, distance: 33.2
click at [148, 252] on div "la" at bounding box center [165, 252] width 128 height 41
type input "**"
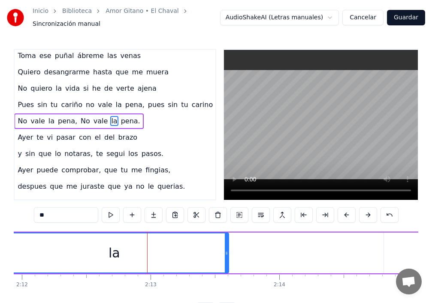
drag, startPoint x: 101, startPoint y: 249, endPoint x: 0, endPoint y: 223, distance: 104.6
click at [0, 223] on div "Inicio Biblioteca Amor Gitano • El Chaval Sincronización manual AudioShakeAI (L…" at bounding box center [216, 159] width 432 height 318
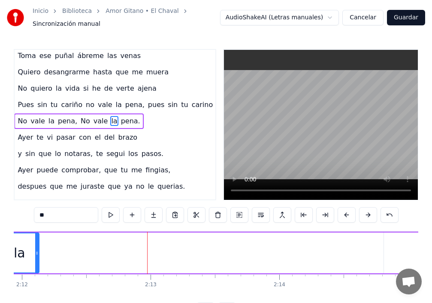
drag, startPoint x: 228, startPoint y: 246, endPoint x: 35, endPoint y: 237, distance: 193.4
click at [35, 237] on div at bounding box center [36, 252] width 3 height 39
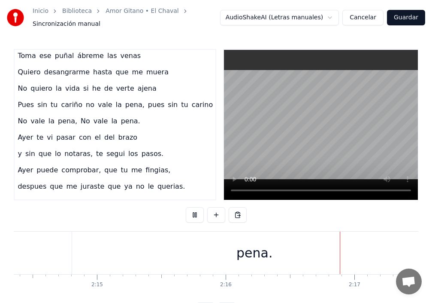
click at [214, 257] on div "pena." at bounding box center [254, 252] width 365 height 42
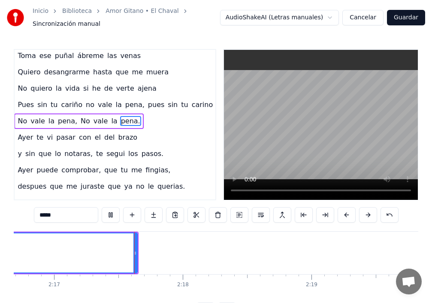
scroll to position [0, 17620]
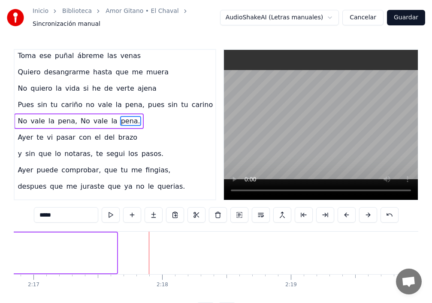
drag, startPoint x: 116, startPoint y: 250, endPoint x: 0, endPoint y: 247, distance: 116.4
click at [0, 247] on div "Inicio Biblioteca Amor Gitano • El Chaval Sincronización manual AudioShakeAI (L…" at bounding box center [216, 159] width 432 height 318
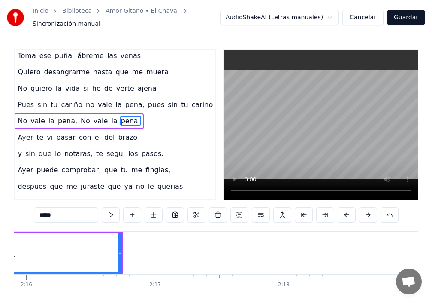
scroll to position [0, 17440]
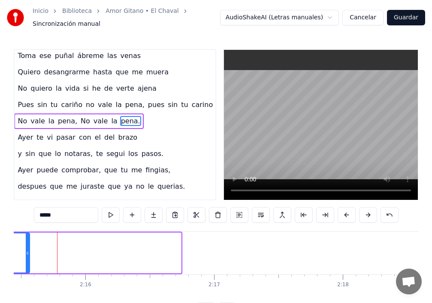
drag, startPoint x: 180, startPoint y: 245, endPoint x: 28, endPoint y: 244, distance: 151.5
click at [28, 244] on div at bounding box center [27, 252] width 3 height 39
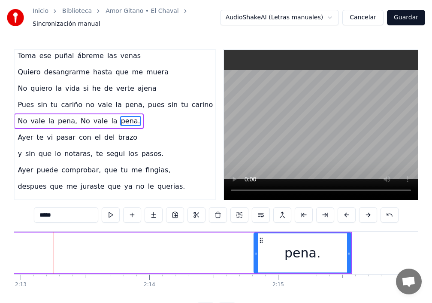
scroll to position [0, 17115]
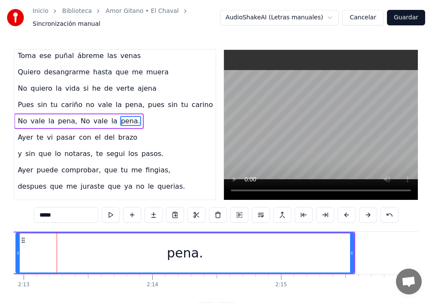
drag, startPoint x: 258, startPoint y: 251, endPoint x: 53, endPoint y: 245, distance: 205.2
click at [12, 237] on div "Inicio Biblioteca Amor Gitano • El Chaval Sincronización manual AudioShakeAI (L…" at bounding box center [216, 159] width 432 height 318
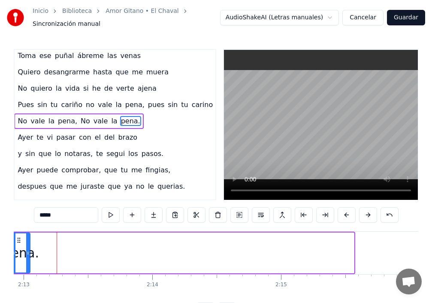
drag, startPoint x: 353, startPoint y: 247, endPoint x: 29, endPoint y: 242, distance: 324.1
click at [29, 242] on div at bounding box center [27, 252] width 3 height 39
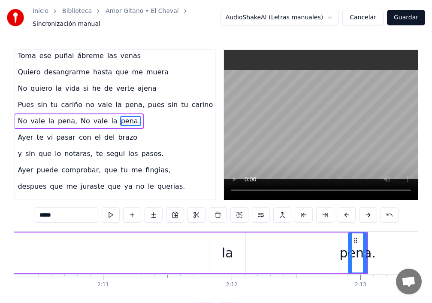
scroll to position [0, 16629]
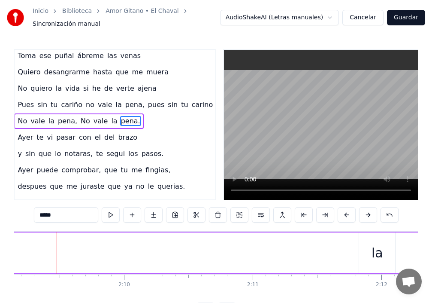
click at [376, 257] on div "la" at bounding box center [378, 252] width 12 height 19
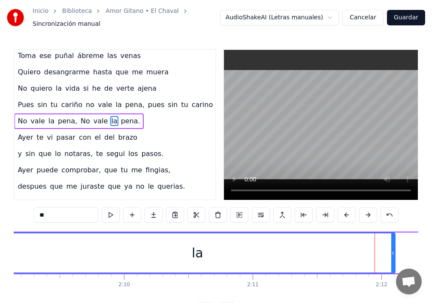
drag, startPoint x: 360, startPoint y: 250, endPoint x: 0, endPoint y: 236, distance: 359.9
click at [0, 236] on div "Inicio Biblioteca Amor Gitano • El Chaval Sincronización manual AudioShakeAI (L…" at bounding box center [216, 159] width 432 height 318
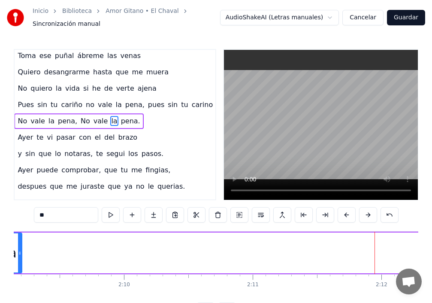
drag, startPoint x: 394, startPoint y: 249, endPoint x: 40, endPoint y: 234, distance: 354.0
click at [13, 236] on div "Inicio Biblioteca Amor Gitano • El Chaval Sincronización manual AudioShakeAI (L…" at bounding box center [216, 159] width 432 height 318
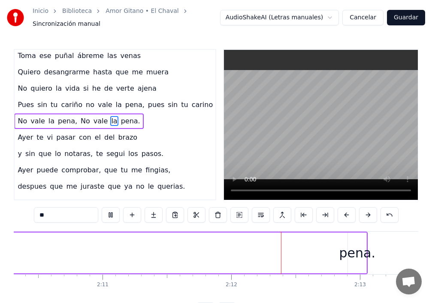
scroll to position [0, 16971]
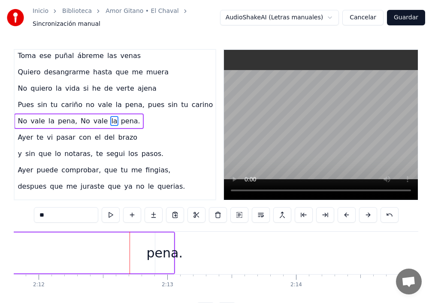
click at [167, 251] on div "pena." at bounding box center [165, 252] width 36 height 19
type input "*****"
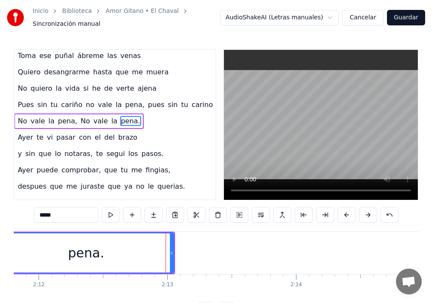
drag, startPoint x: 157, startPoint y: 250, endPoint x: 0, endPoint y: 246, distance: 157.2
click at [0, 246] on div "Inicio Biblioteca Amor Gitano • El Chaval Sincronización manual AudioShakeAI (L…" at bounding box center [216, 159] width 432 height 318
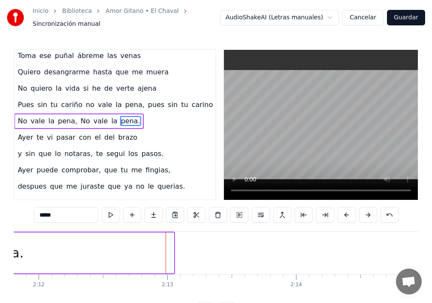
drag, startPoint x: 173, startPoint y: 248, endPoint x: 12, endPoint y: 251, distance: 161.0
click at [11, 249] on div "Inicio Biblioteca Amor Gitano • El Chaval Sincronización manual AudioShakeAI (L…" at bounding box center [216, 159] width 432 height 318
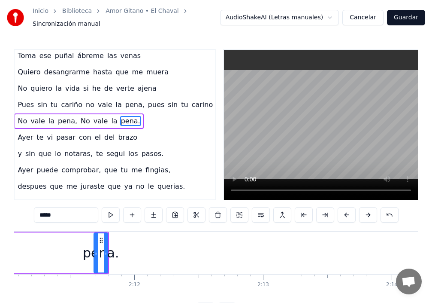
scroll to position [0, 16872]
click at [105, 251] on div "pena." at bounding box center [105, 252] width 36 height 19
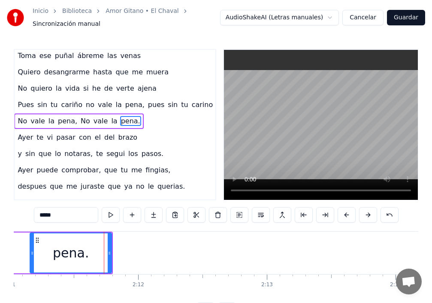
drag, startPoint x: 100, startPoint y: 251, endPoint x: 32, endPoint y: 234, distance: 70.0
click at [32, 234] on div at bounding box center [31, 252] width 3 height 39
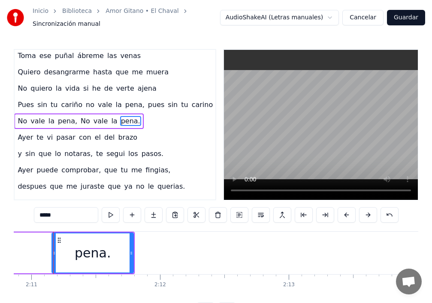
scroll to position [0, 16847]
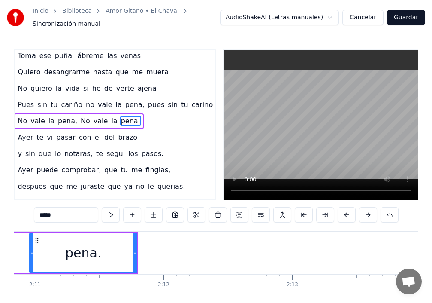
drag, startPoint x: 58, startPoint y: 245, endPoint x: 33, endPoint y: 242, distance: 25.9
click at [33, 242] on div at bounding box center [31, 252] width 3 height 39
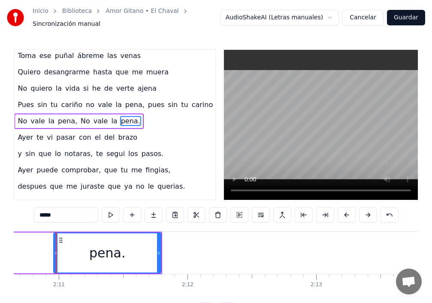
scroll to position [0, 16822]
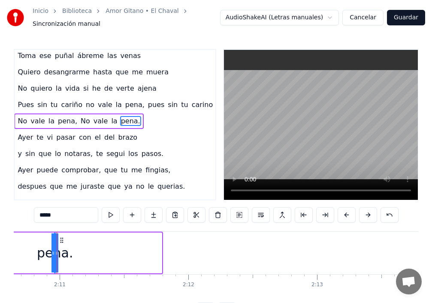
drag, startPoint x: 161, startPoint y: 247, endPoint x: 37, endPoint y: 239, distance: 124.3
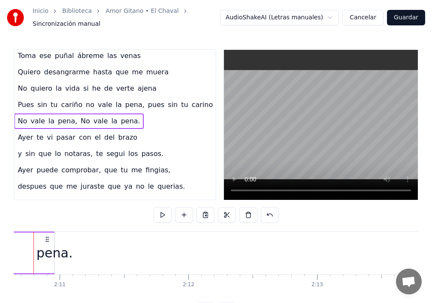
scroll to position [0, 16798]
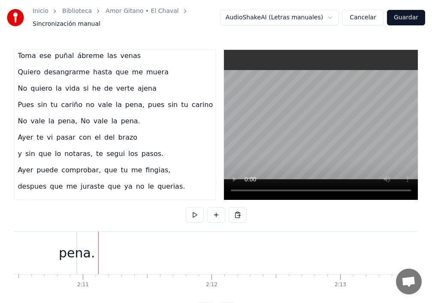
drag, startPoint x: 76, startPoint y: 251, endPoint x: 51, endPoint y: 241, distance: 27.7
click at [63, 244] on div "pena." at bounding box center [77, 252] width 36 height 19
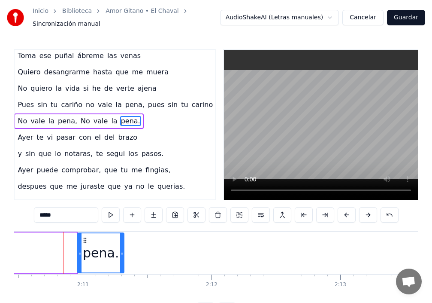
drag, startPoint x: 76, startPoint y: 248, endPoint x: 125, endPoint y: 254, distance: 49.2
click at [124, 254] on div at bounding box center [121, 252] width 3 height 39
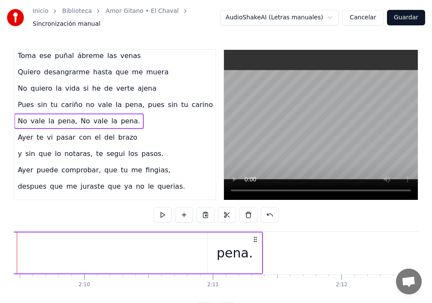
scroll to position [0, 16629]
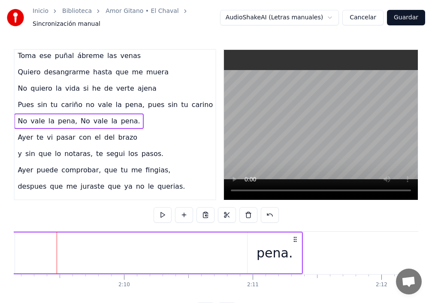
click at [302, 249] on div "pena." at bounding box center [274, 252] width 55 height 41
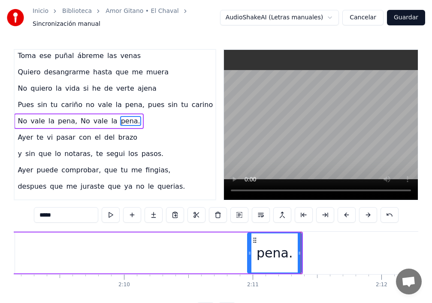
drag, startPoint x: 303, startPoint y: 246, endPoint x: 270, endPoint y: 240, distance: 33.2
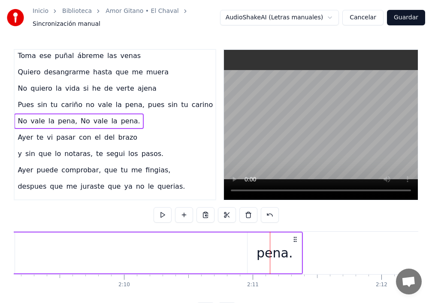
drag, startPoint x: 303, startPoint y: 246, endPoint x: 263, endPoint y: 240, distance: 40.8
drag, startPoint x: 248, startPoint y: 244, endPoint x: 159, endPoint y: 242, distance: 89.3
click at [281, 243] on div "pena." at bounding box center [275, 252] width 36 height 19
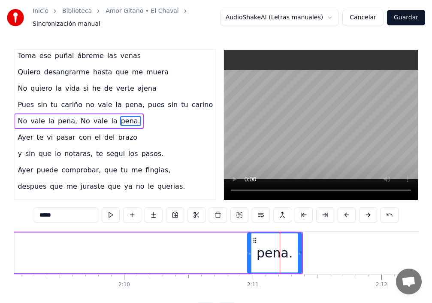
drag, startPoint x: 247, startPoint y: 246, endPoint x: 176, endPoint y: 238, distance: 71.2
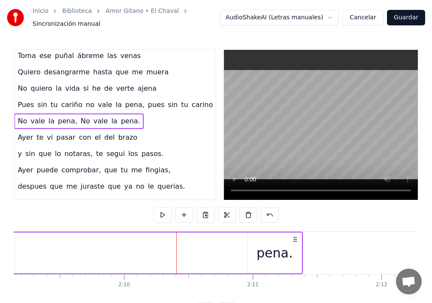
drag, startPoint x: 249, startPoint y: 250, endPoint x: 235, endPoint y: 250, distance: 13.3
drag, startPoint x: 250, startPoint y: 242, endPoint x: 172, endPoint y: 256, distance: 79.9
drag, startPoint x: 266, startPoint y: 240, endPoint x: 200, endPoint y: 246, distance: 65.4
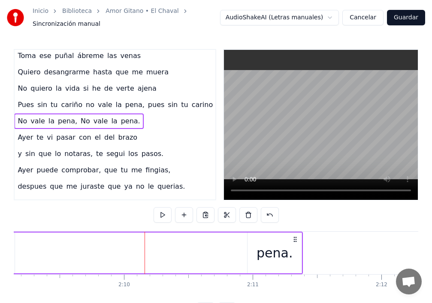
click at [250, 244] on div "pena." at bounding box center [275, 252] width 54 height 41
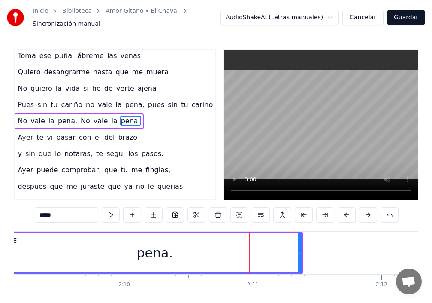
drag, startPoint x: 248, startPoint y: 247, endPoint x: 27, endPoint y: 273, distance: 222.5
click at [8, 263] on div "Inicio Biblioteca Amor Gitano • El Chaval Sincronización manual AudioShakeAI (L…" at bounding box center [216, 159] width 432 height 318
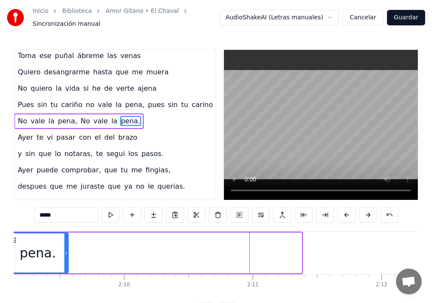
drag, startPoint x: 301, startPoint y: 246, endPoint x: 68, endPoint y: 261, distance: 234.0
click at [68, 261] on div at bounding box center [65, 252] width 3 height 39
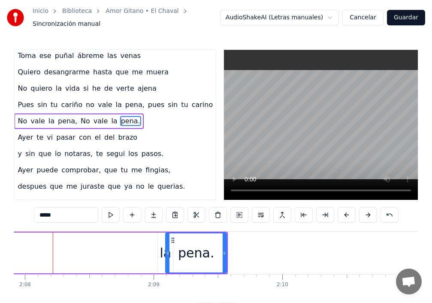
scroll to position [0, 16466]
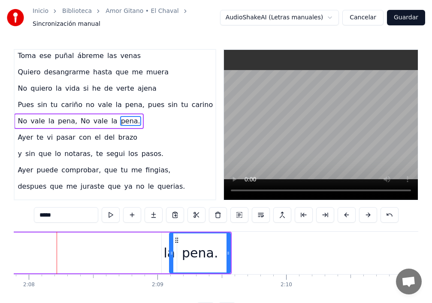
click at [167, 252] on div "la" at bounding box center [170, 252] width 12 height 19
type input "**"
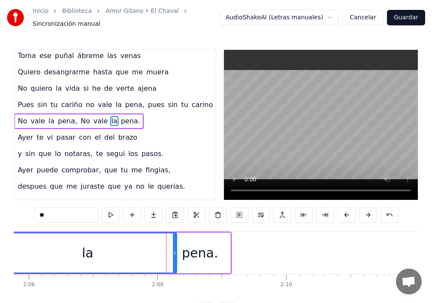
drag, startPoint x: 164, startPoint y: 250, endPoint x: 0, endPoint y: 249, distance: 163.5
click at [0, 249] on div "Inicio Biblioteca Amor Gitano • El Chaval Sincronización manual AudioShakeAI (L…" at bounding box center [216, 159] width 432 height 318
drag, startPoint x: 176, startPoint y: 248, endPoint x: 133, endPoint y: 248, distance: 43.8
click at [126, 248] on div "la" at bounding box center [87, 252] width 179 height 41
click at [169, 250] on div "la" at bounding box center [88, 252] width 178 height 39
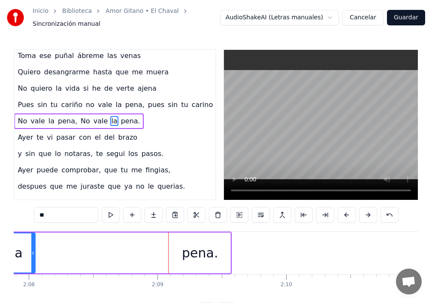
drag, startPoint x: 176, startPoint y: 248, endPoint x: 44, endPoint y: 258, distance: 133.0
click at [33, 253] on div at bounding box center [32, 252] width 3 height 39
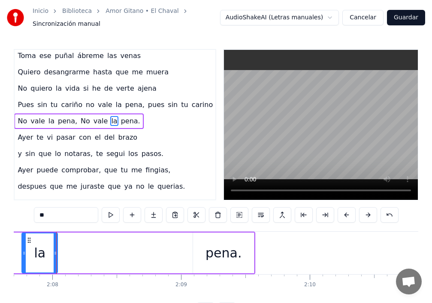
scroll to position [0, 16442]
click at [27, 248] on div "la" at bounding box center [40, 252] width 35 height 39
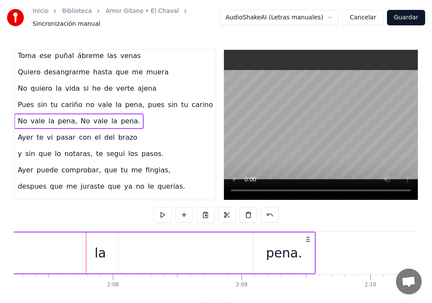
scroll to position [0, 16377]
click at [94, 249] on div "la" at bounding box center [105, 252] width 36 height 41
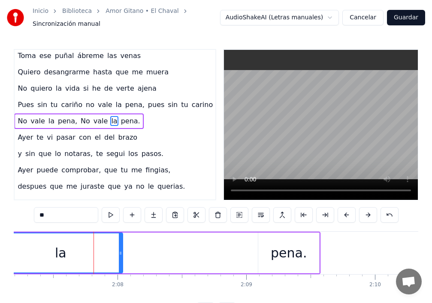
drag, startPoint x: 89, startPoint y: 248, endPoint x: 33, endPoint y: 275, distance: 61.4
click at [0, 268] on div "Inicio Biblioteca Amor Gitano • El Chaval Sincronización manual AudioShakeAI (L…" at bounding box center [216, 159] width 432 height 318
drag, startPoint x: 121, startPoint y: 251, endPoint x: 0, endPoint y: 254, distance: 121.1
click at [0, 254] on div "Inicio Biblioteca Amor Gitano • El Chaval Sincronización manual AudioShakeAI (L…" at bounding box center [216, 159] width 432 height 318
click at [261, 249] on div "pena." at bounding box center [288, 252] width 61 height 41
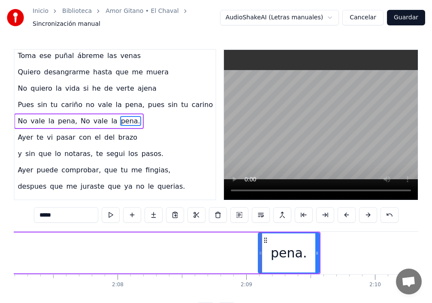
click at [259, 250] on div "pena." at bounding box center [289, 252] width 62 height 41
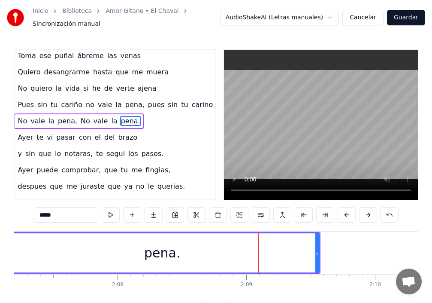
drag, startPoint x: 260, startPoint y: 249, endPoint x: 7, endPoint y: 254, distance: 253.3
click at [7, 254] on div "Inicio Biblioteca Amor Gitano • El Chaval Sincronización manual AudioShakeAI (L…" at bounding box center [216, 159] width 432 height 318
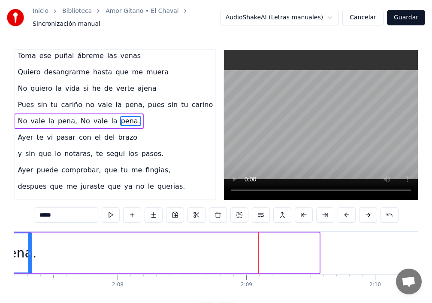
drag, startPoint x: 318, startPoint y: 248, endPoint x: 29, endPoint y: 252, distance: 289.7
click at [29, 252] on div at bounding box center [29, 252] width 3 height 39
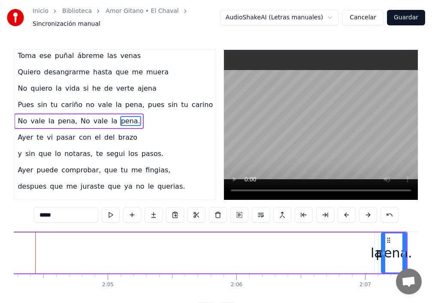
scroll to position [0, 15980]
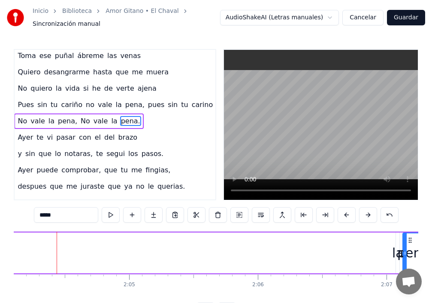
click at [397, 254] on div "la" at bounding box center [398, 252] width 12 height 19
type input "**"
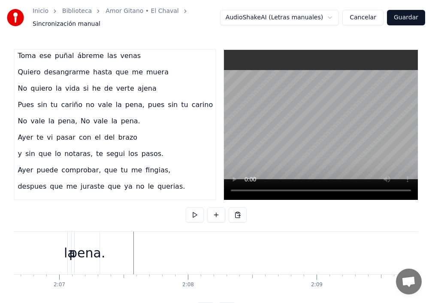
scroll to position [0, 16319]
click at [57, 252] on div "la" at bounding box center [58, 252] width 12 height 19
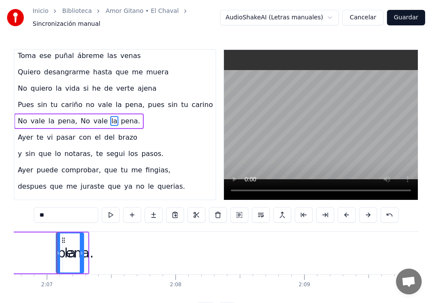
drag, startPoint x: 56, startPoint y: 248, endPoint x: 89, endPoint y: 251, distance: 33.6
click at [83, 251] on icon at bounding box center [81, 252] width 3 height 7
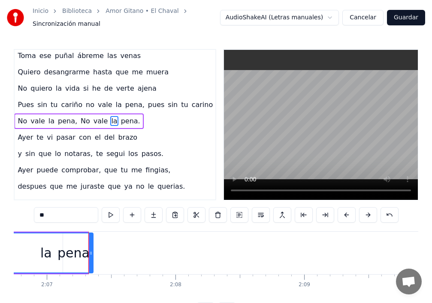
drag, startPoint x: 58, startPoint y: 251, endPoint x: 15, endPoint y: 252, distance: 42.1
click at [0, 244] on div "Inicio Biblioteca Amor Gitano • El Chaval Sincronización manual AudioShakeAI (L…" at bounding box center [216, 159] width 432 height 318
drag, startPoint x: 89, startPoint y: 248, endPoint x: 47, endPoint y: 249, distance: 41.7
click at [44, 250] on div "la" at bounding box center [46, 252] width 94 height 39
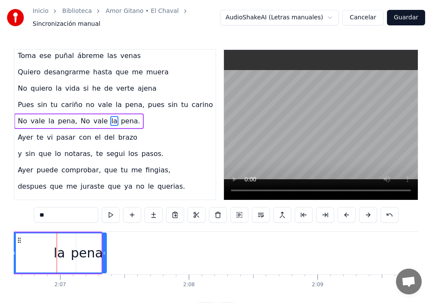
click at [101, 246] on div "la" at bounding box center [59, 252] width 94 height 39
click at [67, 246] on div "la" at bounding box center [59, 252] width 94 height 39
drag, startPoint x: 103, startPoint y: 244, endPoint x: 0, endPoint y: 243, distance: 103.0
click at [0, 243] on div "Inicio Biblioteca Amor Gitano • El Chaval Sincronización manual AudioShakeAI (L…" at bounding box center [216, 159] width 432 height 318
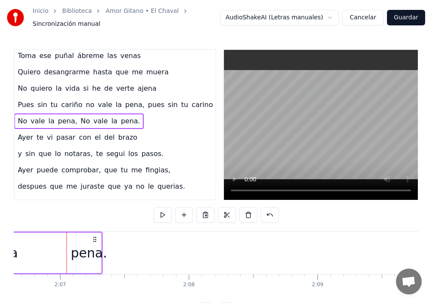
click at [82, 243] on div "pena." at bounding box center [89, 252] width 36 height 19
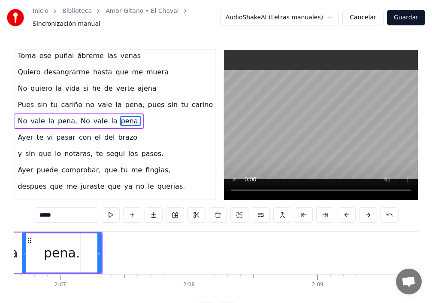
drag, startPoint x: 77, startPoint y: 242, endPoint x: 26, endPoint y: 246, distance: 51.7
click at [26, 246] on div at bounding box center [24, 252] width 3 height 39
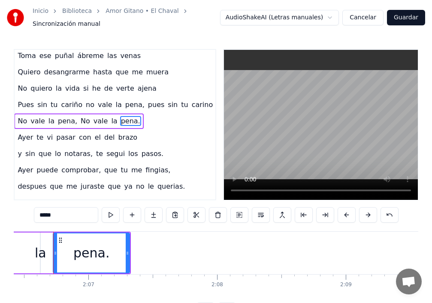
scroll to position [0, 16274]
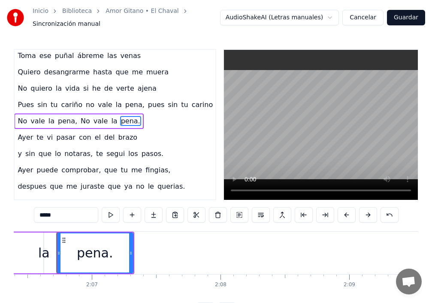
click at [133, 242] on div "pena." at bounding box center [94, 252] width 77 height 41
drag, startPoint x: 131, startPoint y: 240, endPoint x: 85, endPoint y: 242, distance: 46.4
click at [85, 242] on div at bounding box center [84, 252] width 3 height 39
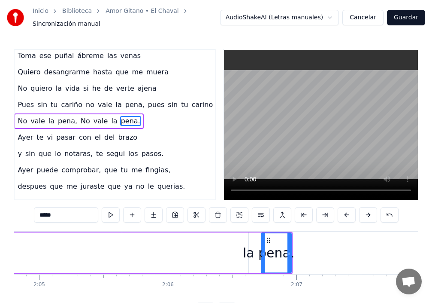
scroll to position [0, 16070]
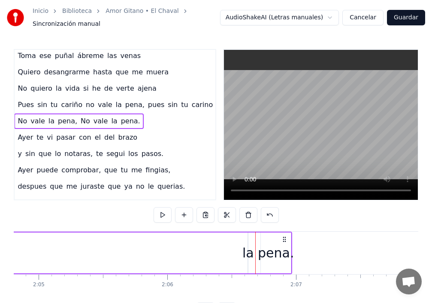
click at [248, 252] on div "la" at bounding box center [248, 252] width 12 height 19
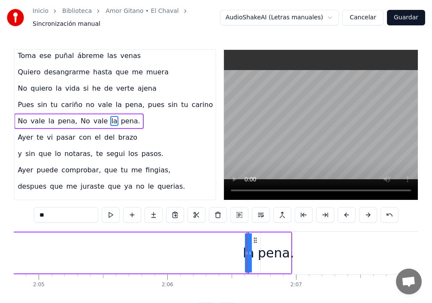
drag, startPoint x: 248, startPoint y: 252, endPoint x: 201, endPoint y: 253, distance: 46.4
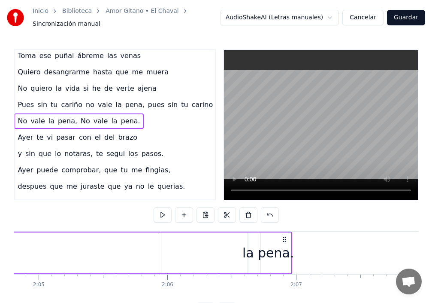
click at [248, 249] on div "la" at bounding box center [248, 252] width 12 height 19
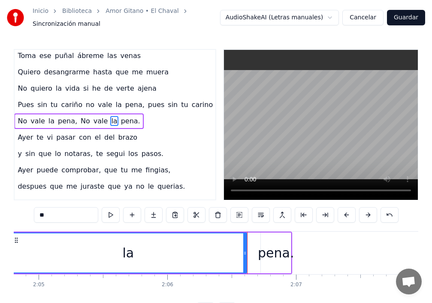
drag, startPoint x: 249, startPoint y: 248, endPoint x: 14, endPoint y: 253, distance: 235.2
click at [4, 246] on div "Inicio Biblioteca Amor Gitano • El Chaval Sincronización manual AudioShakeAI (L…" at bounding box center [216, 159] width 432 height 318
click at [218, 254] on div "la" at bounding box center [124, 252] width 243 height 39
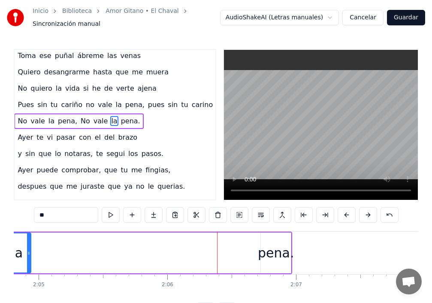
drag, startPoint x: 247, startPoint y: 247, endPoint x: 100, endPoint y: 272, distance: 148.5
click at [30, 249] on icon at bounding box center [28, 252] width 3 height 7
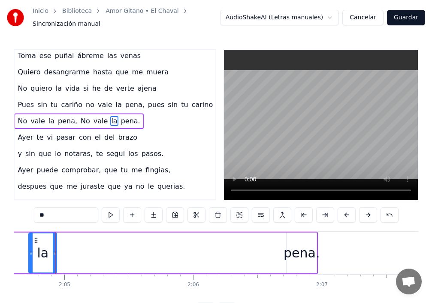
scroll to position [0, 16043]
click at [304, 243] on div "pena." at bounding box center [303, 252] width 36 height 19
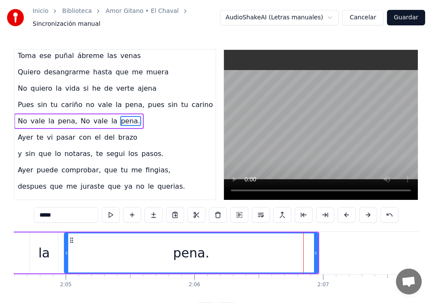
drag, startPoint x: 290, startPoint y: 245, endPoint x: 66, endPoint y: 255, distance: 223.9
click at [66, 255] on div at bounding box center [66, 252] width 3 height 39
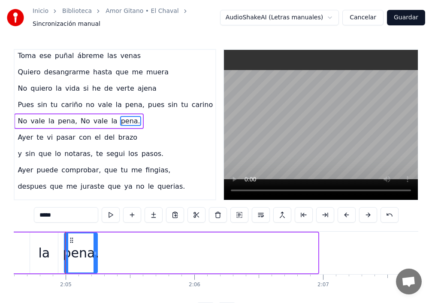
drag, startPoint x: 317, startPoint y: 246, endPoint x: 97, endPoint y: 253, distance: 220.7
click at [97, 253] on div at bounding box center [95, 252] width 3 height 39
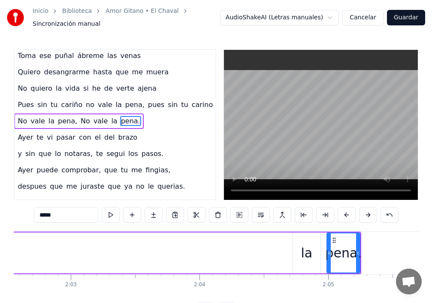
scroll to position [0, 15736]
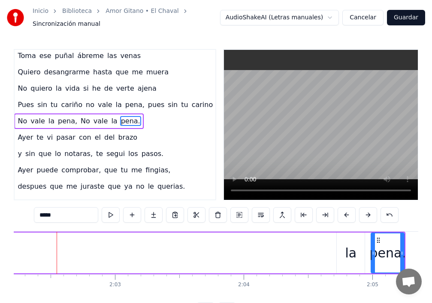
click at [356, 253] on div "la" at bounding box center [351, 252] width 28 height 41
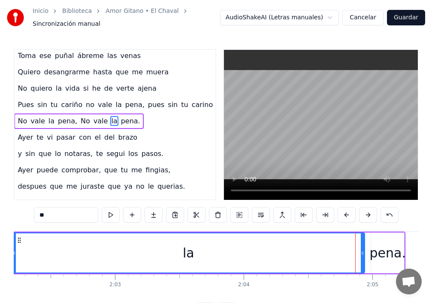
drag, startPoint x: 337, startPoint y: 253, endPoint x: 12, endPoint y: 247, distance: 325.4
click at [12, 247] on div "Inicio Biblioteca Amor Gitano • El Chaval Sincronización manual AudioShakeAI (L…" at bounding box center [216, 159] width 432 height 318
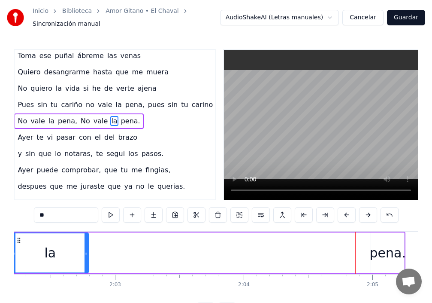
drag, startPoint x: 365, startPoint y: 246, endPoint x: 83, endPoint y: 246, distance: 282.0
click at [85, 249] on icon at bounding box center [86, 252] width 3 height 7
click at [377, 253] on div "pena." at bounding box center [388, 252] width 36 height 19
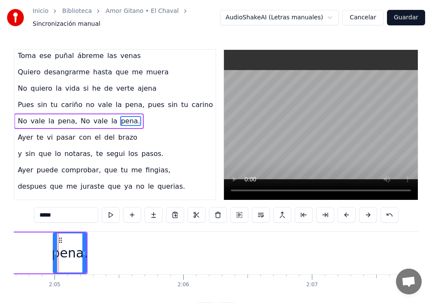
scroll to position [0, 16056]
drag, startPoint x: 52, startPoint y: 248, endPoint x: 10, endPoint y: 239, distance: 43.3
click at [0, 231] on div "Inicio Biblioteca Amor Gitano • El Chaval Sincronización manual AudioShakeAI (L…" at bounding box center [216, 159] width 432 height 318
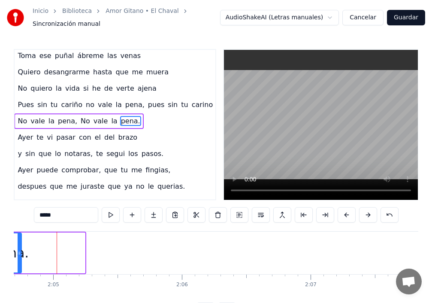
drag, startPoint x: 84, startPoint y: 244, endPoint x: 20, endPoint y: 246, distance: 63.6
click at [20, 246] on div at bounding box center [19, 252] width 3 height 39
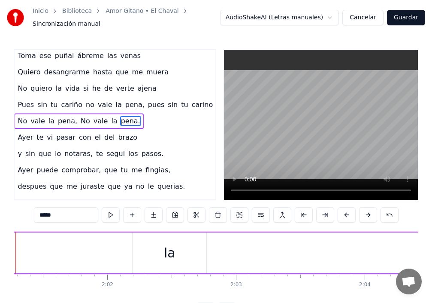
scroll to position [0, 15574]
click at [186, 248] on div "la" at bounding box center [211, 252] width 74 height 41
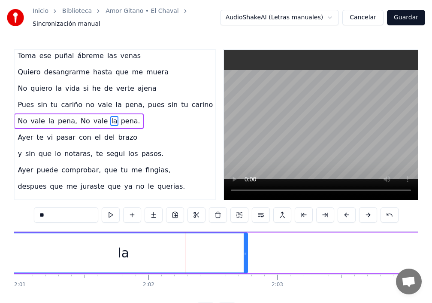
drag, startPoint x: 175, startPoint y: 249, endPoint x: 26, endPoint y: 259, distance: 149.3
click at [0, 253] on div "Inicio Biblioteca Amor Gitano • El Chaval Sincronización manual AudioShakeAI (L…" at bounding box center [216, 159] width 432 height 318
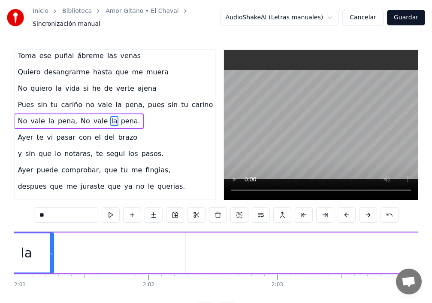
drag, startPoint x: 247, startPoint y: 249, endPoint x: 30, endPoint y: 248, distance: 217.2
click at [50, 249] on icon at bounding box center [51, 252] width 3 height 7
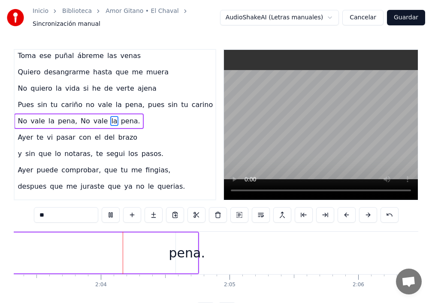
scroll to position [0, 15880]
click at [189, 249] on div "pena." at bounding box center [187, 252] width 36 height 19
type input "*****"
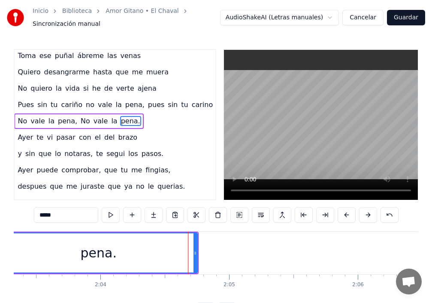
drag, startPoint x: 176, startPoint y: 246, endPoint x: 27, endPoint y: 243, distance: 149.0
click at [0, 236] on div "Inicio Biblioteca Amor Gitano • El Chaval Sincronización manual AudioShakeAI (L…" at bounding box center [216, 159] width 432 height 318
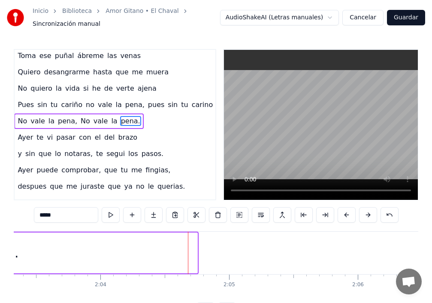
drag, startPoint x: 196, startPoint y: 246, endPoint x: 0, endPoint y: 242, distance: 196.2
click at [0, 242] on div "Inicio Biblioteca Amor Gitano • El Chaval Sincronización manual AudioShakeAI (L…" at bounding box center [216, 159] width 432 height 318
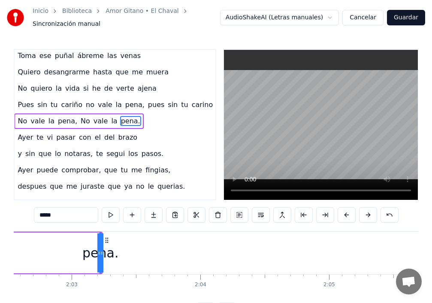
scroll to position [0, 15736]
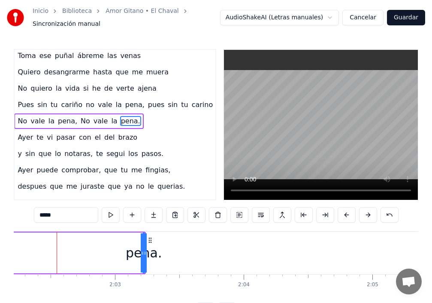
click at [142, 253] on circle at bounding box center [142, 253] width 0 height 0
drag, startPoint x: 142, startPoint y: 249, endPoint x: 121, endPoint y: 250, distance: 22.0
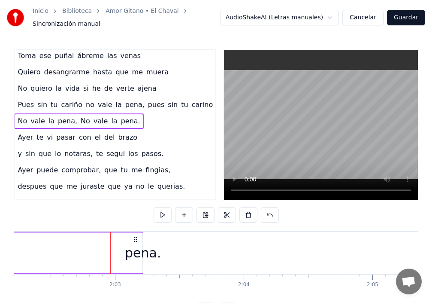
click at [143, 247] on div "pena." at bounding box center [143, 252] width 36 height 19
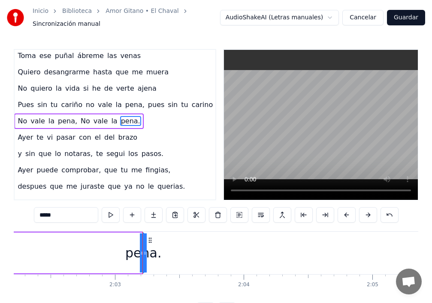
drag, startPoint x: 143, startPoint y: 247, endPoint x: 127, endPoint y: 244, distance: 17.0
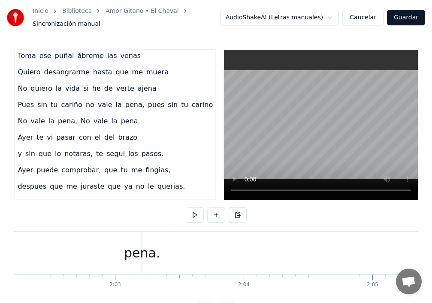
drag, startPoint x: 140, startPoint y: 247, endPoint x: 124, endPoint y: 246, distance: 15.9
click at [132, 247] on div "pena." at bounding box center [142, 252] width 36 height 19
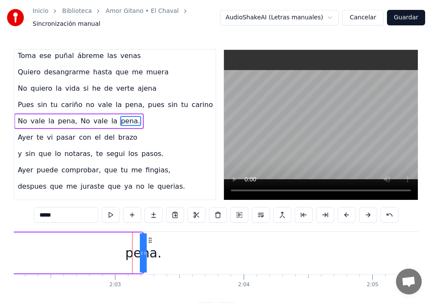
click at [155, 247] on div "pena." at bounding box center [143, 252] width 36 height 19
click at [149, 251] on div "pena." at bounding box center [143, 252] width 36 height 19
drag, startPoint x: 143, startPoint y: 247, endPoint x: 139, endPoint y: 248, distance: 4.8
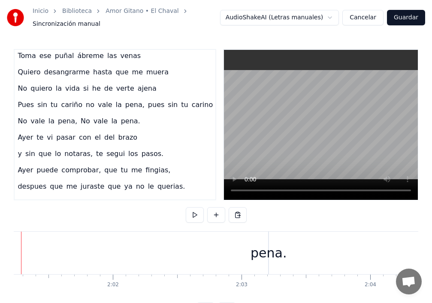
scroll to position [0, 15574]
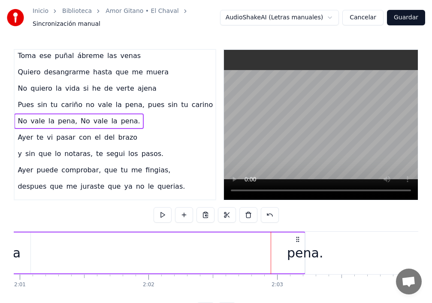
click at [30, 251] on div "la" at bounding box center [14, 252] width 31 height 41
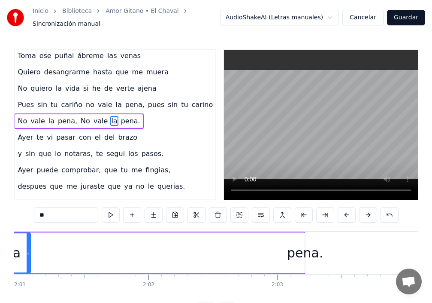
scroll to position [0, 15546]
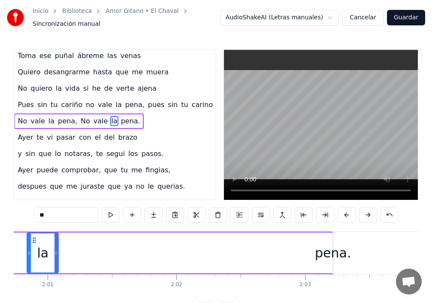
click at [27, 247] on div "la" at bounding box center [43, 252] width 32 height 41
click at [33, 248] on div "la" at bounding box center [42, 252] width 30 height 39
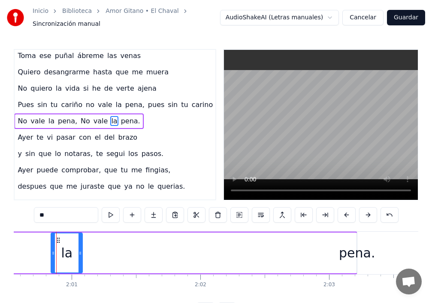
scroll to position [0, 15522]
click at [55, 249] on icon at bounding box center [53, 252] width 3 height 7
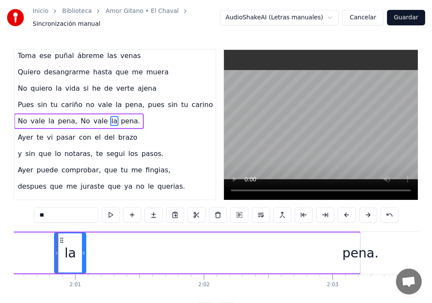
drag, startPoint x: 55, startPoint y: 247, endPoint x: 42, endPoint y: 250, distance: 13.1
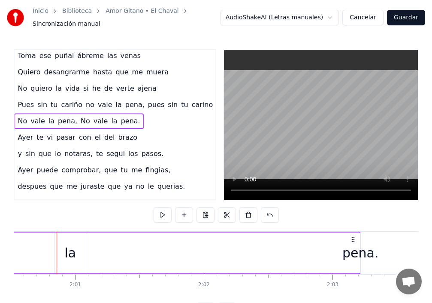
scroll to position [0, 15488]
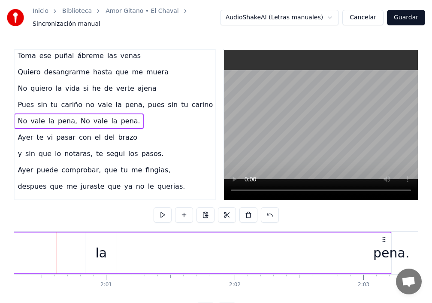
click at [94, 250] on div "la" at bounding box center [100, 252] width 31 height 41
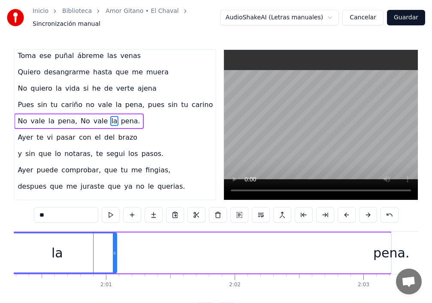
drag, startPoint x: 88, startPoint y: 246, endPoint x: 8, endPoint y: 246, distance: 79.8
click at [0, 245] on div "Inicio Biblioteca Amor Gitano • El Chaval Sincronización manual AudioShakeAI (L…" at bounding box center [216, 159] width 432 height 318
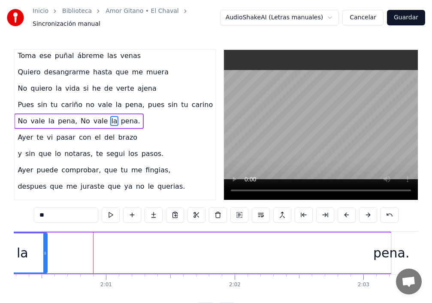
drag, startPoint x: 116, startPoint y: 249, endPoint x: 99, endPoint y: 256, distance: 18.5
click at [43, 249] on icon at bounding box center [44, 252] width 3 height 7
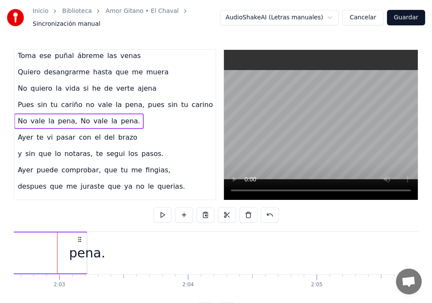
scroll to position [0, 15792]
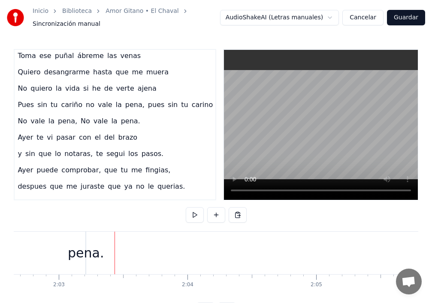
click at [79, 246] on div "pena." at bounding box center [86, 252] width 36 height 19
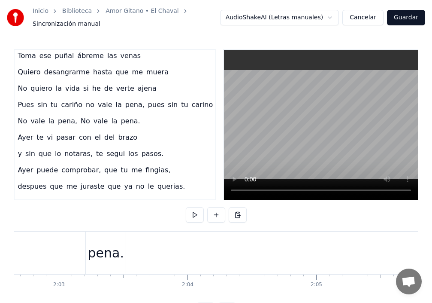
click at [89, 244] on div "pena." at bounding box center [106, 252] width 40 height 42
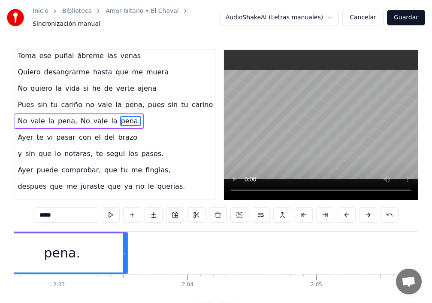
drag, startPoint x: 89, startPoint y: 243, endPoint x: 0, endPoint y: 234, distance: 89.7
click at [0, 234] on div "Inicio Biblioteca Amor Gitano • El Chaval Sincronización manual AudioShakeAI (L…" at bounding box center [216, 159] width 432 height 318
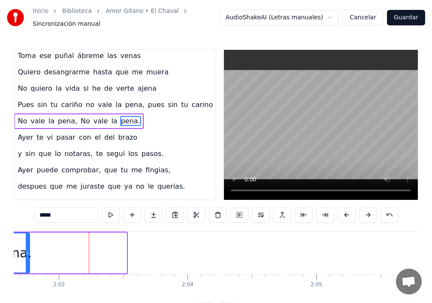
drag, startPoint x: 126, startPoint y: 248, endPoint x: 205, endPoint y: 222, distance: 83.1
click at [29, 249] on icon at bounding box center [27, 252] width 3 height 7
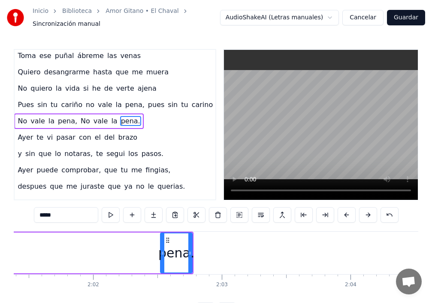
scroll to position [0, 15574]
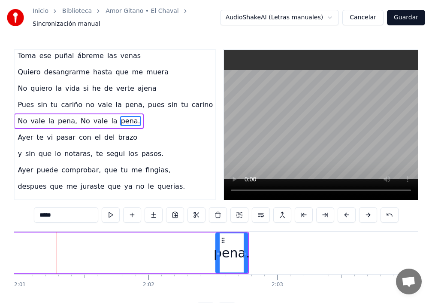
click at [219, 244] on div at bounding box center [217, 252] width 3 height 39
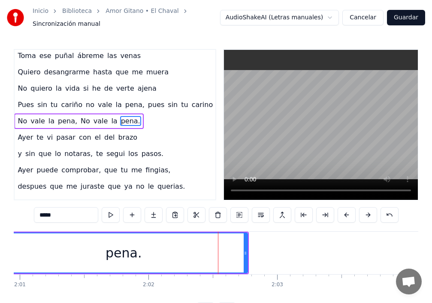
drag, startPoint x: 216, startPoint y: 245, endPoint x: 14, endPoint y: 247, distance: 202.2
click at [0, 239] on div "Inicio Biblioteca Amor Gitano • El Chaval Sincronización manual AudioShakeAI (L…" at bounding box center [216, 159] width 432 height 318
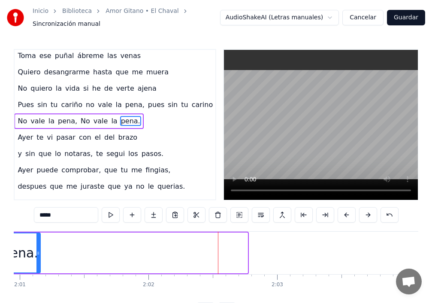
drag, startPoint x: 247, startPoint y: 247, endPoint x: 39, endPoint y: 245, distance: 208.2
click at [39, 245] on div at bounding box center [37, 252] width 3 height 39
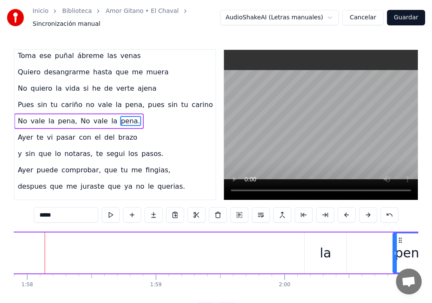
scroll to position [0, 15168]
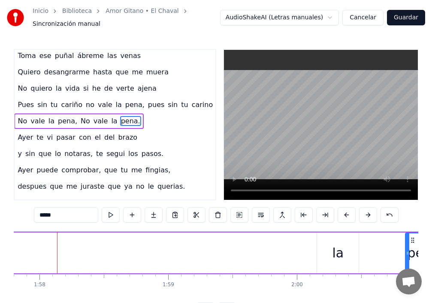
click at [321, 246] on div "la" at bounding box center [338, 252] width 42 height 41
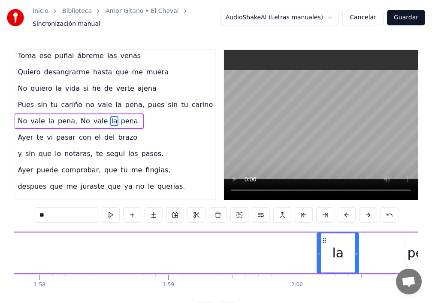
click at [325, 247] on div "la" at bounding box center [338, 252] width 41 height 39
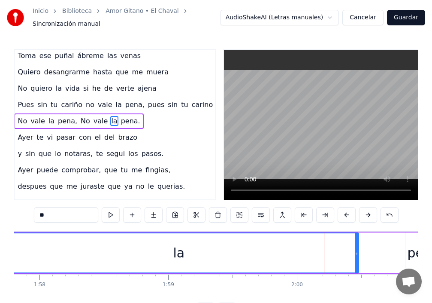
drag, startPoint x: 318, startPoint y: 246, endPoint x: 0, endPoint y: 233, distance: 318.7
click at [0, 233] on div "Inicio Biblioteca Amor Gitano • El Chaval Sincronización manual AudioShakeAI (L…" at bounding box center [216, 159] width 432 height 318
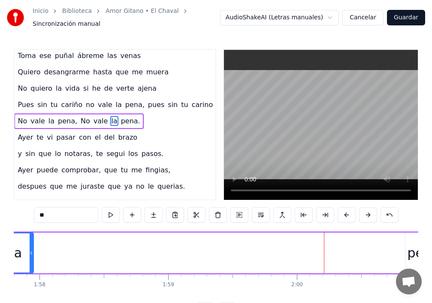
drag, startPoint x: 358, startPoint y: 247, endPoint x: 228, endPoint y: 262, distance: 131.3
click at [25, 239] on div "la" at bounding box center [16, 252] width 34 height 39
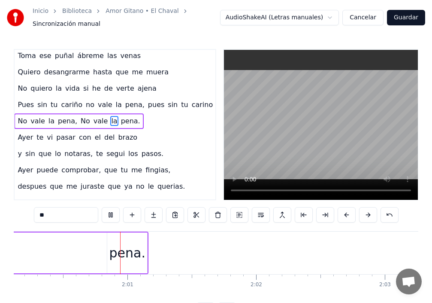
scroll to position [0, 15468]
click at [135, 244] on div "pena." at bounding box center [125, 252] width 36 height 19
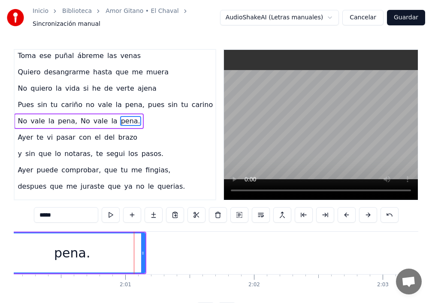
drag, startPoint x: 106, startPoint y: 245, endPoint x: 29, endPoint y: 258, distance: 78.4
click at [0, 245] on div "Inicio Biblioteca Amor Gitano • El Chaval Sincronización manual AudioShakeAI (L…" at bounding box center [216, 159] width 432 height 318
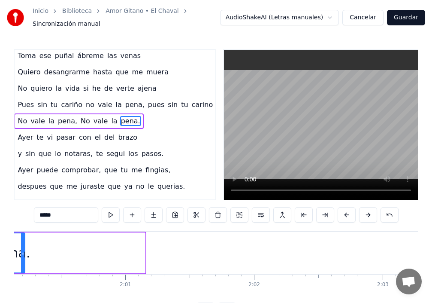
drag, startPoint x: 144, startPoint y: 248, endPoint x: 24, endPoint y: 248, distance: 120.2
click at [24, 249] on icon at bounding box center [22, 252] width 3 height 7
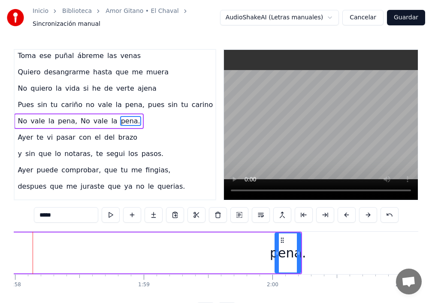
scroll to position [0, 15168]
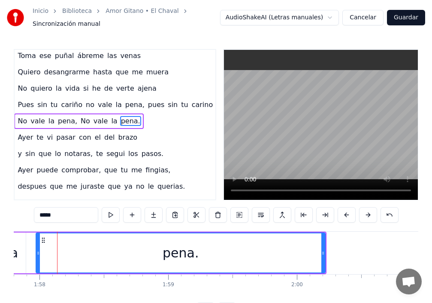
drag, startPoint x: 299, startPoint y: 248, endPoint x: 33, endPoint y: 240, distance: 265.4
click at [36, 240] on div at bounding box center [37, 252] width 3 height 39
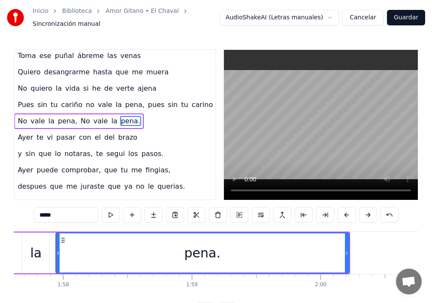
scroll to position [0, 15144]
drag, startPoint x: 349, startPoint y: 249, endPoint x: 317, endPoint y: 242, distance: 33.3
click at [314, 242] on div "pena." at bounding box center [203, 252] width 294 height 41
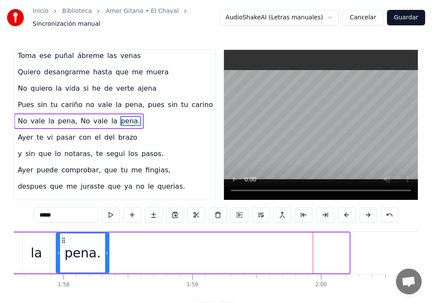
drag, startPoint x: 347, startPoint y: 248, endPoint x: 106, endPoint y: 241, distance: 241.3
click at [106, 241] on div at bounding box center [106, 252] width 3 height 39
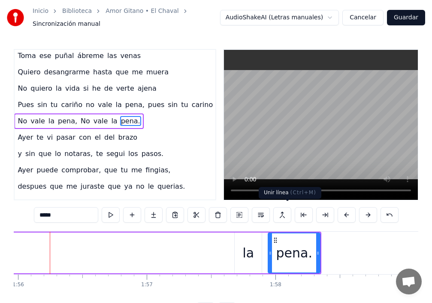
scroll to position [0, 14925]
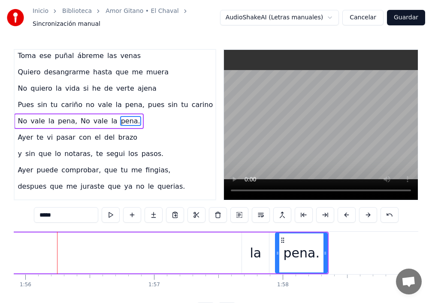
click at [263, 252] on div "la" at bounding box center [255, 252] width 27 height 41
type input "**"
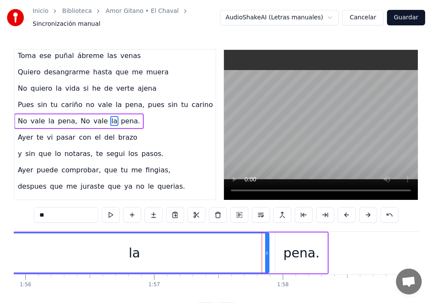
drag, startPoint x: 242, startPoint y: 253, endPoint x: 0, endPoint y: 242, distance: 242.8
click at [0, 242] on div "Inicio Biblioteca Amor Gitano • El Chaval Sincronización manual AudioShakeAI (L…" at bounding box center [216, 159] width 432 height 318
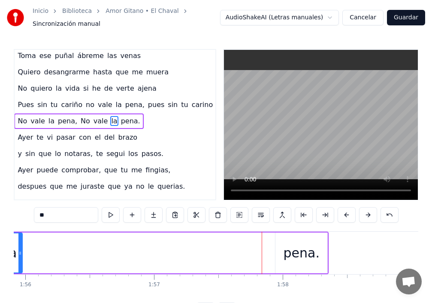
drag, startPoint x: 269, startPoint y: 247, endPoint x: 22, endPoint y: 242, distance: 246.9
click at [22, 242] on div at bounding box center [19, 252] width 3 height 39
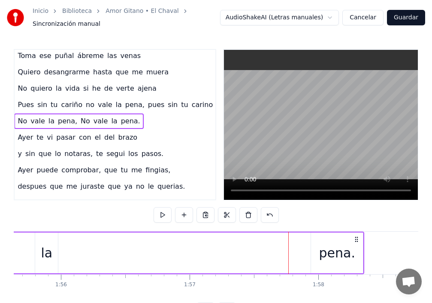
drag, startPoint x: 311, startPoint y: 246, endPoint x: 224, endPoint y: 247, distance: 87.1
click at [319, 249] on div "pena." at bounding box center [337, 252] width 52 height 41
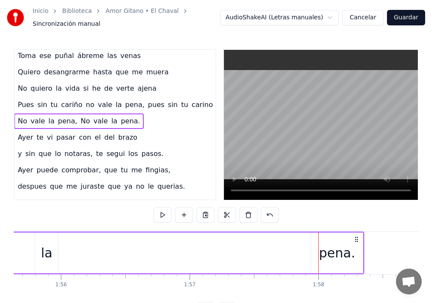
drag, startPoint x: 318, startPoint y: 245, endPoint x: 309, endPoint y: 245, distance: 8.2
click at [312, 245] on div "pena." at bounding box center [337, 252] width 52 height 41
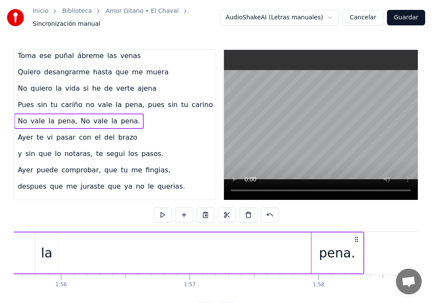
drag, startPoint x: 313, startPoint y: 245, endPoint x: 245, endPoint y: 264, distance: 70.9
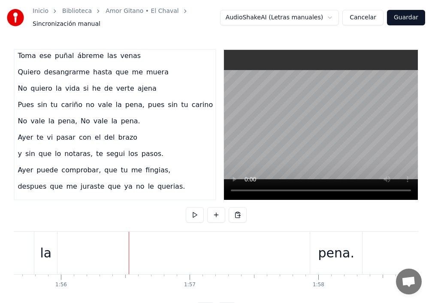
click at [315, 258] on div "pena." at bounding box center [336, 252] width 52 height 42
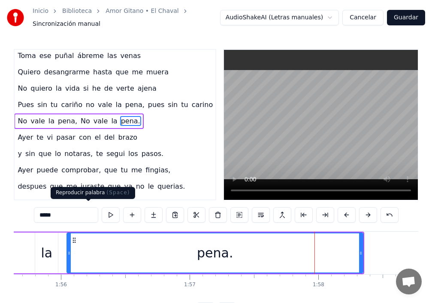
drag, startPoint x: 314, startPoint y: 249, endPoint x: 145, endPoint y: 230, distance: 169.7
click at [69, 220] on div "0:25 [DATE] te vi pasar, con el de brazos 0:33 Y sin que lo notaras, te seguí l…" at bounding box center [216, 183] width 405 height 269
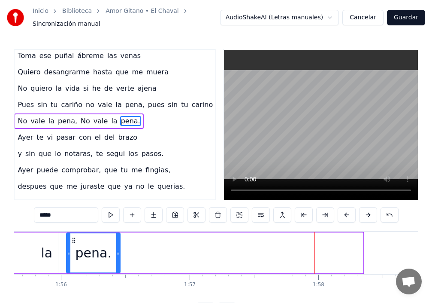
drag, startPoint x: 363, startPoint y: 246, endPoint x: 104, endPoint y: 241, distance: 259.3
click at [116, 242] on div at bounding box center [117, 252] width 3 height 39
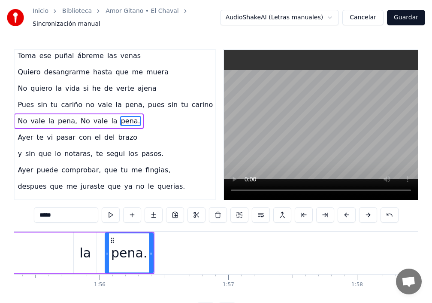
scroll to position [0, 14762]
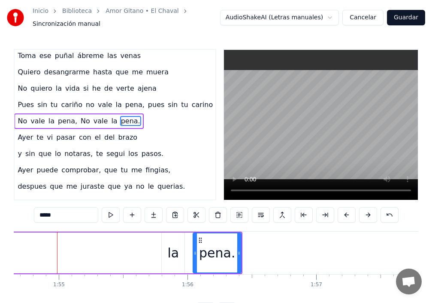
click at [165, 247] on div "la" at bounding box center [173, 252] width 23 height 41
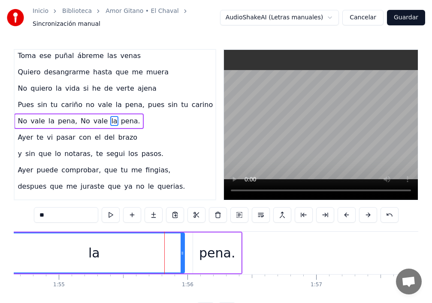
drag, startPoint x: 162, startPoint y: 248, endPoint x: 0, endPoint y: 249, distance: 162.2
click at [0, 249] on div "Inicio Biblioteca Amor Gitano • El Chaval Sincronización manual AudioShakeAI (L…" at bounding box center [216, 159] width 432 height 318
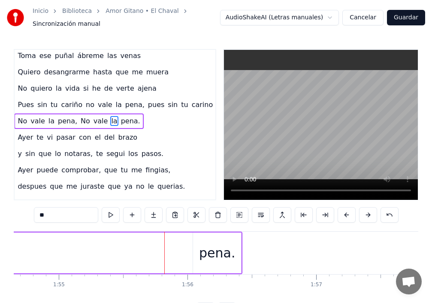
drag, startPoint x: 184, startPoint y: 247, endPoint x: 99, endPoint y: 248, distance: 85.0
click at [9, 244] on div "Inicio Biblioteca Amor Gitano • El Chaval Sincronización manual AudioShakeAI (L…" at bounding box center [216, 159] width 432 height 318
click at [219, 246] on div "pena." at bounding box center [217, 252] width 36 height 19
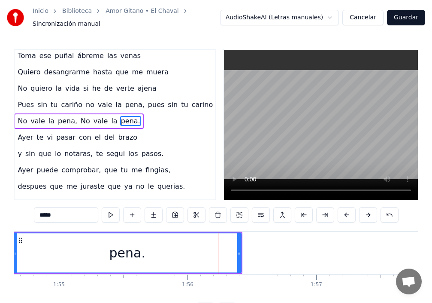
drag, startPoint x: 194, startPoint y: 248, endPoint x: 102, endPoint y: 252, distance: 92.4
click at [14, 249] on icon at bounding box center [15, 252] width 3 height 7
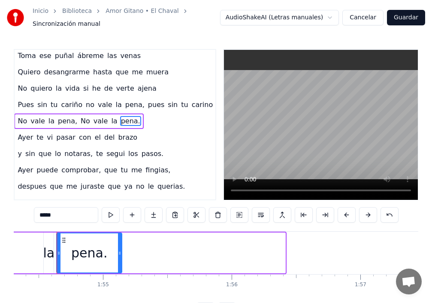
drag, startPoint x: 284, startPoint y: 249, endPoint x: 111, endPoint y: 245, distance: 173.0
click at [118, 245] on div at bounding box center [119, 252] width 3 height 39
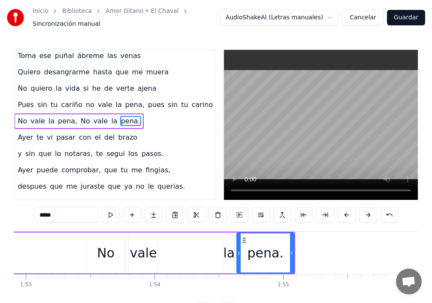
scroll to position [0, 14438]
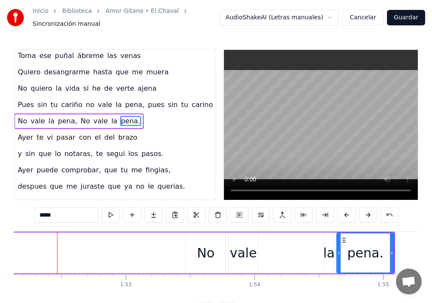
click at [327, 255] on div "la" at bounding box center [329, 252] width 12 height 19
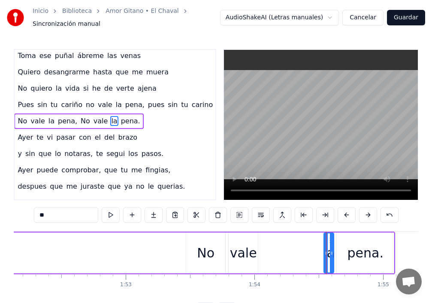
click at [325, 254] on div at bounding box center [325, 252] width 3 height 39
drag, startPoint x: 325, startPoint y: 253, endPoint x: 259, endPoint y: 252, distance: 66.1
click at [259, 252] on div at bounding box center [260, 252] width 3 height 39
click at [327, 245] on div "la" at bounding box center [296, 252] width 75 height 39
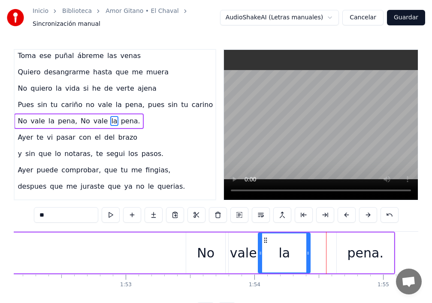
drag, startPoint x: 332, startPoint y: 244, endPoint x: 310, endPoint y: 248, distance: 22.2
click at [310, 247] on div at bounding box center [307, 252] width 3 height 39
click at [345, 247] on div "pena." at bounding box center [365, 252] width 57 height 41
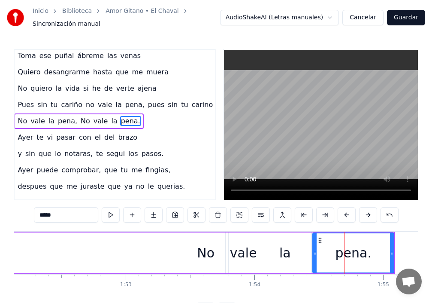
drag, startPoint x: 338, startPoint y: 249, endPoint x: 317, endPoint y: 246, distance: 20.8
click at [317, 245] on div at bounding box center [314, 252] width 3 height 39
click at [200, 254] on div "No" at bounding box center [206, 252] width 18 height 19
type input "**"
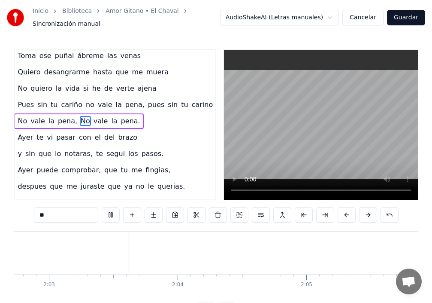
scroll to position [0, 15809]
click at [403, 17] on button "Guardar" at bounding box center [406, 17] width 38 height 15
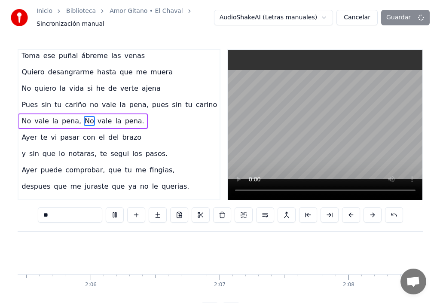
scroll to position [0, 16155]
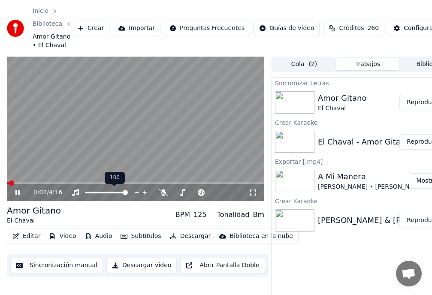
click at [80, 182] on span at bounding box center [136, 183] width 258 height 2
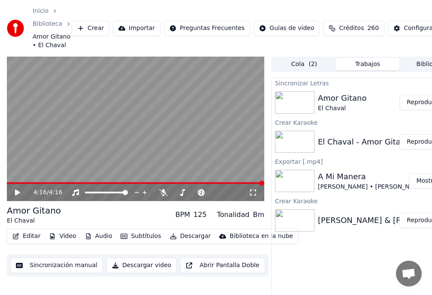
click at [33, 237] on button "Editar" at bounding box center [26, 236] width 35 height 12
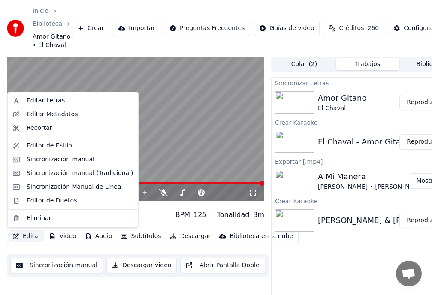
click at [30, 237] on button "Editar" at bounding box center [26, 236] width 35 height 12
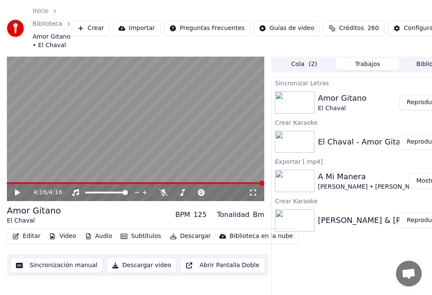
click at [33, 237] on button "Editar" at bounding box center [26, 236] width 35 height 12
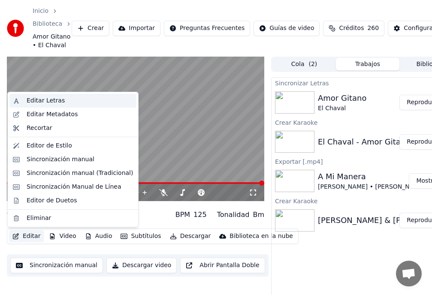
click at [51, 102] on div "Editar Letras" at bounding box center [46, 101] width 38 height 9
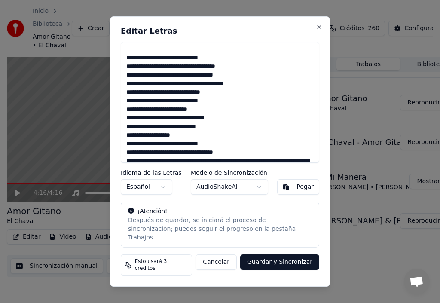
scroll to position [170, 0]
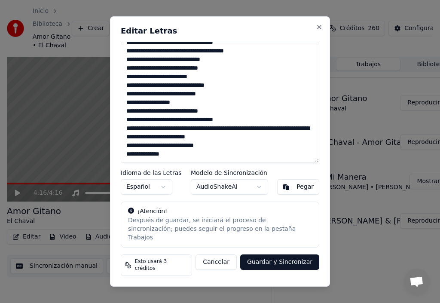
click at [158, 137] on textarea at bounding box center [220, 102] width 198 height 121
click at [150, 161] on textarea at bounding box center [220, 102] width 198 height 121
click at [170, 163] on textarea at bounding box center [220, 102] width 198 height 121
type textarea "**********"
click at [283, 263] on button "Guardar y Sincronizar" at bounding box center [279, 261] width 79 height 15
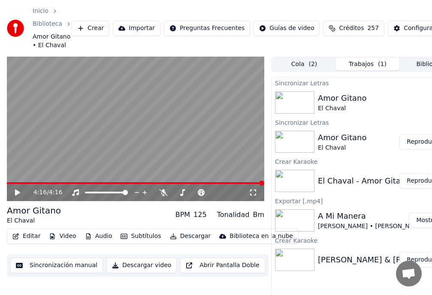
click at [416, 141] on button "Reproducir" at bounding box center [423, 141] width 47 height 15
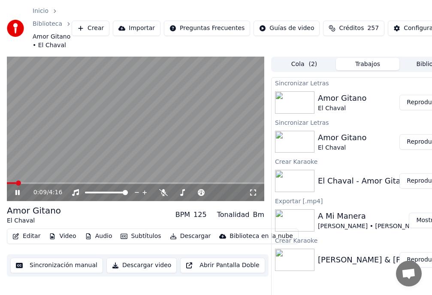
click at [16, 185] on span at bounding box center [18, 183] width 5 height 5
click at [32, 183] on span at bounding box center [19, 183] width 25 height 2
click at [21, 178] on video at bounding box center [136, 129] width 258 height 145
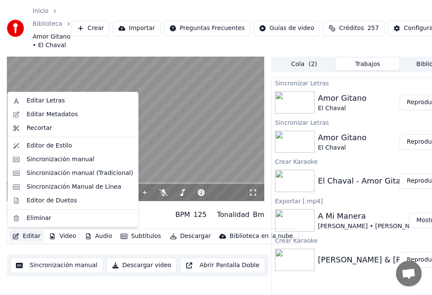
click at [29, 237] on button "Editar" at bounding box center [26, 236] width 35 height 12
click at [55, 163] on div "Sincronización manual" at bounding box center [61, 159] width 68 height 9
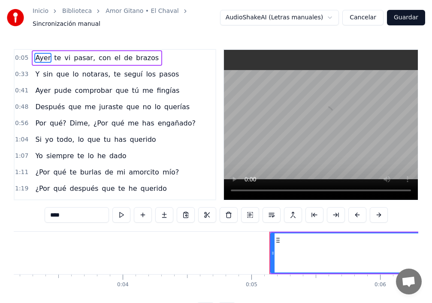
scroll to position [0, 619]
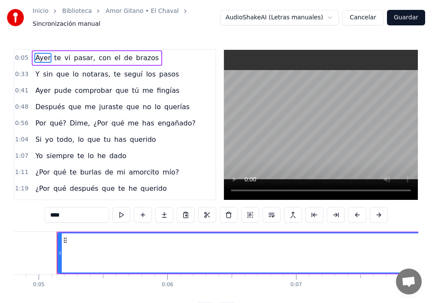
click at [39, 54] on span "Ayer" at bounding box center [42, 58] width 17 height 10
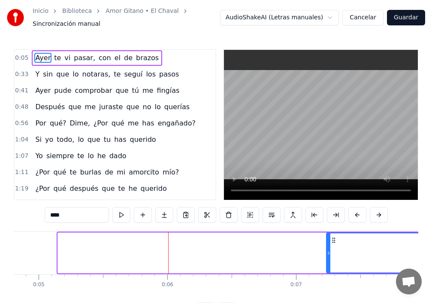
drag, startPoint x: 60, startPoint y: 247, endPoint x: 340, endPoint y: 252, distance: 280.7
click at [330, 252] on icon at bounding box center [328, 252] width 3 height 7
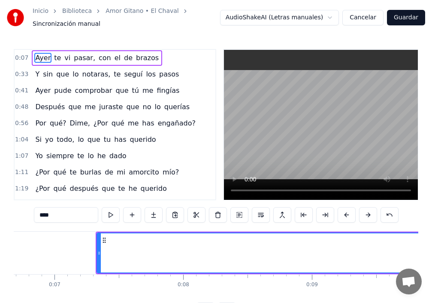
scroll to position [0, 727]
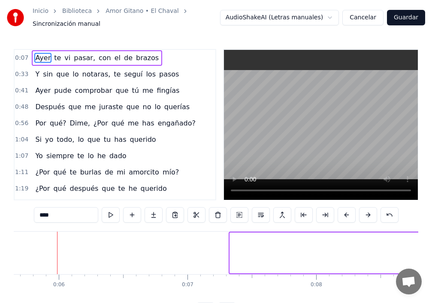
drag, startPoint x: 230, startPoint y: 253, endPoint x: 439, endPoint y: 241, distance: 209.0
click at [432, 241] on html "Inicio Biblioteca Amor Gitano • El Chaval Sincronización manual AudioShakeAI (L…" at bounding box center [216, 165] width 432 height 331
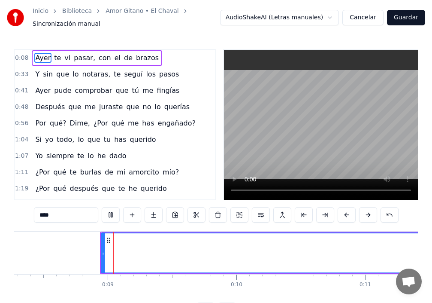
scroll to position [0, 1065]
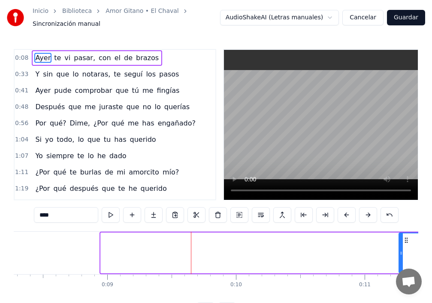
drag, startPoint x: 102, startPoint y: 248, endPoint x: 411, endPoint y: 251, distance: 309.0
click at [403, 251] on icon at bounding box center [401, 252] width 3 height 7
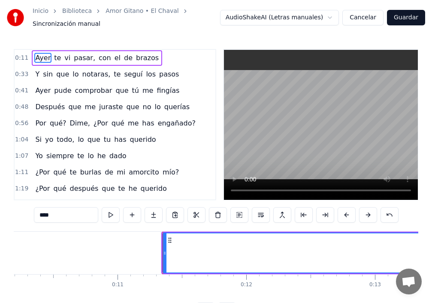
scroll to position [0, 1419]
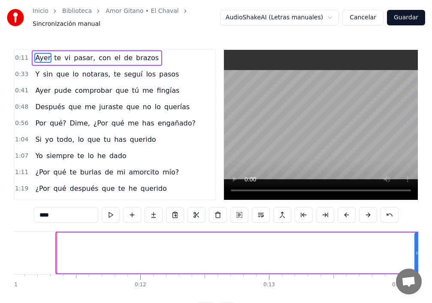
drag, startPoint x: 57, startPoint y: 247, endPoint x: 415, endPoint y: 251, distance: 358.4
click at [415, 251] on icon at bounding box center [416, 252] width 3 height 7
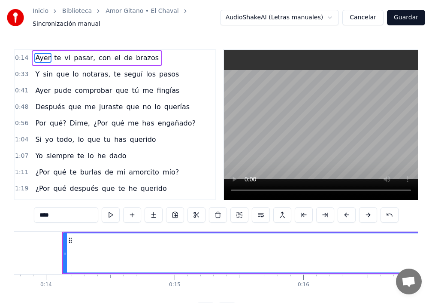
scroll to position [0, 1776]
click at [292, 189] on video at bounding box center [321, 125] width 194 height 150
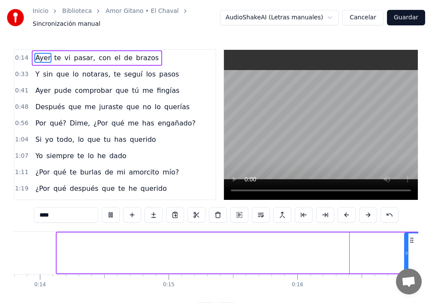
drag, startPoint x: 58, startPoint y: 250, endPoint x: 405, endPoint y: 260, distance: 347.8
click at [405, 260] on div at bounding box center [406, 252] width 3 height 39
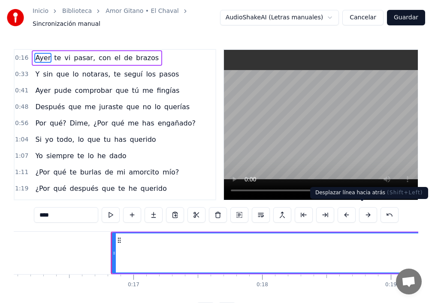
scroll to position [0, 2124]
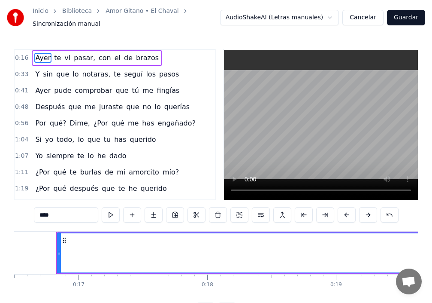
drag, startPoint x: 56, startPoint y: 246, endPoint x: 85, endPoint y: 246, distance: 28.8
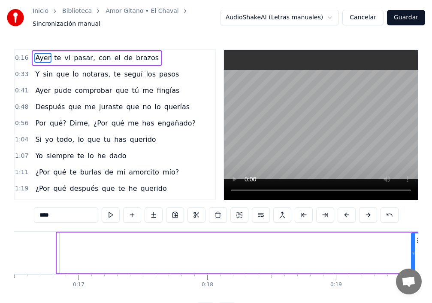
drag, startPoint x: 59, startPoint y: 247, endPoint x: 418, endPoint y: 255, distance: 359.3
click at [415, 255] on div at bounding box center [413, 252] width 3 height 39
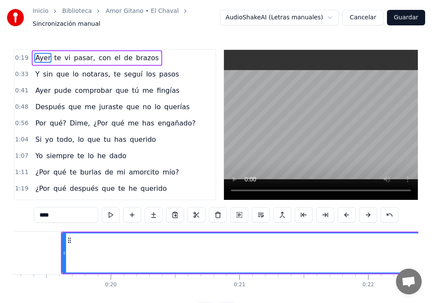
scroll to position [0, 2485]
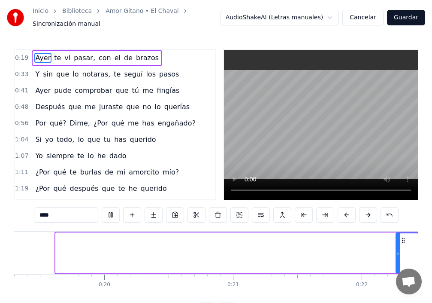
drag, startPoint x: 57, startPoint y: 255, endPoint x: 398, endPoint y: 273, distance: 341.7
click at [398, 274] on body "Inicio Biblioteca Amor Gitano • El Chaval Sincronización manual AudioShakeAI (L…" at bounding box center [216, 159] width 432 height 318
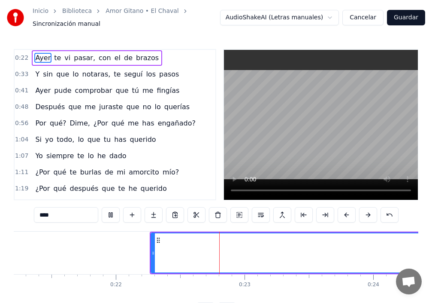
scroll to position [0, 2831]
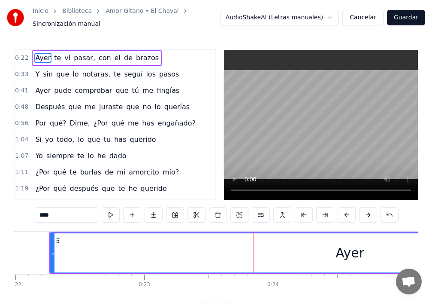
click at [52, 249] on icon at bounding box center [52, 252] width 3 height 7
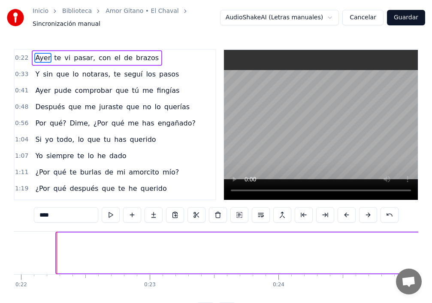
drag, startPoint x: 52, startPoint y: 250, endPoint x: 420, endPoint y: 306, distance: 372.5
click at [420, 295] on html "Inicio Biblioteca Amor Gitano • El Chaval Sincronización manual AudioShakeAI (L…" at bounding box center [216, 165] width 432 height 331
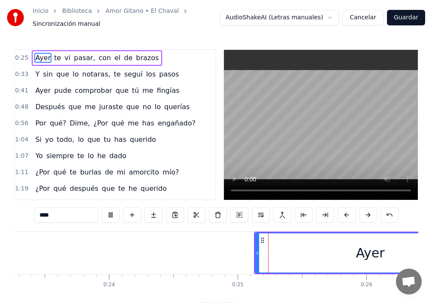
scroll to position [0, 3164]
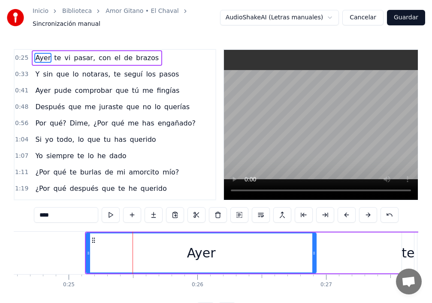
click at [89, 250] on icon at bounding box center [88, 252] width 3 height 7
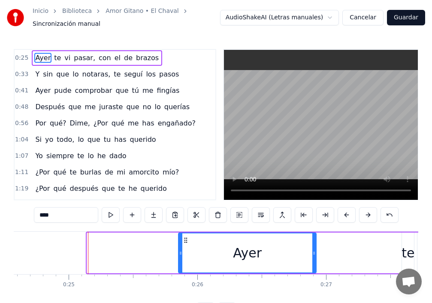
drag, startPoint x: 88, startPoint y: 249, endPoint x: 180, endPoint y: 263, distance: 92.4
click at [180, 263] on div at bounding box center [180, 252] width 3 height 39
click at [40, 53] on span "Ayer" at bounding box center [42, 58] width 17 height 10
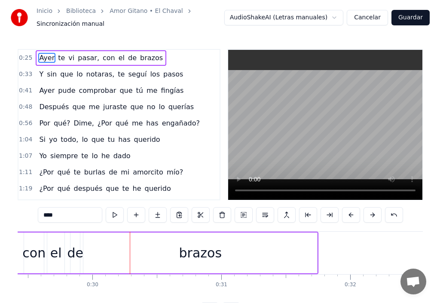
scroll to position [0, 3828]
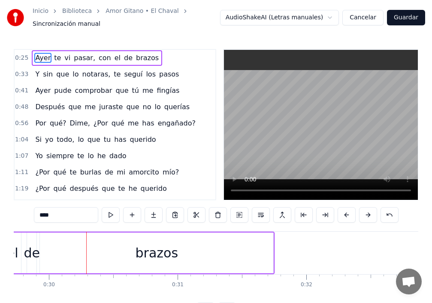
click at [406, 18] on button "Guardar" at bounding box center [406, 17] width 38 height 15
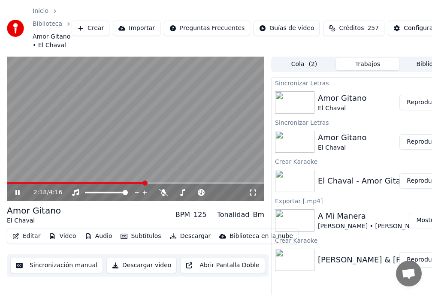
click at [77, 183] on span at bounding box center [76, 183] width 139 height 2
click at [26, 172] on video at bounding box center [136, 129] width 258 height 145
click at [30, 239] on button "Editar" at bounding box center [26, 236] width 35 height 12
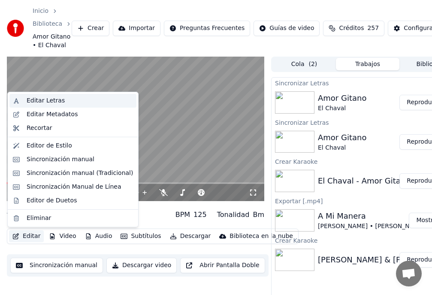
click at [58, 105] on div "Editar Letras" at bounding box center [46, 101] width 38 height 9
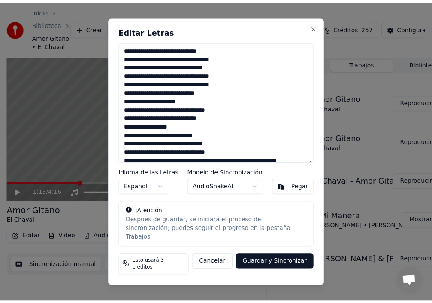
scroll to position [43, 0]
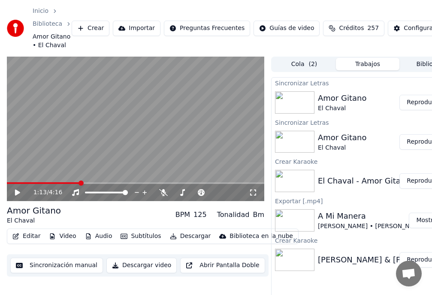
click at [33, 238] on button "Editar" at bounding box center [26, 236] width 35 height 12
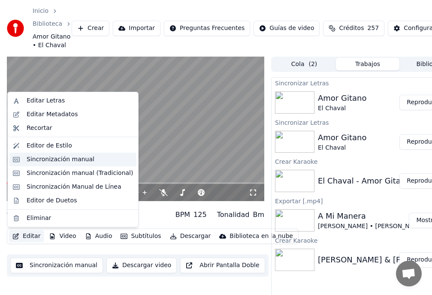
click at [60, 162] on div "Sincronización manual" at bounding box center [61, 159] width 68 height 9
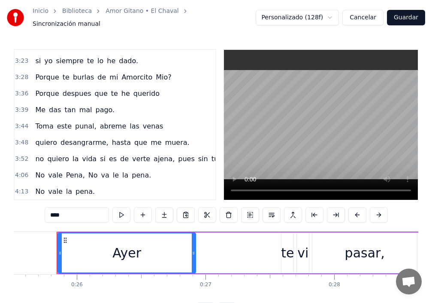
scroll to position [347, 0]
click at [72, 154] on span "la" at bounding box center [76, 159] width 8 height 10
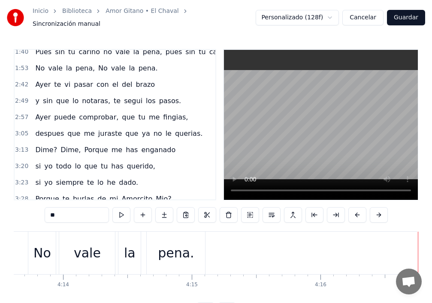
scroll to position [175, 0]
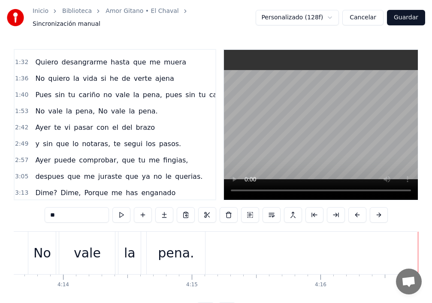
click at [42, 91] on span "Pues" at bounding box center [43, 95] width 18 height 10
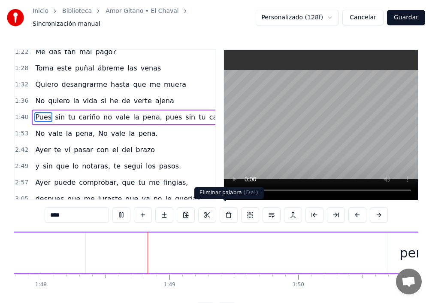
scroll to position [0, 13887]
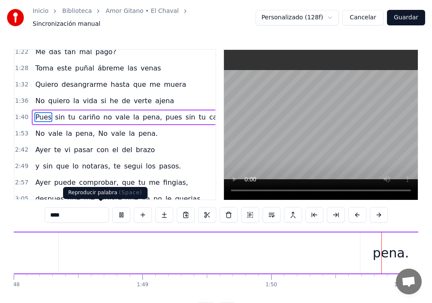
click at [112, 215] on button at bounding box center [121, 214] width 18 height 15
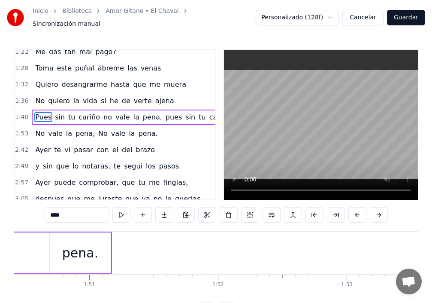
scroll to position [0, 14223]
click at [38, 113] on span "Pues" at bounding box center [43, 117] width 18 height 10
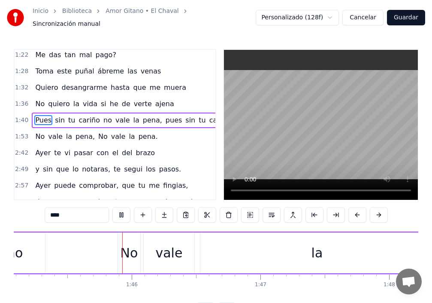
scroll to position [0, 13531]
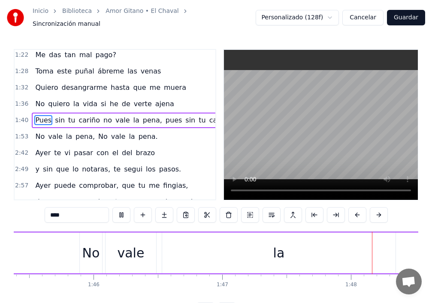
click at [224, 182] on div "0:25 [DATE] te vi pasar, con el de brazos 0:33 Y sin que lo notaras, te seguí l…" at bounding box center [216, 125] width 405 height 152
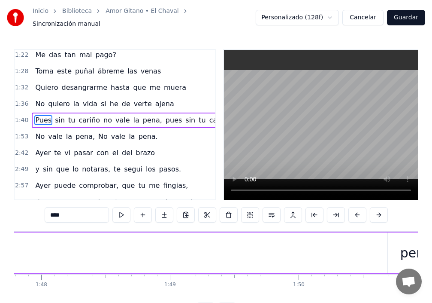
click at [392, 248] on div "pena." at bounding box center [418, 252] width 61 height 41
type input "*****"
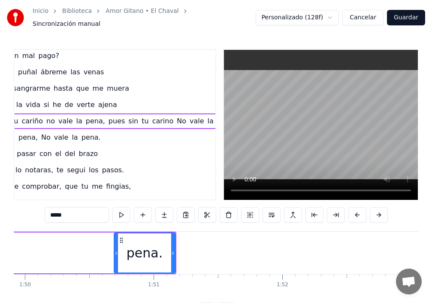
scroll to position [0, 14213]
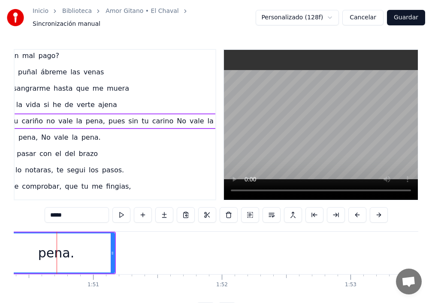
drag, startPoint x: 56, startPoint y: 244, endPoint x: 36, endPoint y: 248, distance: 19.8
click at [0, 247] on div "Inicio Biblioteca Amor Gitano • El Chaval Sincronización manual Personalizado (…" at bounding box center [216, 159] width 432 height 318
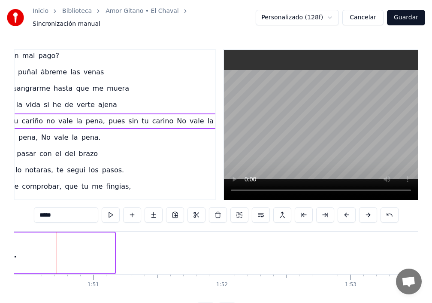
drag, startPoint x: 114, startPoint y: 246, endPoint x: 6, endPoint y: 242, distance: 107.8
click at [0, 244] on div "Inicio Biblioteca Amor Gitano • El Chaval Sincronización manual Personalizado (…" at bounding box center [216, 159] width 432 height 318
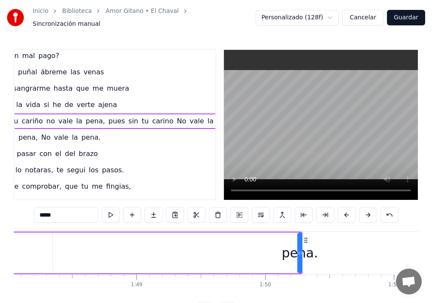
scroll to position [0, 13789]
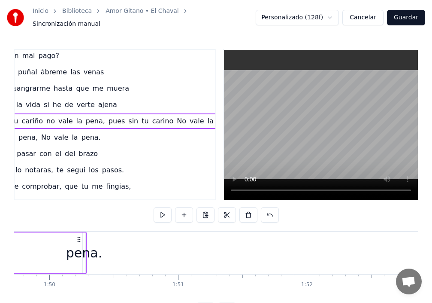
scroll to position [0, 14137]
click at [74, 248] on div "pena." at bounding box center [76, 252] width 36 height 19
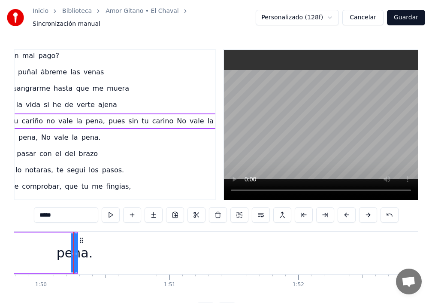
drag, startPoint x: 73, startPoint y: 246, endPoint x: 0, endPoint y: 249, distance: 73.0
click at [0, 249] on div "Inicio Biblioteca Amor Gitano • El Chaval Sincronización manual Personalizado (…" at bounding box center [216, 159] width 432 height 318
click at [75, 246] on div "pena." at bounding box center [75, 252] width 0 height 39
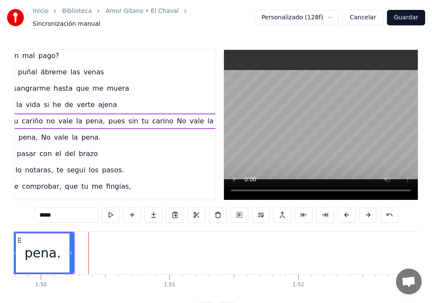
drag, startPoint x: 76, startPoint y: 246, endPoint x: 0, endPoint y: 242, distance: 76.0
click at [0, 239] on div "Inicio Biblioteca Amor Gitano • El Chaval Sincronización manual Personalizado (…" at bounding box center [216, 159] width 432 height 318
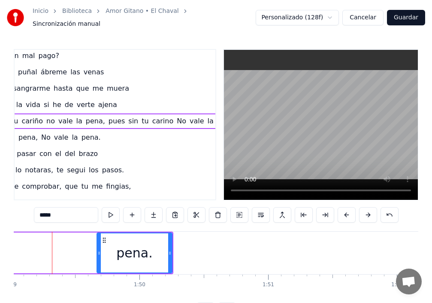
scroll to position [0, 14033]
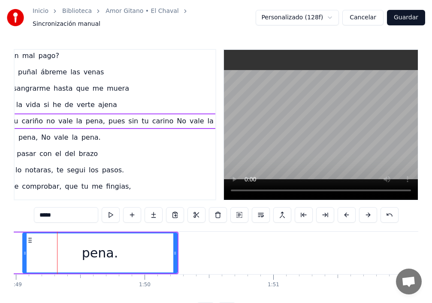
drag, startPoint x: 104, startPoint y: 248, endPoint x: 0, endPoint y: 223, distance: 106.8
click at [0, 222] on div "Inicio Biblioteca Amor Gitano • El Chaval Sincronización manual Personalizado (…" at bounding box center [216, 159] width 432 height 318
drag, startPoint x: 177, startPoint y: 246, endPoint x: 145, endPoint y: 244, distance: 32.3
click at [143, 244] on div "pena." at bounding box center [88, 252] width 180 height 41
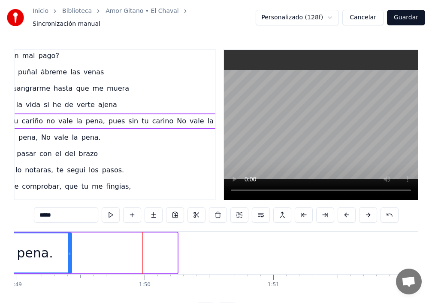
drag, startPoint x: 177, startPoint y: 246, endPoint x: 22, endPoint y: 243, distance: 154.5
click at [50, 239] on div "pena." at bounding box center [35, 252] width 73 height 39
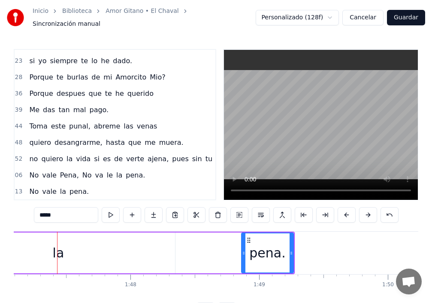
scroll to position [347, 8]
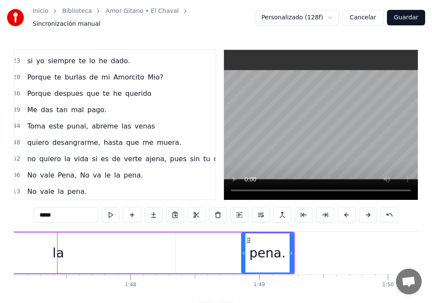
click at [33, 154] on span "no" at bounding box center [31, 159] width 10 height 10
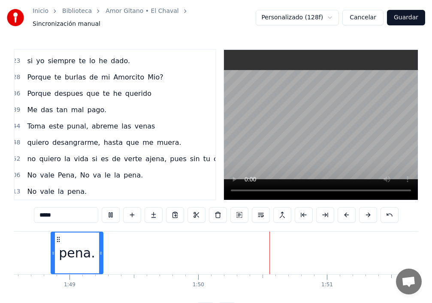
scroll to position [0, 14135]
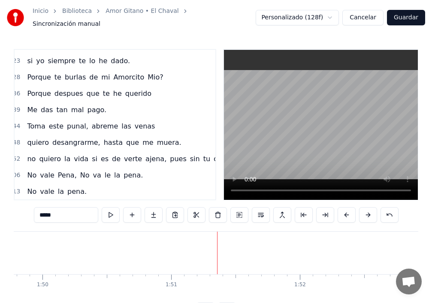
click at [100, 20] on span "Sincronización manual" at bounding box center [67, 24] width 68 height 9
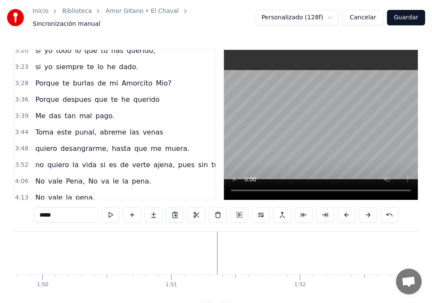
scroll to position [347, 0]
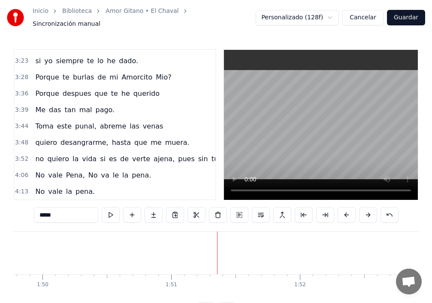
click at [158, 72] on span "Mio?" at bounding box center [164, 77] width 18 height 10
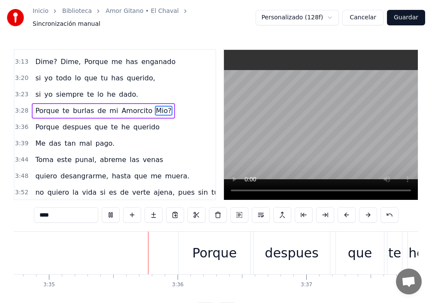
scroll to position [0, 27676]
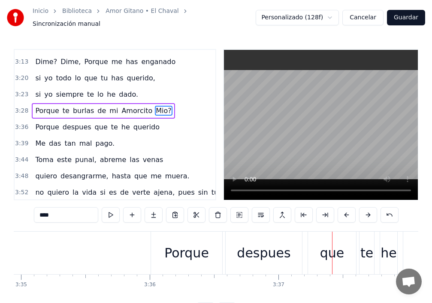
click at [100, 75] on span "tu" at bounding box center [104, 78] width 9 height 10
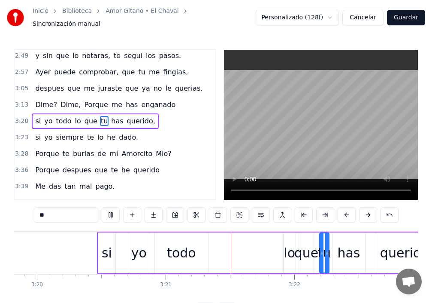
scroll to position [0, 25865]
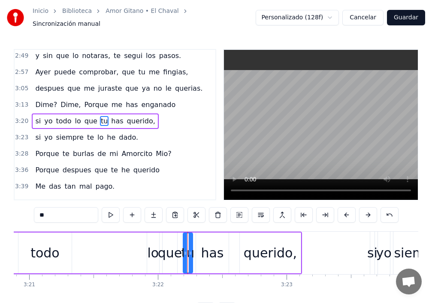
click at [111, 100] on span "me" at bounding box center [117, 105] width 12 height 10
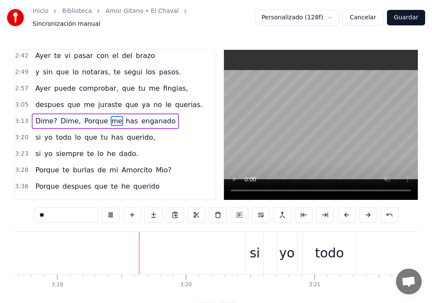
scroll to position [0, 25581]
click at [46, 135] on span "yo" at bounding box center [48, 137] width 10 height 10
type input "**"
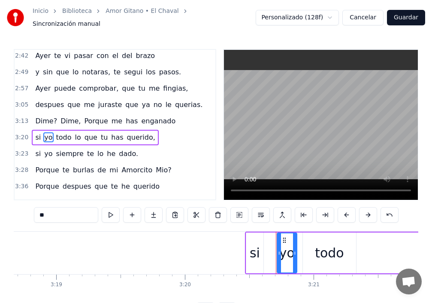
scroll to position [263, 0]
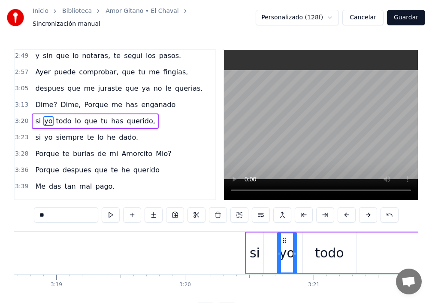
drag, startPoint x: 24, startPoint y: 210, endPoint x: 15, endPoint y: 224, distance: 16.8
click at [0, 216] on div "Inicio Biblioteca Amor Gitano • El Chaval Sincronización manual Personalizado (…" at bounding box center [216, 159] width 432 height 318
click at [47, 118] on span "todo" at bounding box center [55, 121] width 17 height 10
type input "****"
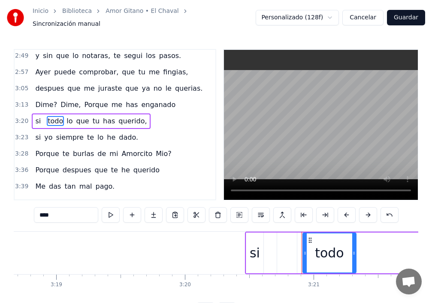
click at [145, 183] on div "3:39 Me das tan mal pago." at bounding box center [115, 186] width 201 height 16
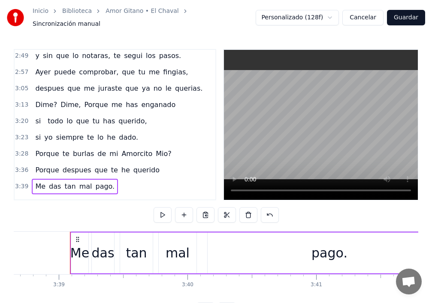
scroll to position [0, 28167]
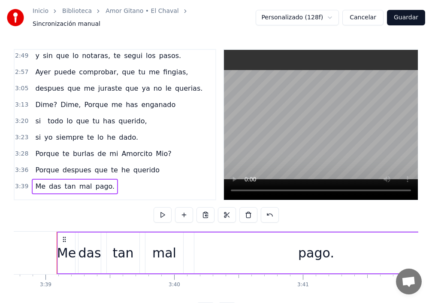
click at [43, 103] on span "Dime?" at bounding box center [46, 105] width 24 height 10
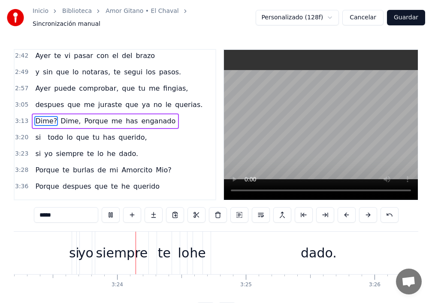
scroll to position [0, 26196]
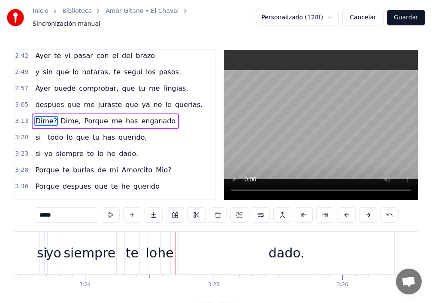
click at [59, 151] on span "siempre" at bounding box center [69, 154] width 29 height 10
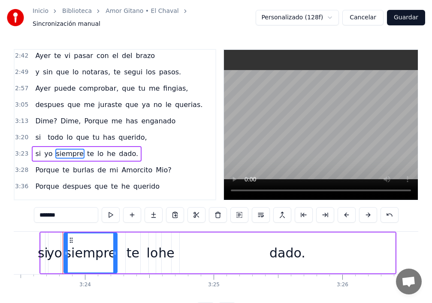
scroll to position [279, 0]
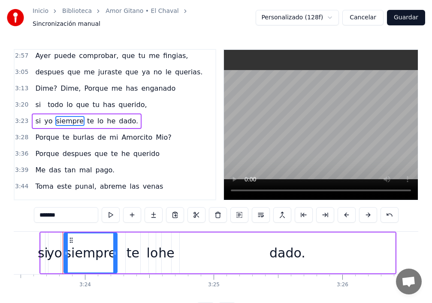
drag, startPoint x: 38, startPoint y: 211, endPoint x: 0, endPoint y: 208, distance: 38.3
click at [0, 209] on div "Inicio Biblioteca Amor Gitano • El Chaval Sincronización manual Personalizado (…" at bounding box center [216, 159] width 432 height 318
click at [36, 100] on span "si" at bounding box center [37, 105] width 7 height 10
type input "**"
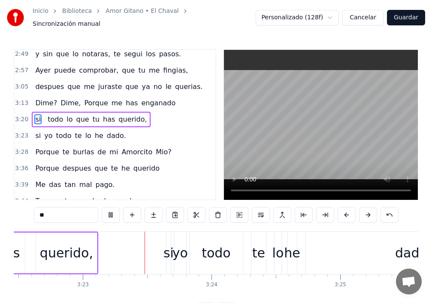
scroll to position [0, 26107]
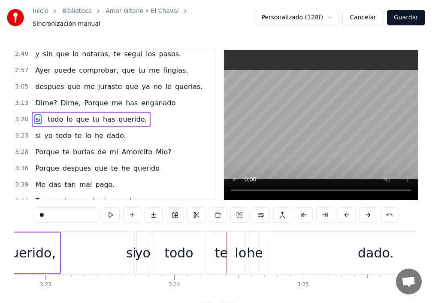
click at [34, 134] on span "si" at bounding box center [37, 135] width 7 height 10
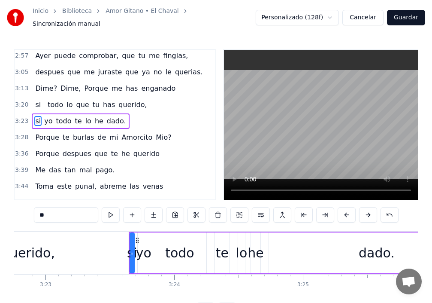
drag, startPoint x: 24, startPoint y: 212, endPoint x: 10, endPoint y: 213, distance: 13.7
click at [0, 203] on div "Inicio Biblioteca Amor Gitano • El Chaval Sincronización manual Personalizado (…" at bounding box center [216, 159] width 432 height 318
click at [36, 100] on span "si" at bounding box center [37, 105] width 7 height 10
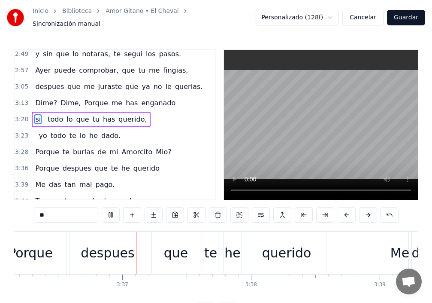
scroll to position [0, 27837]
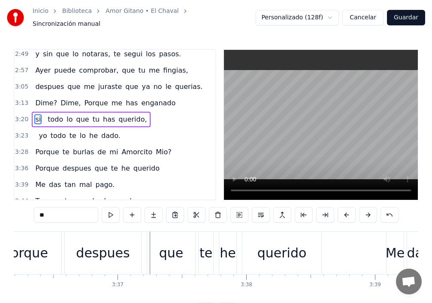
click at [49, 163] on span "Porque" at bounding box center [46, 168] width 25 height 10
type input "******"
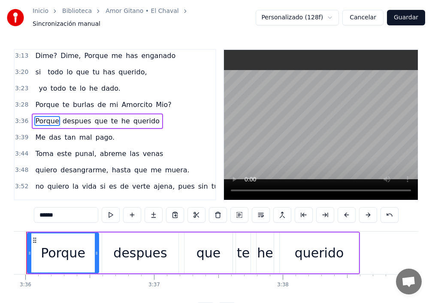
scroll to position [0, 27770]
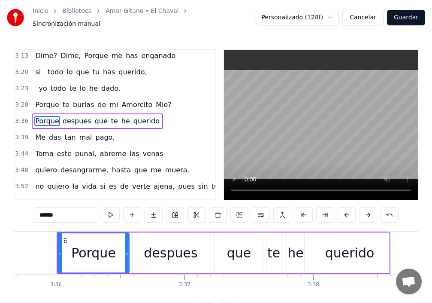
drag, startPoint x: 46, startPoint y: 214, endPoint x: 0, endPoint y: 210, distance: 46.1
click at [0, 210] on div "Inicio Biblioteca Amor Gitano • El Chaval Sincronización manual Personalizado (…" at bounding box center [216, 159] width 432 height 318
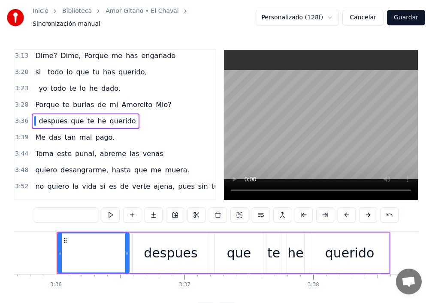
click at [48, 103] on span "Porque" at bounding box center [46, 105] width 25 height 10
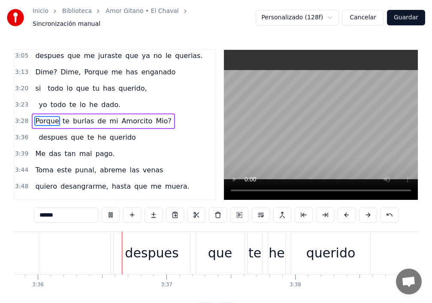
scroll to position [0, 27803]
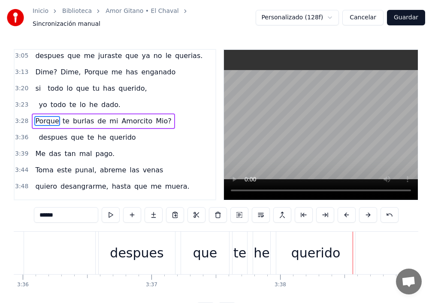
click at [77, 133] on span "que" at bounding box center [77, 137] width 15 height 10
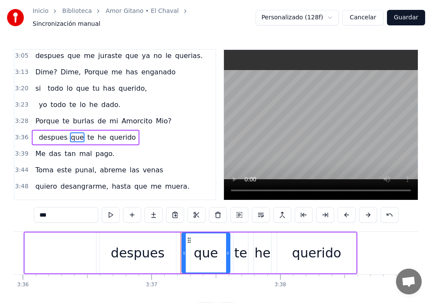
scroll to position [312, 0]
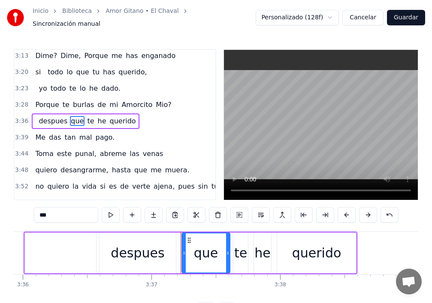
click at [37, 213] on input "***" at bounding box center [66, 214] width 64 height 15
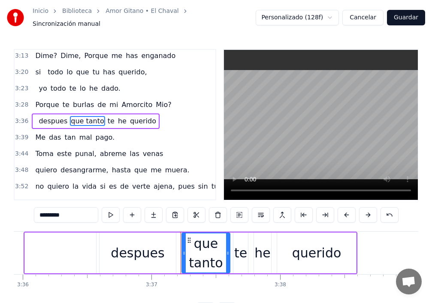
click at [68, 221] on div "0:25 [DATE] te vi pasar, con el de brazos 0:33 Y sin que lo notaras, te seguí l…" at bounding box center [216, 183] width 405 height 269
drag, startPoint x: 45, startPoint y: 99, endPoint x: 98, endPoint y: 118, distance: 55.8
click at [46, 100] on span "Porque" at bounding box center [46, 105] width 25 height 10
type input "******"
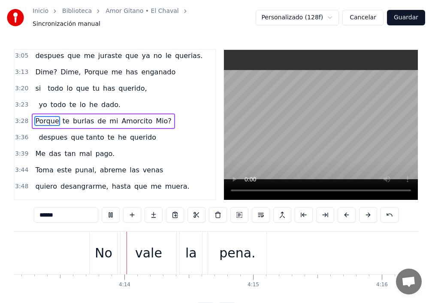
scroll to position [0, 32596]
click at [405, 19] on button "Guardar" at bounding box center [406, 17] width 38 height 15
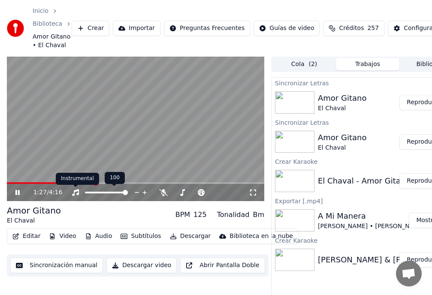
click at [58, 181] on div "Instrumental Instrumental" at bounding box center [77, 179] width 43 height 12
click at [37, 182] on video at bounding box center [136, 129] width 258 height 145
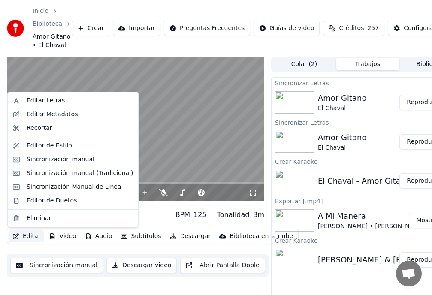
click at [30, 239] on button "Editar" at bounding box center [26, 236] width 35 height 12
click at [48, 101] on div "Editar Letras" at bounding box center [46, 101] width 38 height 9
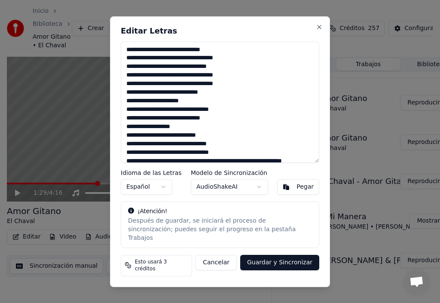
click at [137, 118] on textarea at bounding box center [220, 102] width 198 height 121
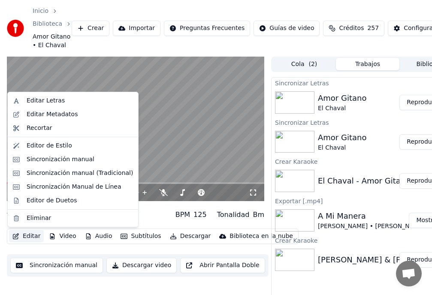
click at [33, 236] on button "Editar" at bounding box center [26, 236] width 35 height 12
click at [61, 162] on div "Sincronización manual" at bounding box center [61, 159] width 68 height 9
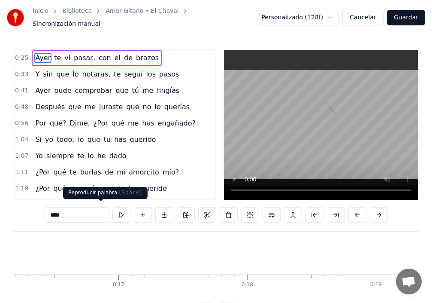
scroll to position [0, 3285]
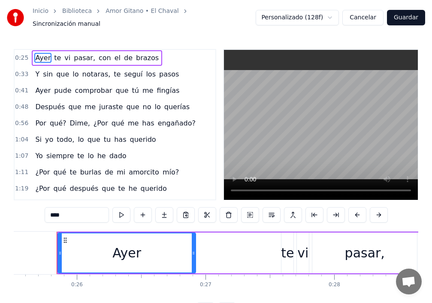
click at [40, 170] on span "¿Por" at bounding box center [42, 172] width 16 height 10
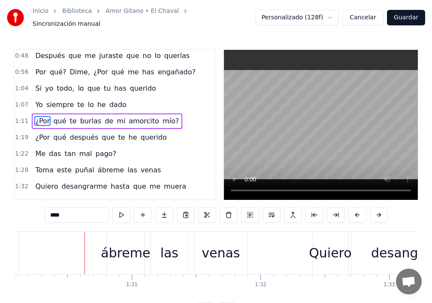
scroll to position [0, 11604]
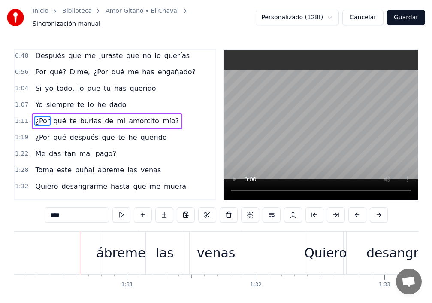
click at [59, 168] on span "este" at bounding box center [64, 170] width 16 height 10
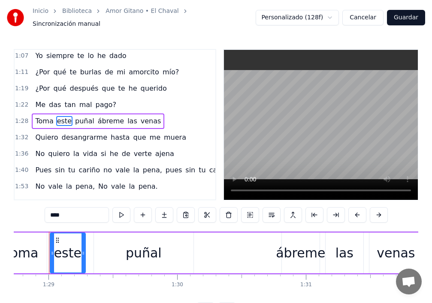
scroll to position [0, 11417]
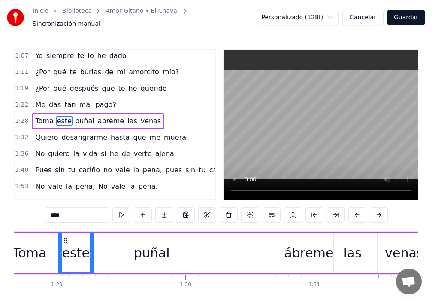
click at [45, 212] on input "****" at bounding box center [77, 214] width 64 height 15
click at [45, 209] on input "****" at bounding box center [77, 214] width 64 height 15
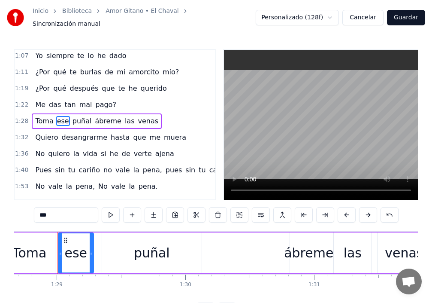
click at [68, 220] on div "0:25 [DATE] te vi pasar, con el de brazos 0:33 Y sin que lo notaras, te seguí l…" at bounding box center [216, 183] width 405 height 269
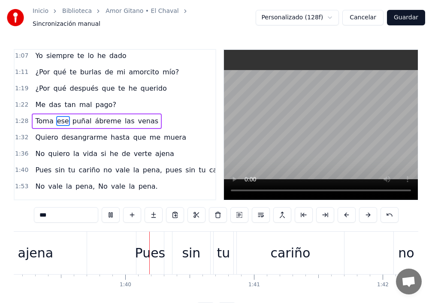
scroll to position [0, 12796]
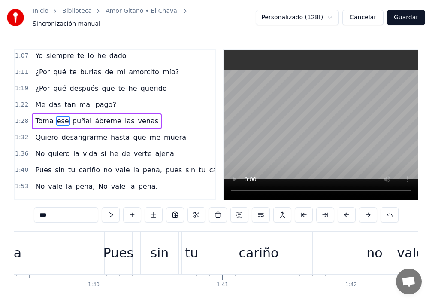
click at [109, 150] on span "he" at bounding box center [114, 154] width 10 height 10
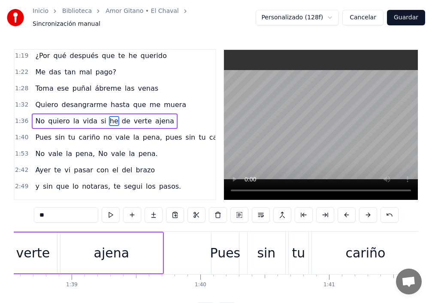
scroll to position [0, 12601]
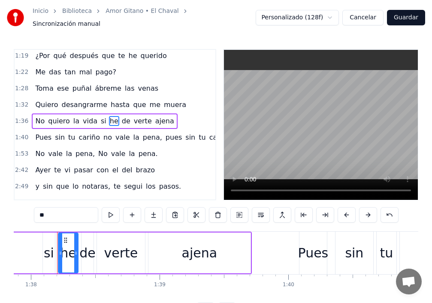
click at [34, 212] on input "**" at bounding box center [66, 214] width 64 height 15
click at [72, 101] on span "desangrarme" at bounding box center [85, 105] width 48 height 10
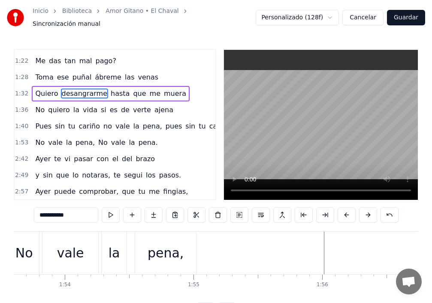
scroll to position [159, 0]
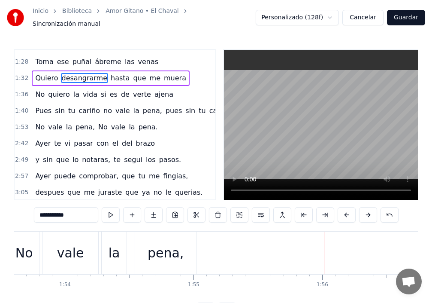
click at [103, 109] on span "no" at bounding box center [108, 111] width 10 height 10
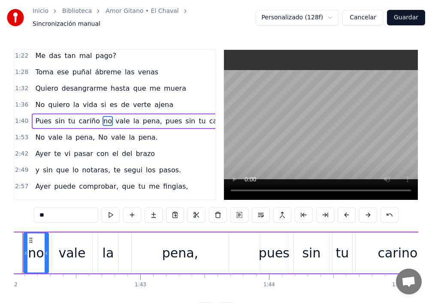
scroll to position [0, 13101]
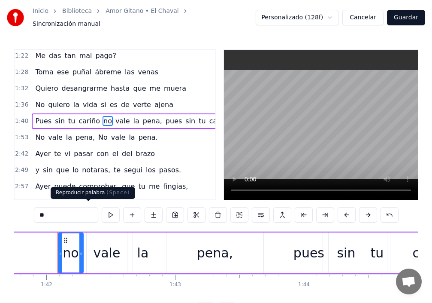
click at [102, 210] on button at bounding box center [111, 214] width 18 height 15
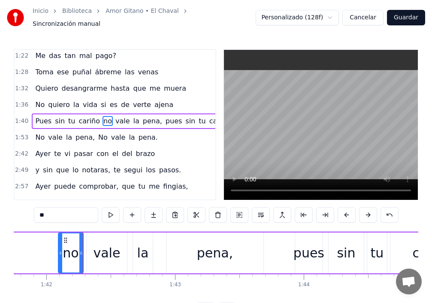
click at [102, 212] on button at bounding box center [111, 214] width 18 height 15
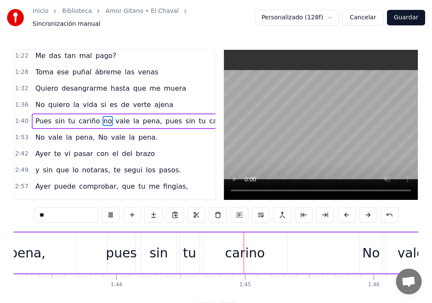
scroll to position [0, 13425]
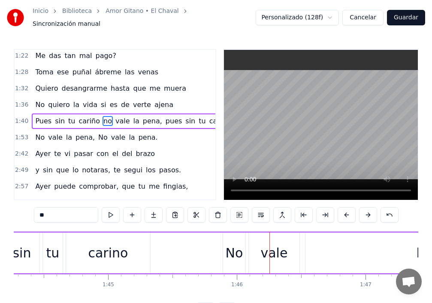
click at [225, 239] on div "No" at bounding box center [234, 252] width 22 height 41
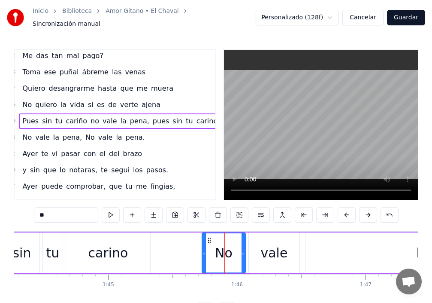
drag, startPoint x: 223, startPoint y: 240, endPoint x: 202, endPoint y: 246, distance: 21.8
click at [203, 246] on div at bounding box center [204, 252] width 3 height 39
drag, startPoint x: 244, startPoint y: 242, endPoint x: 239, endPoint y: 242, distance: 5.6
click at [239, 242] on div at bounding box center [237, 252] width 3 height 39
click at [249, 241] on div "vale" at bounding box center [274, 252] width 51 height 41
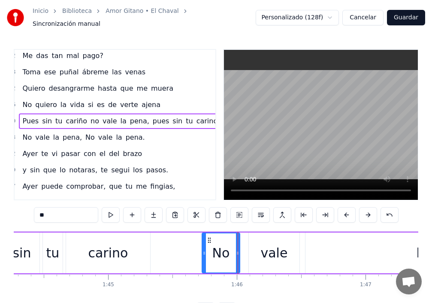
type input "****"
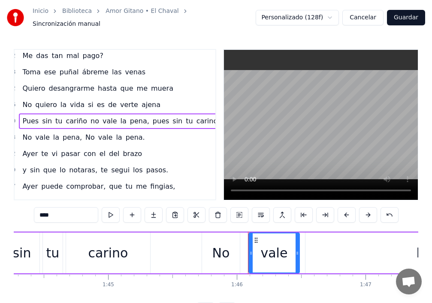
scroll to position [149, 29]
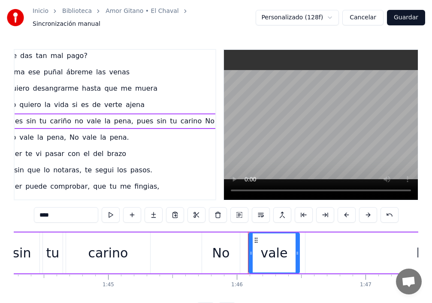
click at [253, 241] on div at bounding box center [250, 252] width 3 height 39
drag, startPoint x: 252, startPoint y: 241, endPoint x: 245, endPoint y: 242, distance: 6.6
click at [245, 242] on div at bounding box center [244, 252] width 3 height 39
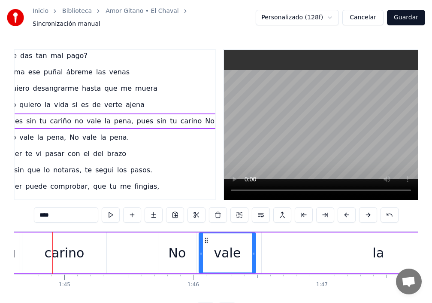
scroll to position [0, 13464]
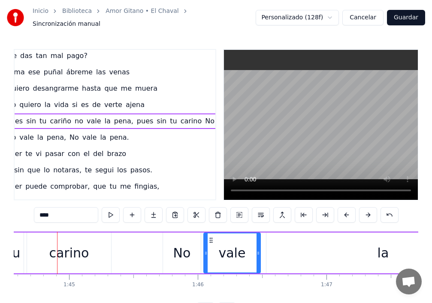
click at [379, 251] on div "la" at bounding box center [384, 252] width 12 height 19
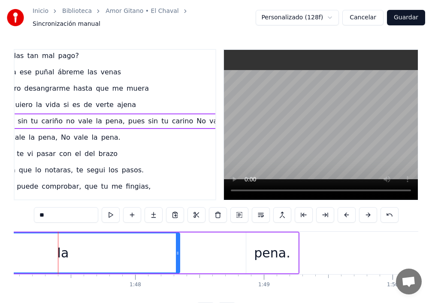
scroll to position [0, 13786]
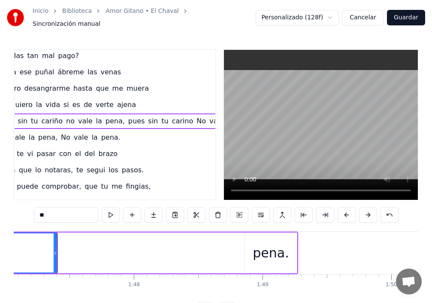
drag, startPoint x: 178, startPoint y: 246, endPoint x: 38, endPoint y: 251, distance: 140.0
click at [54, 250] on icon at bounding box center [55, 252] width 3 height 7
click at [249, 247] on div "pena." at bounding box center [274, 252] width 53 height 41
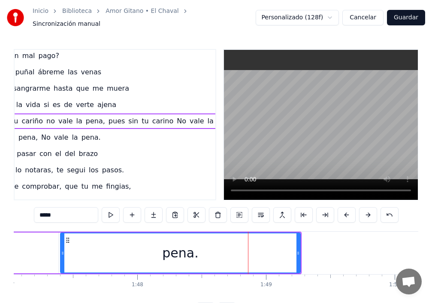
drag, startPoint x: 250, startPoint y: 247, endPoint x: 62, endPoint y: 242, distance: 188.1
click at [62, 242] on div at bounding box center [62, 252] width 3 height 39
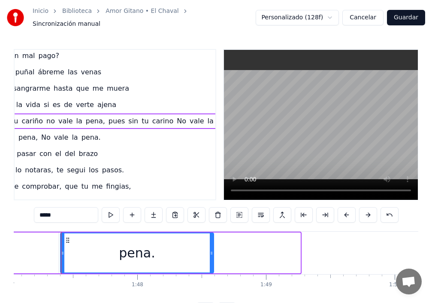
drag, startPoint x: 299, startPoint y: 247, endPoint x: 212, endPoint y: 255, distance: 87.1
click at [212, 255] on div at bounding box center [211, 252] width 3 height 39
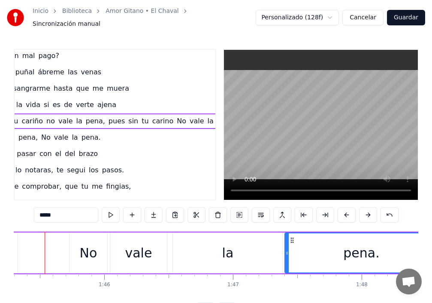
scroll to position [0, 13546]
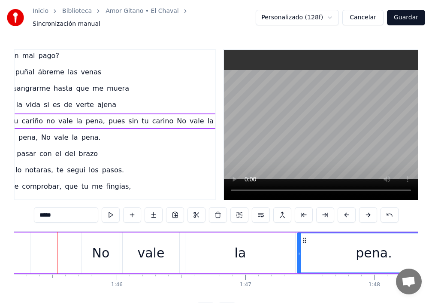
click at [204, 248] on div "la" at bounding box center [240, 252] width 110 height 41
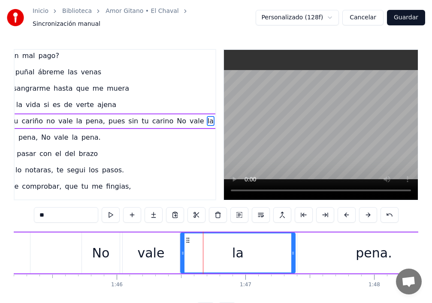
click at [182, 250] on icon at bounding box center [182, 252] width 3 height 7
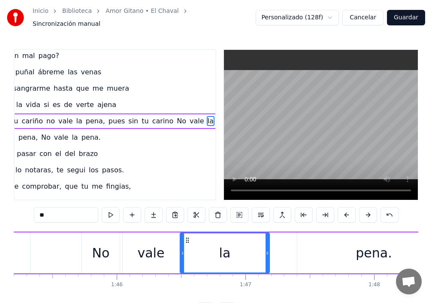
drag, startPoint x: 294, startPoint y: 248, endPoint x: 268, endPoint y: 251, distance: 25.9
click at [268, 251] on icon at bounding box center [267, 252] width 3 height 7
click at [324, 244] on div "pena." at bounding box center [373, 252] width 153 height 41
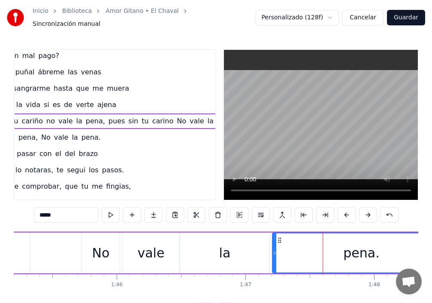
drag, startPoint x: 286, startPoint y: 246, endPoint x: 274, endPoint y: 247, distance: 12.6
click at [274, 249] on icon at bounding box center [274, 252] width 3 height 7
click at [108, 246] on div "No" at bounding box center [101, 252] width 18 height 19
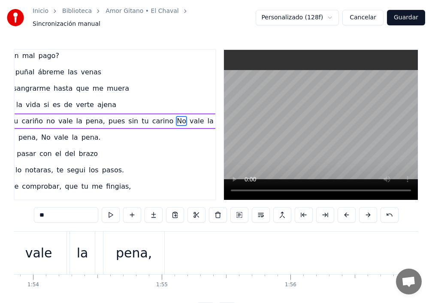
scroll to position [0, 14600]
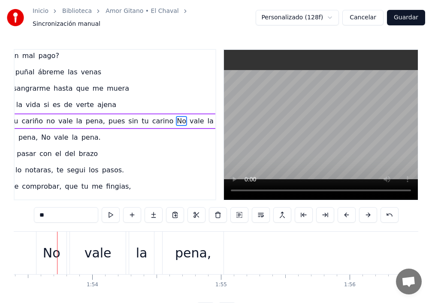
click at [58, 248] on div "No" at bounding box center [52, 252] width 18 height 19
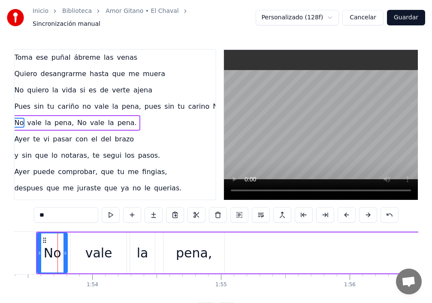
scroll to position [165, 18]
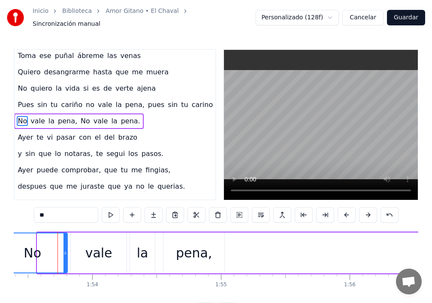
drag, startPoint x: 34, startPoint y: 246, endPoint x: 0, endPoint y: 233, distance: 36.8
click at [0, 233] on div "Inicio Biblioteca Amor Gitano • El Chaval Sincronización manual Personalizado (…" at bounding box center [216, 159] width 432 height 318
drag, startPoint x: 66, startPoint y: 248, endPoint x: 0, endPoint y: 252, distance: 65.8
click at [0, 252] on div "Inicio Biblioteca Amor Gitano • El Chaval Sincronización manual Personalizado (…" at bounding box center [216, 159] width 432 height 318
click at [86, 248] on div "vale" at bounding box center [99, 252] width 56 height 41
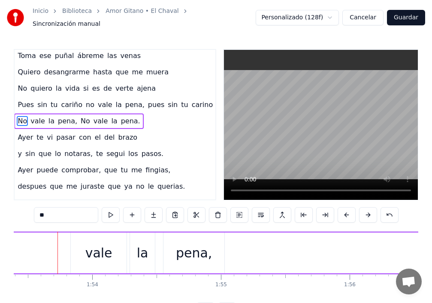
type input "****"
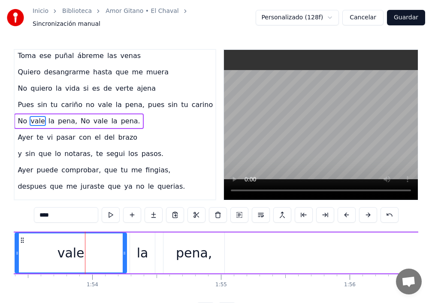
drag, startPoint x: 71, startPoint y: 245, endPoint x: 11, endPoint y: 251, distance: 60.9
click at [8, 249] on div "Inicio Biblioteca Amor Gitano • El Chaval Sincronización manual Personalizado (…" at bounding box center [216, 159] width 432 height 318
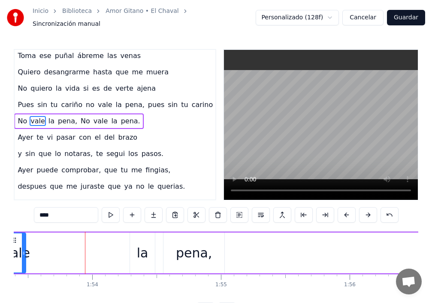
drag, startPoint x: 126, startPoint y: 246, endPoint x: 93, endPoint y: 246, distance: 32.6
click at [24, 243] on div at bounding box center [23, 252] width 3 height 39
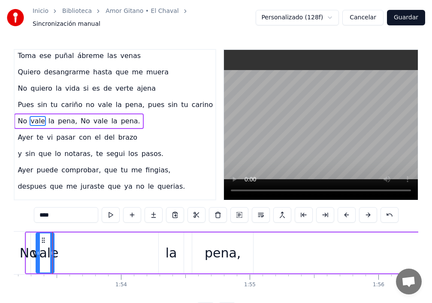
scroll to position [0, 14567]
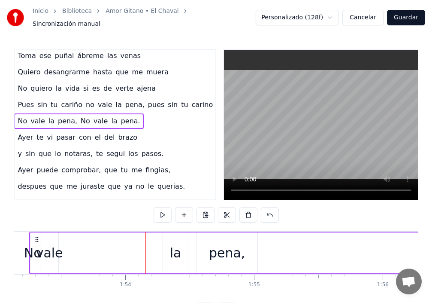
click at [173, 248] on div "la" at bounding box center [176, 252] width 12 height 19
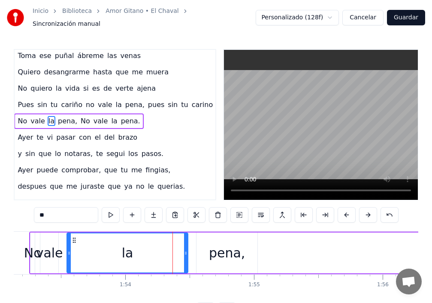
drag, startPoint x: 165, startPoint y: 249, endPoint x: 73, endPoint y: 247, distance: 91.4
click at [67, 242] on div at bounding box center [68, 252] width 3 height 39
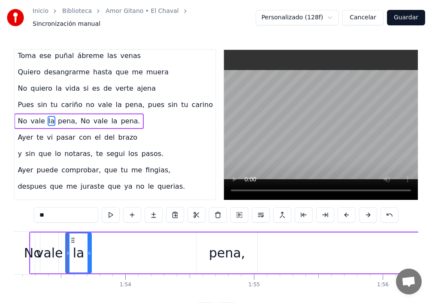
drag, startPoint x: 187, startPoint y: 247, endPoint x: 82, endPoint y: 248, distance: 104.7
click at [88, 249] on icon at bounding box center [89, 252] width 3 height 7
click at [218, 249] on div "pena," at bounding box center [227, 252] width 36 height 19
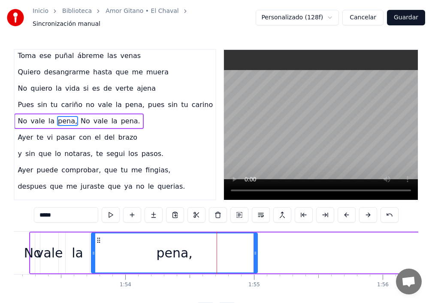
drag, startPoint x: 198, startPoint y: 248, endPoint x: 85, endPoint y: 254, distance: 112.6
click at [92, 249] on icon at bounding box center [93, 252] width 3 height 7
drag, startPoint x: 258, startPoint y: 248, endPoint x: 233, endPoint y: 249, distance: 25.0
click at [227, 249] on div "pena," at bounding box center [174, 252] width 168 height 41
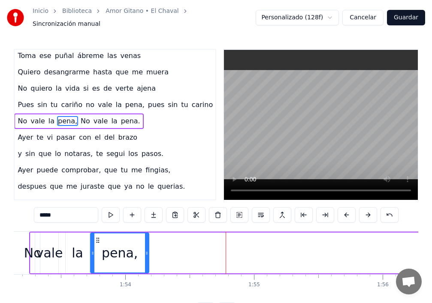
drag, startPoint x: 255, startPoint y: 247, endPoint x: 137, endPoint y: 242, distance: 118.6
click at [145, 242] on div at bounding box center [146, 252] width 3 height 39
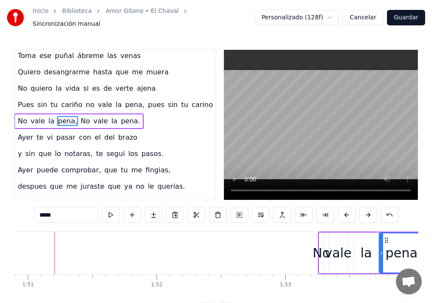
scroll to position [0, 14276]
click at [321, 250] on div "No" at bounding box center [324, 252] width 18 height 19
type input "**"
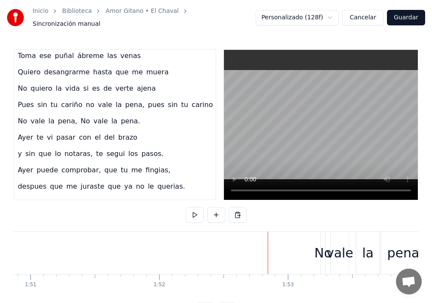
click at [319, 247] on div "No" at bounding box center [324, 252] width 18 height 19
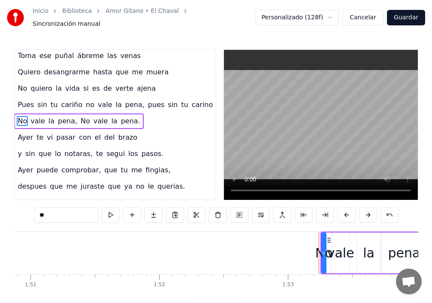
click at [318, 248] on div "No" at bounding box center [324, 252] width 18 height 19
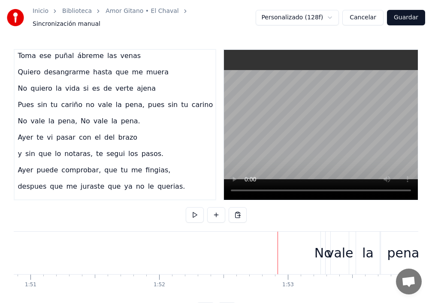
click at [336, 248] on div "vale" at bounding box center [340, 252] width 27 height 19
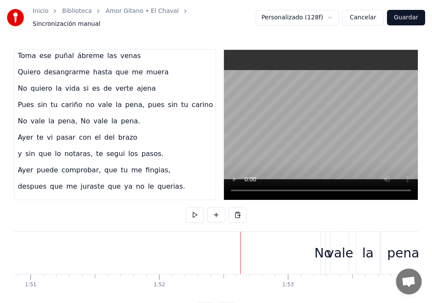
click at [321, 246] on div "No" at bounding box center [324, 252] width 18 height 19
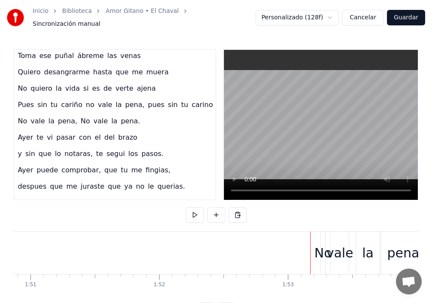
click at [321, 244] on div "No" at bounding box center [324, 252] width 18 height 19
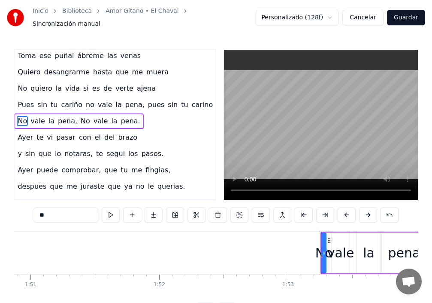
click at [321, 243] on div "No" at bounding box center [324, 252] width 18 height 19
drag, startPoint x: 324, startPoint y: 248, endPoint x: 82, endPoint y: 285, distance: 244.0
click at [82, 285] on div "[DATE] te vi pasar, con el de brazos Y sin que lo notaras, te seguí los pasos […" at bounding box center [216, 263] width 405 height 64
click at [342, 255] on div "vale" at bounding box center [340, 252] width 27 height 19
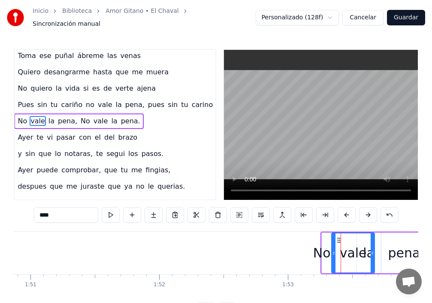
drag, startPoint x: 349, startPoint y: 251, endPoint x: 344, endPoint y: 246, distance: 6.4
click at [373, 249] on icon at bounding box center [372, 252] width 3 height 7
click at [370, 249] on div "vale" at bounding box center [353, 252] width 42 height 39
click at [344, 253] on div "vale" at bounding box center [352, 252] width 27 height 19
click at [368, 245] on div "vale" at bounding box center [353, 252] width 42 height 39
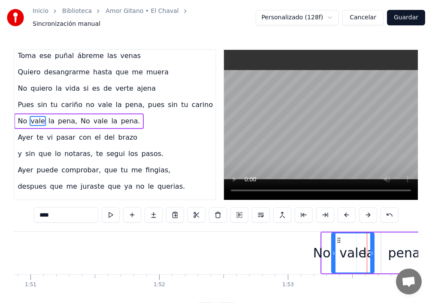
click at [326, 246] on div "No" at bounding box center [322, 252] width 18 height 19
type input "**"
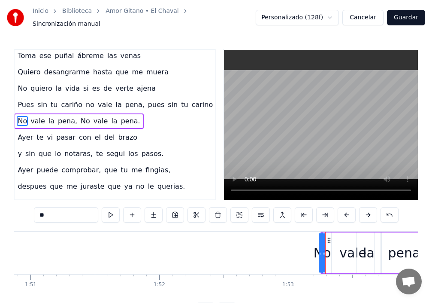
drag, startPoint x: 323, startPoint y: 240, endPoint x: 349, endPoint y: 238, distance: 25.8
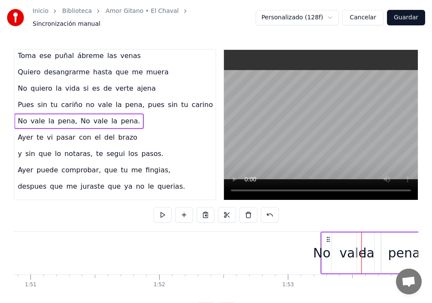
click at [328, 243] on div "No" at bounding box center [322, 252] width 18 height 19
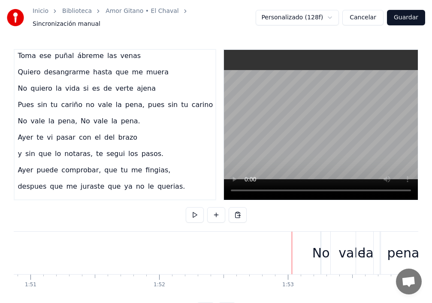
click at [345, 244] on div "vale" at bounding box center [352, 252] width 27 height 19
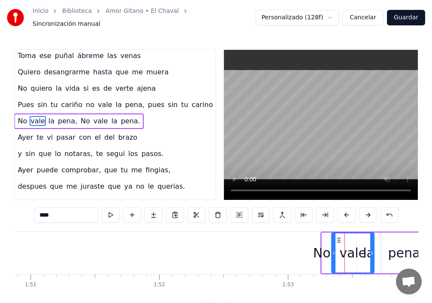
click at [335, 243] on div at bounding box center [333, 252] width 3 height 39
drag, startPoint x: 333, startPoint y: 241, endPoint x: 349, endPoint y: 240, distance: 16.8
click at [349, 240] on div at bounding box center [350, 252] width 3 height 39
click at [386, 241] on div "pena," at bounding box center [406, 252] width 48 height 41
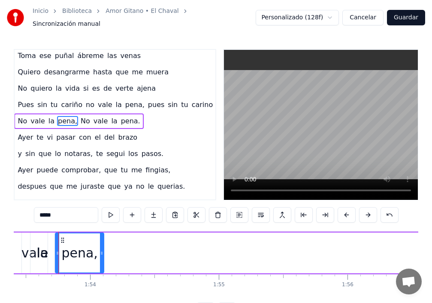
scroll to position [0, 14604]
click at [24, 117] on span "No" at bounding box center [22, 121] width 11 height 10
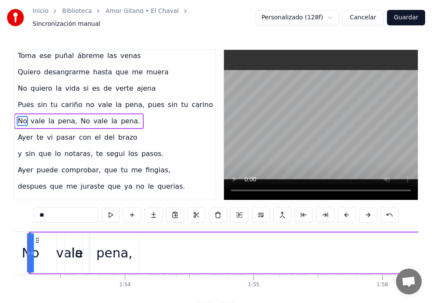
scroll to position [0, 14540]
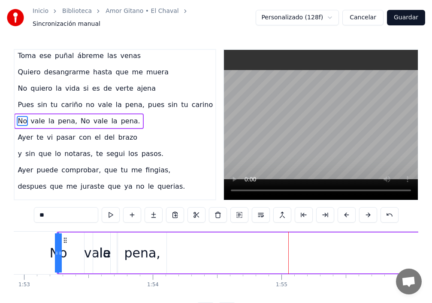
click at [167, 248] on div "pena," at bounding box center [142, 252] width 49 height 41
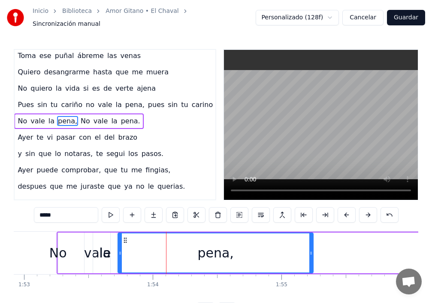
drag, startPoint x: 165, startPoint y: 249, endPoint x: 284, endPoint y: 260, distance: 118.9
click at [312, 264] on div at bounding box center [310, 252] width 3 height 39
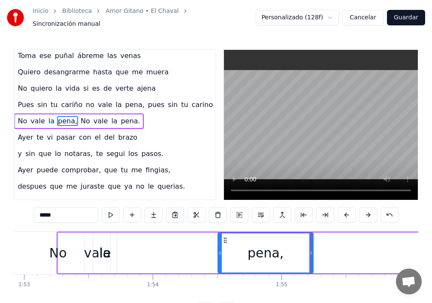
drag, startPoint x: 119, startPoint y: 252, endPoint x: 219, endPoint y: 263, distance: 100.6
click at [219, 263] on div at bounding box center [219, 252] width 3 height 39
click at [112, 253] on div "la" at bounding box center [105, 252] width 24 height 41
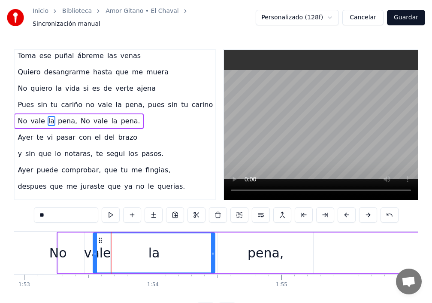
drag, startPoint x: 115, startPoint y: 252, endPoint x: 207, endPoint y: 264, distance: 92.7
click at [215, 266] on div at bounding box center [212, 252] width 3 height 39
drag, startPoint x: 93, startPoint y: 256, endPoint x: 82, endPoint y: 258, distance: 10.9
click at [134, 258] on div "la" at bounding box center [155, 252] width 124 height 41
click at [117, 252] on div "la" at bounding box center [155, 252] width 122 height 39
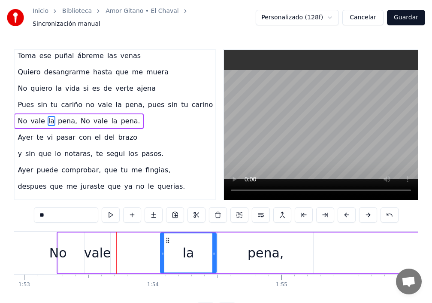
drag, startPoint x: 94, startPoint y: 258, endPoint x: 162, endPoint y: 261, distance: 67.5
click at [162, 261] on div at bounding box center [162, 252] width 3 height 39
click at [103, 250] on div "vale" at bounding box center [97, 252] width 27 height 19
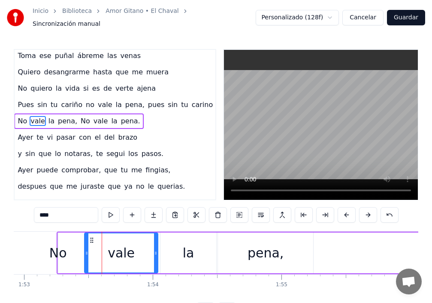
drag, startPoint x: 129, startPoint y: 248, endPoint x: 158, endPoint y: 258, distance: 29.9
click at [158, 258] on div at bounding box center [155, 252] width 3 height 39
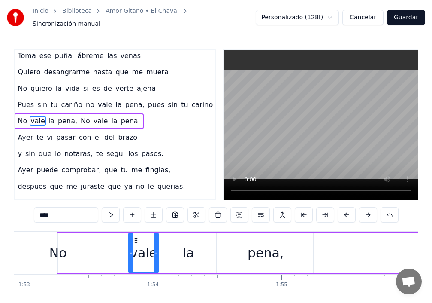
drag, startPoint x: 85, startPoint y: 252, endPoint x: 130, endPoint y: 257, distance: 44.5
click at [130, 257] on div at bounding box center [130, 252] width 3 height 39
click at [59, 249] on div "No" at bounding box center [58, 252] width 18 height 19
type input "**"
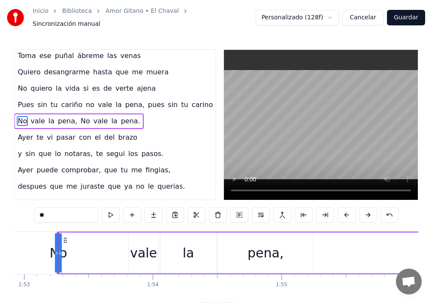
drag, startPoint x: 59, startPoint y: 249, endPoint x: 87, endPoint y: 253, distance: 28.2
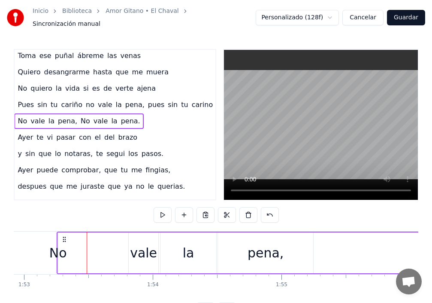
drag, startPoint x: 57, startPoint y: 247, endPoint x: 81, endPoint y: 247, distance: 24.5
click at [62, 251] on div "No" at bounding box center [58, 252] width 18 height 19
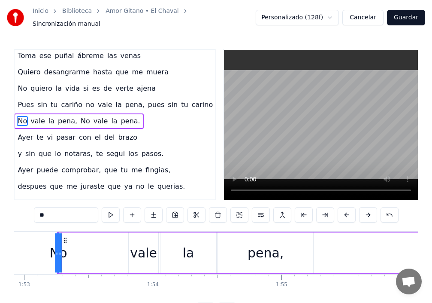
click at [64, 248] on div "No" at bounding box center [59, 252] width 18 height 19
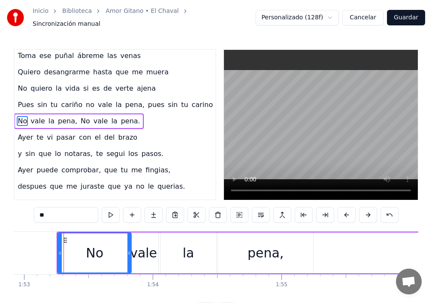
drag, startPoint x: 55, startPoint y: 251, endPoint x: 127, endPoint y: 255, distance: 71.4
click at [129, 258] on div at bounding box center [128, 252] width 3 height 39
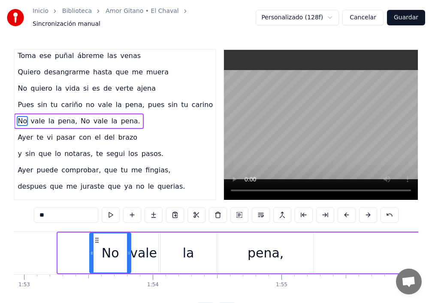
drag, startPoint x: 59, startPoint y: 249, endPoint x: 90, endPoint y: 255, distance: 31.8
click at [90, 255] on div at bounding box center [91, 252] width 3 height 39
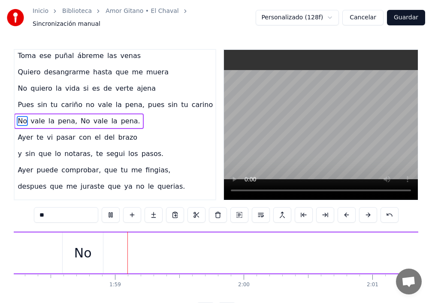
scroll to position [0, 15226]
click at [250, 138] on video at bounding box center [321, 125] width 194 height 150
click at [20, 118] on span "No" at bounding box center [22, 121] width 11 height 10
click at [80, 118] on span "No" at bounding box center [85, 121] width 11 height 10
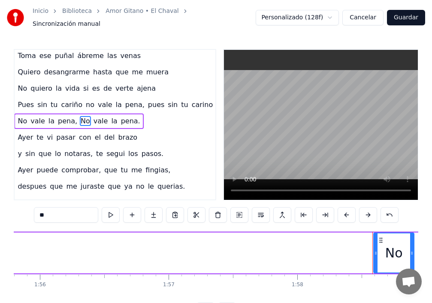
click at [124, 117] on span "pena." at bounding box center [130, 121] width 21 height 10
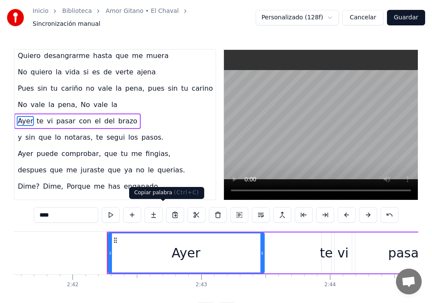
scroll to position [0, 20850]
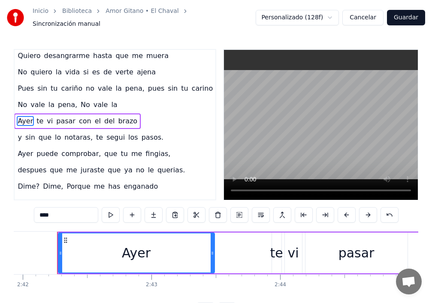
click at [110, 100] on span "la" at bounding box center [114, 105] width 8 height 10
click at [95, 100] on span "vale" at bounding box center [101, 105] width 16 height 10
click at [80, 103] on span "No" at bounding box center [85, 105] width 11 height 10
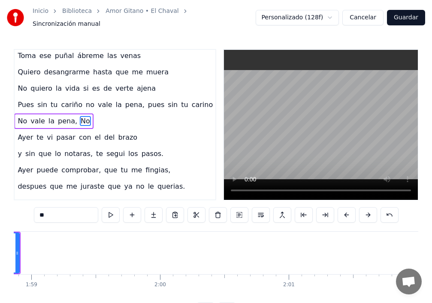
scroll to position [0, 15226]
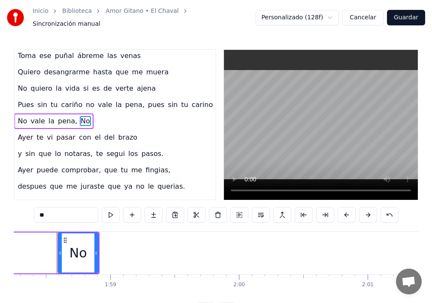
type input "****"
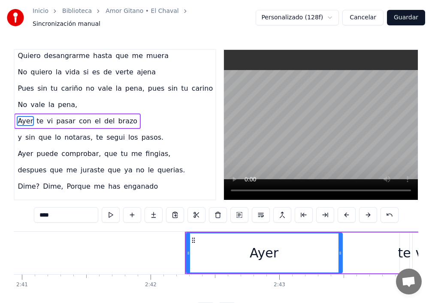
scroll to position [0, 20850]
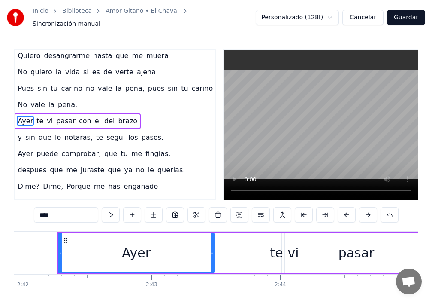
click at [101, 104] on div "1:53 No vale la pena," at bounding box center [97, 105] width 201 height 16
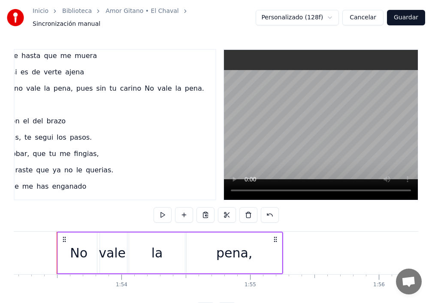
scroll to position [182, 0]
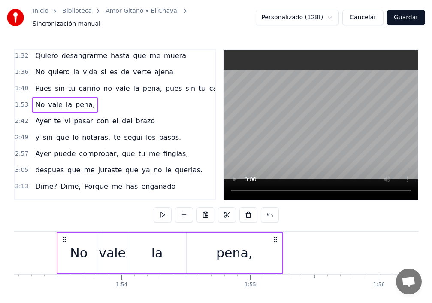
click at [41, 86] on span "Pues" at bounding box center [43, 88] width 18 height 10
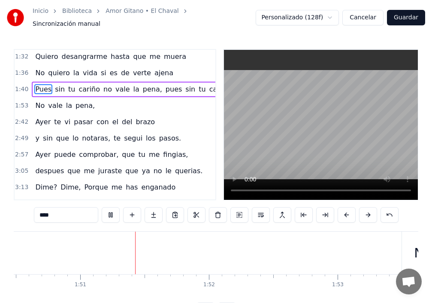
scroll to position [0, 14235]
click at [205, 164] on div "3:05 despues que me juraste que ya no le querias." at bounding box center [115, 171] width 201 height 16
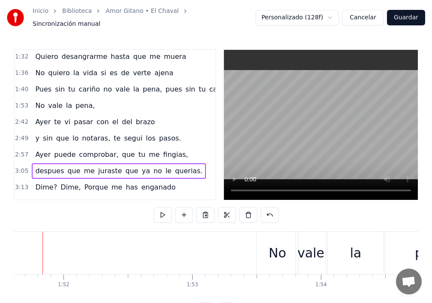
scroll to position [0, 14357]
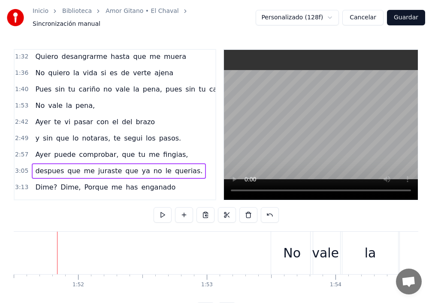
click at [285, 249] on div "No" at bounding box center [292, 252] width 18 height 19
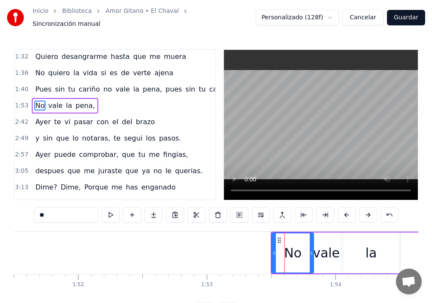
scroll to position [165, 0]
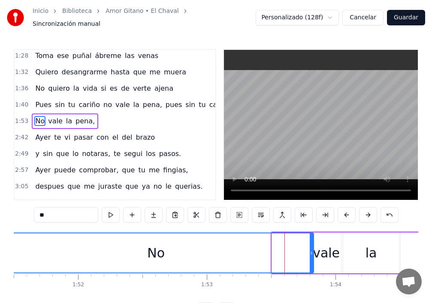
drag, startPoint x: 274, startPoint y: 250, endPoint x: 0, endPoint y: 237, distance: 274.1
click at [0, 237] on div "Inicio Biblioteca Amor Gitano • El Chaval Sincronización manual Personalizado (…" at bounding box center [216, 159] width 432 height 318
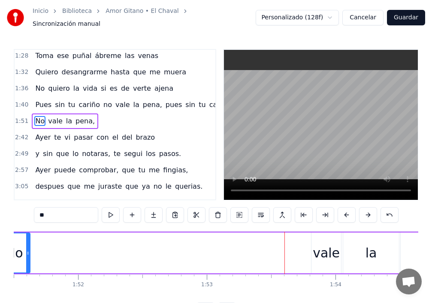
drag, startPoint x: 313, startPoint y: 248, endPoint x: 30, endPoint y: 245, distance: 283.7
click at [30, 245] on div at bounding box center [27, 252] width 3 height 39
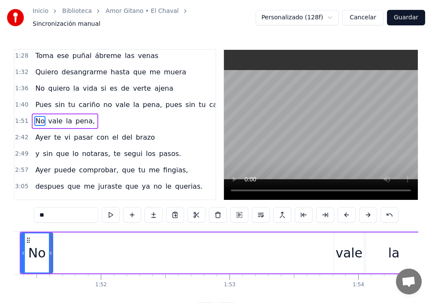
scroll to position [0, 14329]
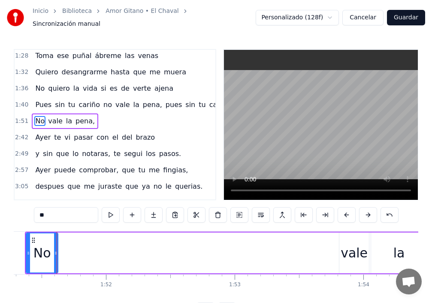
click at [323, 255] on div "No vale la pena," at bounding box center [275, 252] width 500 height 42
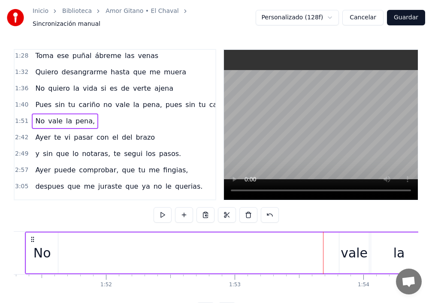
click at [346, 247] on div "vale" at bounding box center [354, 252] width 27 height 19
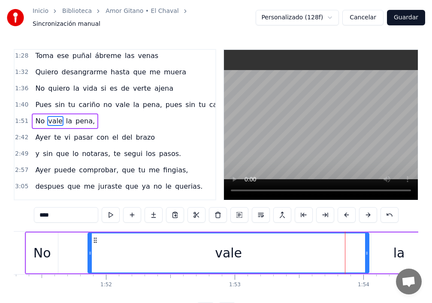
drag, startPoint x: 341, startPoint y: 249, endPoint x: 57, endPoint y: 247, distance: 284.6
click at [88, 249] on icon at bounding box center [89, 252] width 3 height 7
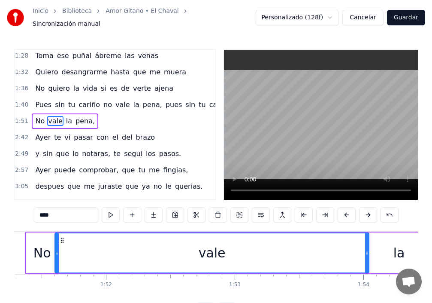
scroll to position [0, 0]
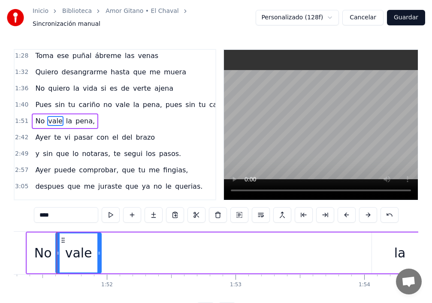
drag, startPoint x: 368, startPoint y: 249, endPoint x: 110, endPoint y: 250, distance: 258.4
click at [97, 249] on icon at bounding box center [98, 252] width 3 height 7
click at [384, 258] on div "la" at bounding box center [400, 252] width 56 height 41
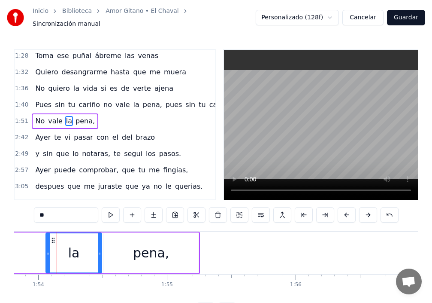
click at [52, 247] on div "la" at bounding box center [73, 252] width 55 height 39
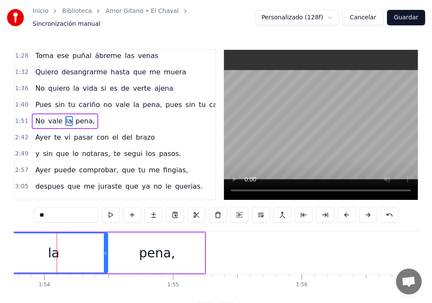
drag, startPoint x: 52, startPoint y: 249, endPoint x: 64, endPoint y: 255, distance: 13.4
click at [0, 246] on div "Inicio Biblioteca Amor Gitano • El Chaval Sincronización manual Personalizado (…" at bounding box center [216, 159] width 432 height 318
drag, startPoint x: 106, startPoint y: 246, endPoint x: 22, endPoint y: 246, distance: 83.7
click at [22, 249] on icon at bounding box center [21, 252] width 3 height 7
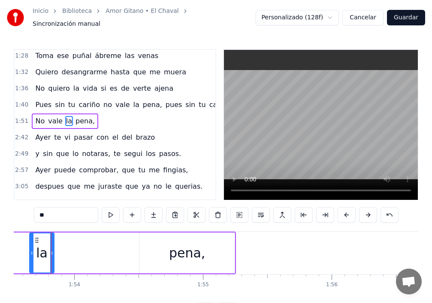
click at [145, 252] on div "pena," at bounding box center [186, 252] width 95 height 41
type input "*****"
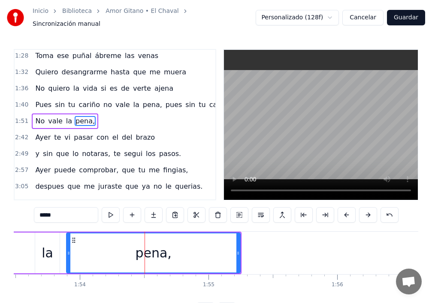
drag, startPoint x: 147, startPoint y: 251, endPoint x: 44, endPoint y: 251, distance: 103.0
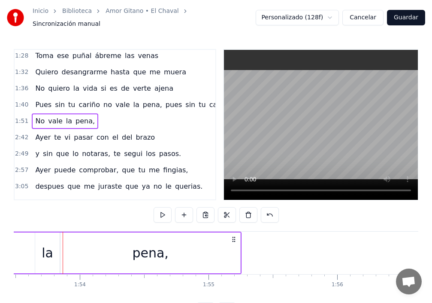
click at [240, 251] on div "pena," at bounding box center [150, 252] width 181 height 41
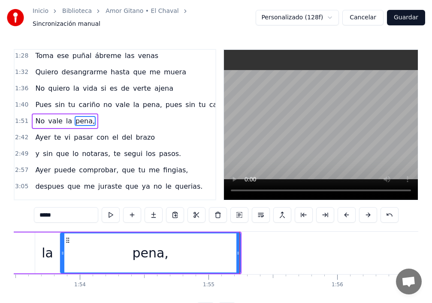
click at [239, 249] on div at bounding box center [239, 252] width 0 height 42
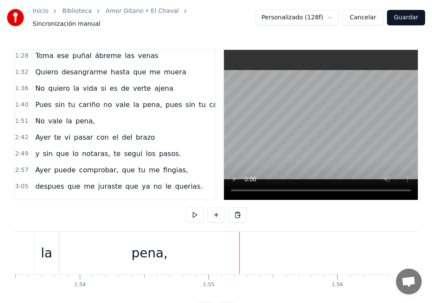
click at [239, 249] on div at bounding box center [239, 252] width 0 height 42
drag, startPoint x: 234, startPoint y: 250, endPoint x: 207, endPoint y: 246, distance: 27.4
click at [187, 244] on div "pena," at bounding box center [150, 252] width 180 height 42
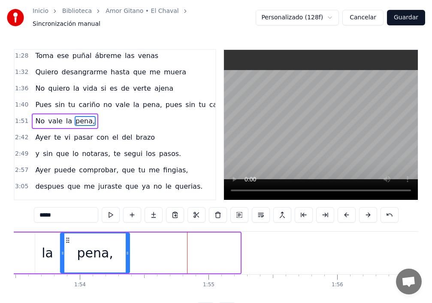
drag, startPoint x: 239, startPoint y: 250, endPoint x: 89, endPoint y: 252, distance: 149.8
click at [126, 249] on icon at bounding box center [127, 252] width 3 height 7
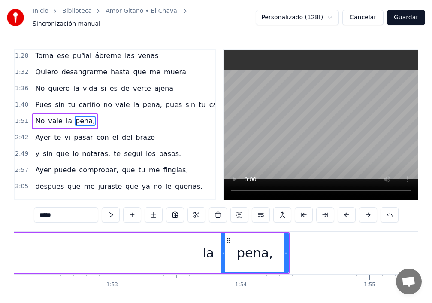
scroll to position [0, 14357]
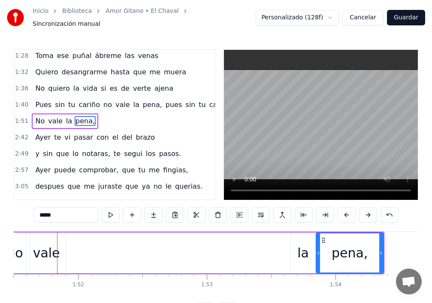
click at [293, 254] on div "la" at bounding box center [303, 252] width 24 height 41
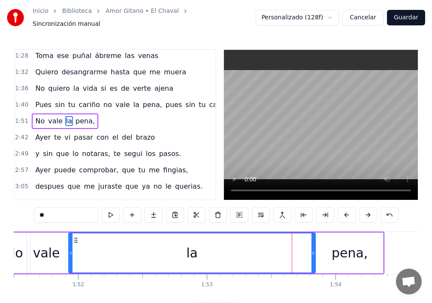
drag, startPoint x: 291, startPoint y: 253, endPoint x: 69, endPoint y: 245, distance: 222.5
click at [69, 245] on div at bounding box center [70, 252] width 3 height 39
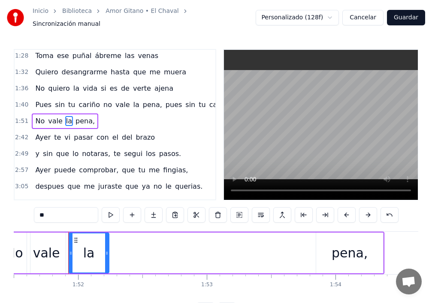
drag, startPoint x: 315, startPoint y: 249, endPoint x: 97, endPoint y: 247, distance: 218.0
click at [105, 249] on icon at bounding box center [106, 252] width 3 height 7
click at [356, 248] on div "pena," at bounding box center [350, 252] width 36 height 19
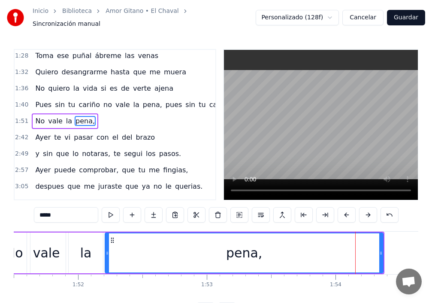
drag, startPoint x: 307, startPoint y: 248, endPoint x: 107, endPoint y: 248, distance: 200.0
click at [107, 249] on icon at bounding box center [107, 252] width 3 height 7
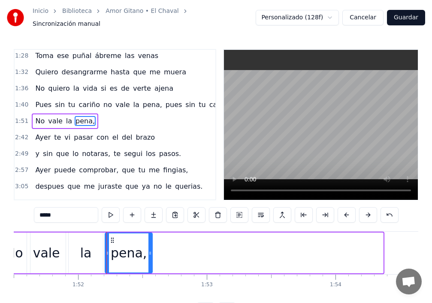
drag, startPoint x: 383, startPoint y: 250, endPoint x: 124, endPoint y: 252, distance: 259.2
click at [149, 251] on icon at bounding box center [150, 252] width 3 height 7
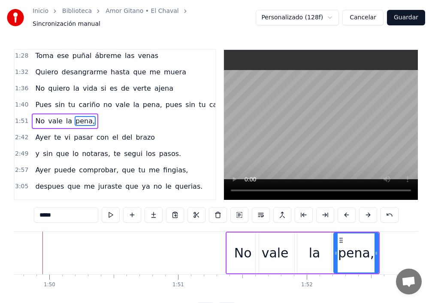
scroll to position [0, 14113]
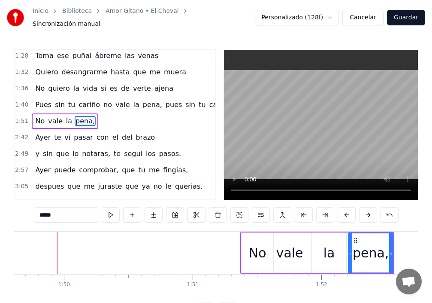
click at [248, 247] on div "No" at bounding box center [258, 252] width 32 height 41
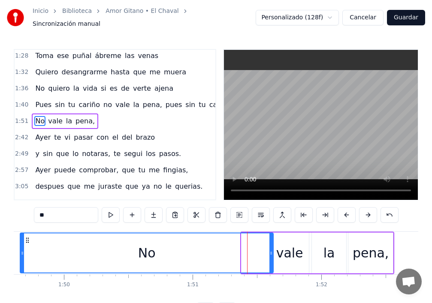
drag, startPoint x: 242, startPoint y: 246, endPoint x: 21, endPoint y: 250, distance: 221.5
click at [21, 250] on icon at bounding box center [22, 252] width 3 height 7
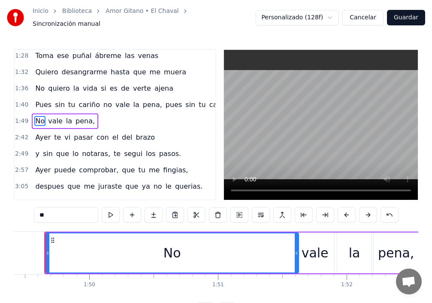
scroll to position [0, 14077]
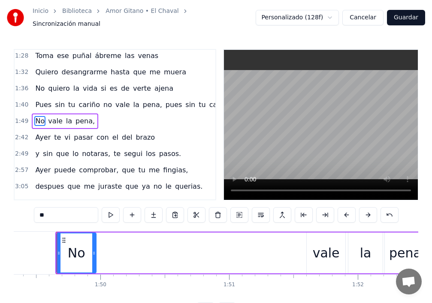
drag, startPoint x: 309, startPoint y: 248, endPoint x: 95, endPoint y: 257, distance: 213.9
click at [95, 257] on div at bounding box center [93, 252] width 3 height 39
click at [323, 258] on div "vale" at bounding box center [326, 252] width 27 height 19
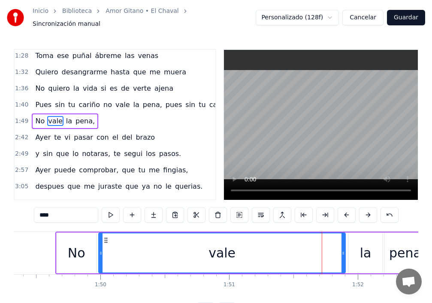
drag, startPoint x: 307, startPoint y: 251, endPoint x: 99, endPoint y: 258, distance: 208.3
click at [99, 258] on div at bounding box center [100, 252] width 3 height 39
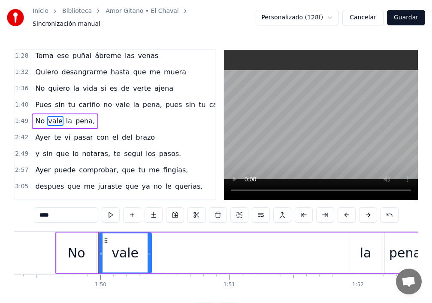
drag, startPoint x: 344, startPoint y: 252, endPoint x: 150, endPoint y: 258, distance: 194.1
click at [150, 258] on div at bounding box center [149, 252] width 3 height 39
click at [352, 254] on div "la" at bounding box center [366, 252] width 34 height 41
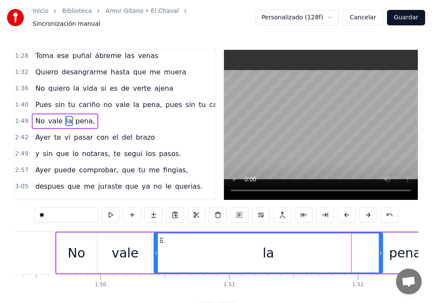
drag, startPoint x: 351, startPoint y: 254, endPoint x: 156, endPoint y: 260, distance: 194.5
click at [156, 260] on div at bounding box center [156, 252] width 3 height 39
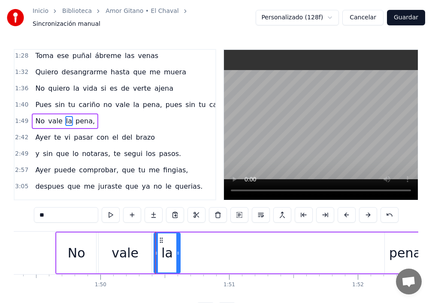
drag, startPoint x: 382, startPoint y: 254, endPoint x: 291, endPoint y: 269, distance: 92.2
click at [179, 264] on div at bounding box center [177, 252] width 3 height 39
click at [401, 249] on div "pena," at bounding box center [407, 252] width 36 height 19
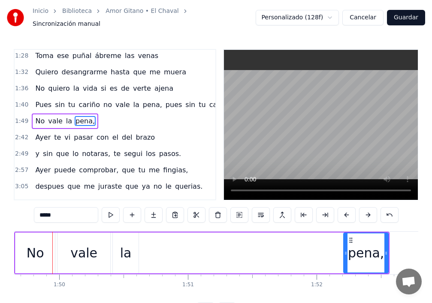
scroll to position [0, 14113]
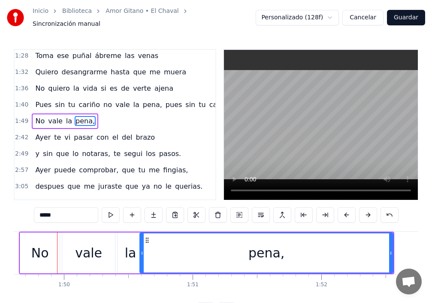
drag, startPoint x: 349, startPoint y: 248, endPoint x: 154, endPoint y: 265, distance: 196.0
click at [140, 255] on div at bounding box center [141, 252] width 3 height 39
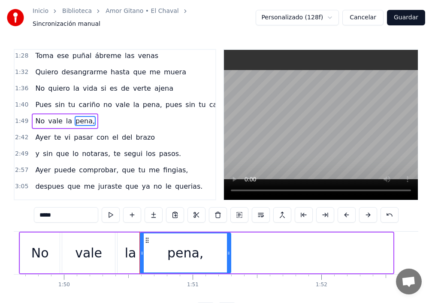
drag, startPoint x: 393, startPoint y: 247, endPoint x: 230, endPoint y: 259, distance: 162.7
click at [230, 259] on div at bounding box center [228, 252] width 3 height 39
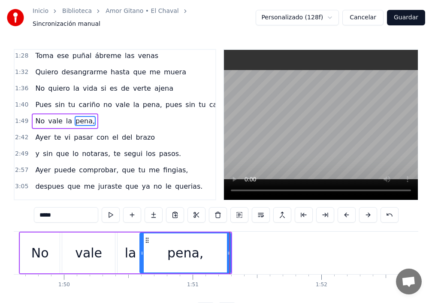
click at [165, 103] on span "pues" at bounding box center [174, 105] width 18 height 10
type input "****"
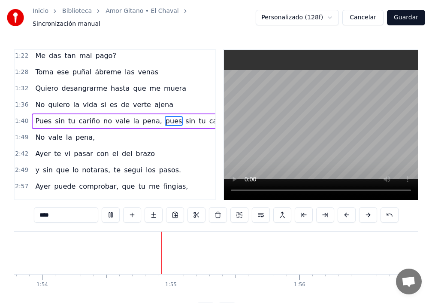
scroll to position [0, 14696]
click at [92, 137] on div "1:49 No vale la pena," at bounding box center [115, 137] width 201 height 16
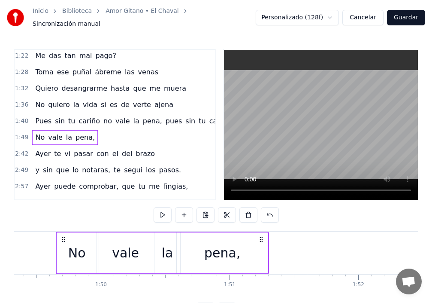
scroll to position [0, 14076]
click at [121, 131] on div "1:49 No vale la pena," at bounding box center [115, 137] width 201 height 16
click at [99, 136] on div "1:49 No vale la pena," at bounding box center [115, 137] width 201 height 16
click at [35, 137] on span "No" at bounding box center [39, 137] width 11 height 10
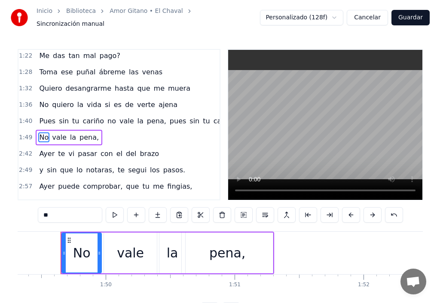
scroll to position [165, 0]
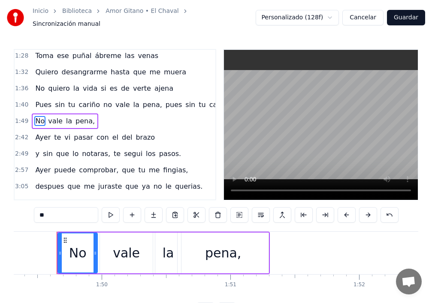
click at [403, 16] on button "Guardar" at bounding box center [406, 17] width 38 height 15
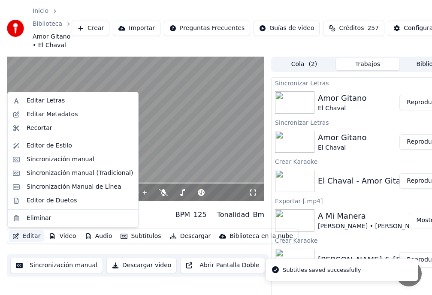
click at [28, 237] on button "Editar" at bounding box center [26, 236] width 35 height 12
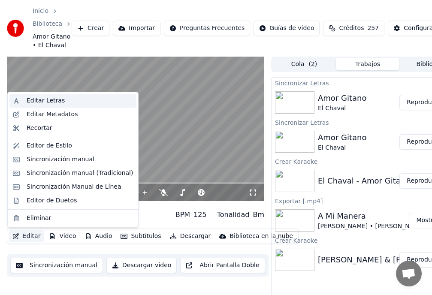
click at [43, 103] on div "Editar Letras" at bounding box center [46, 101] width 38 height 9
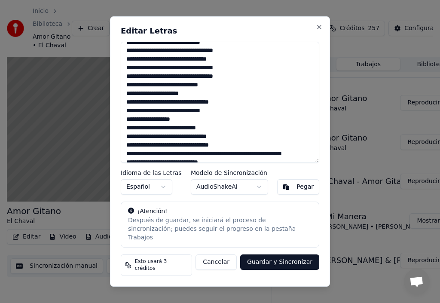
scroll to position [5, 0]
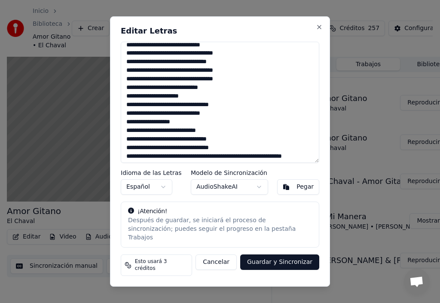
drag, startPoint x: 279, startPoint y: 33, endPoint x: 319, endPoint y: 32, distance: 39.9
click at [320, 32] on div "Editar Letras Idioma de las Letras Español Modelo de Sincronización AudioShakeA…" at bounding box center [220, 151] width 220 height 270
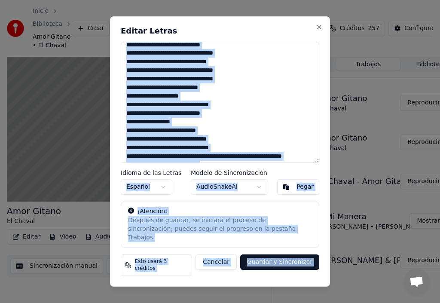
click at [241, 31] on div "Editar Letras Idioma de las Letras Español Modelo de Sincronización AudioShakeA…" at bounding box center [220, 151] width 220 height 270
click at [260, 78] on textarea at bounding box center [220, 102] width 198 height 121
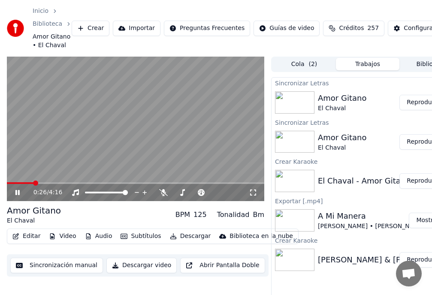
click at [26, 238] on button "Editar" at bounding box center [26, 236] width 35 height 12
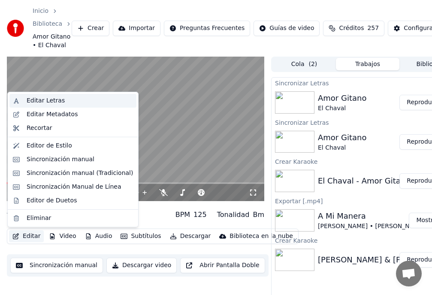
click at [51, 102] on div "Editar Letras" at bounding box center [46, 101] width 38 height 9
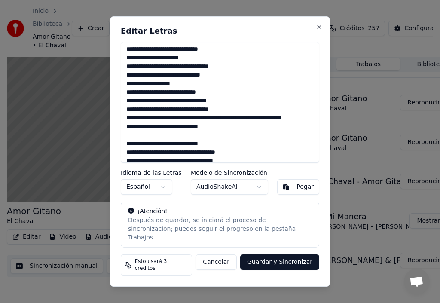
scroll to position [86, 0]
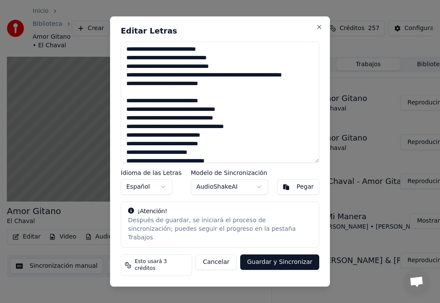
click at [125, 100] on textarea at bounding box center [220, 102] width 198 height 121
click at [126, 107] on textarea at bounding box center [220, 102] width 198 height 121
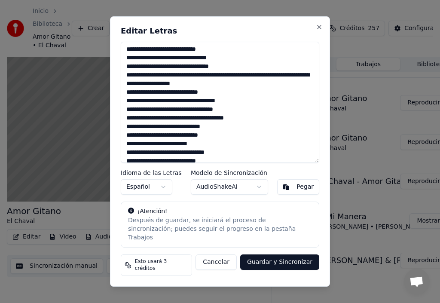
type textarea "**********"
click at [288, 262] on button "Guardar y Sincronizar" at bounding box center [279, 261] width 79 height 15
click at [288, 262] on div "Cancelar Guardar y Sincronizar" at bounding box center [252, 264] width 134 height 21
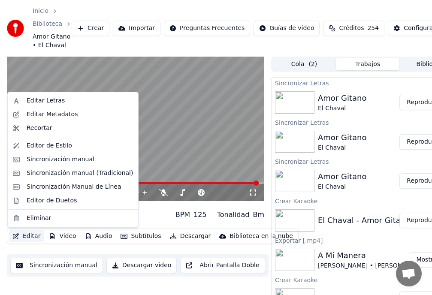
click at [29, 234] on button "Editar" at bounding box center [26, 236] width 35 height 12
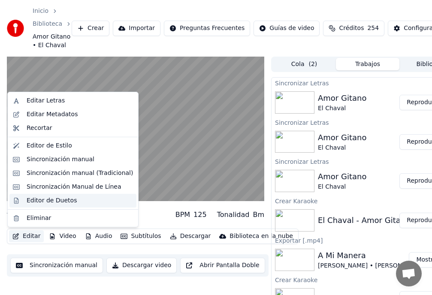
click at [39, 200] on div "Editor de Duetos" at bounding box center [52, 201] width 50 height 9
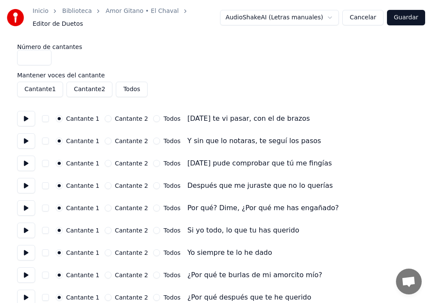
click at [408, 20] on button "Guardar" at bounding box center [406, 17] width 38 height 15
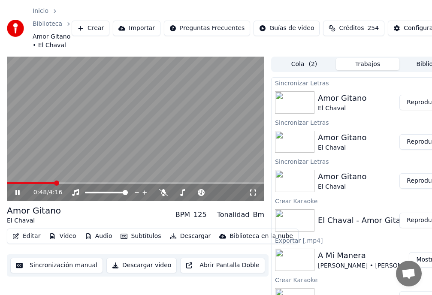
click at [55, 186] on span at bounding box center [56, 183] width 5 height 5
click at [327, 102] on div "Amor Gitano" at bounding box center [342, 98] width 48 height 12
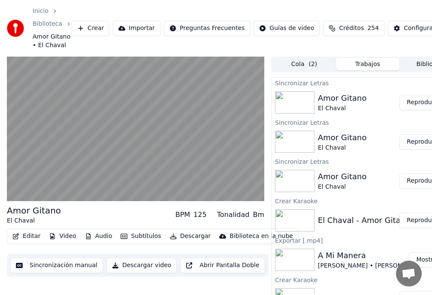
drag, startPoint x: 422, startPoint y: 103, endPoint x: 42, endPoint y: 115, distance: 380.5
click at [422, 103] on button "Reproducir" at bounding box center [423, 102] width 47 height 15
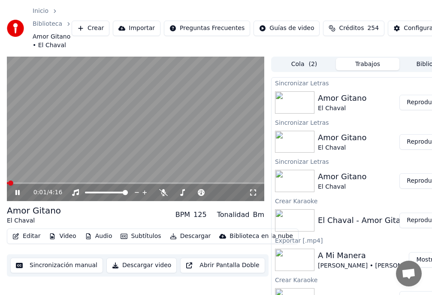
click at [74, 181] on video at bounding box center [136, 129] width 258 height 145
click at [79, 186] on span at bounding box center [80, 183] width 5 height 5
click at [36, 182] on video at bounding box center [136, 129] width 258 height 145
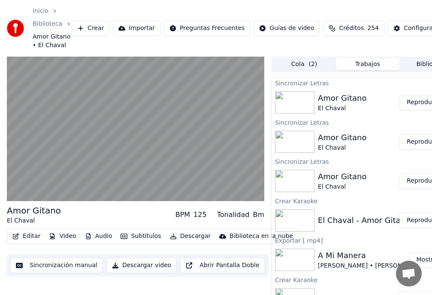
click at [27, 237] on button "Editar" at bounding box center [26, 236] width 35 height 12
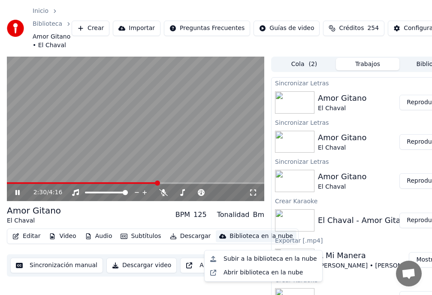
click at [169, 294] on div "2:30 / 4:16 Amor Gitano El Chaval BPM 125 Tonalidad Bm Editar Video Audio Subtí…" at bounding box center [136, 193] width 258 height 272
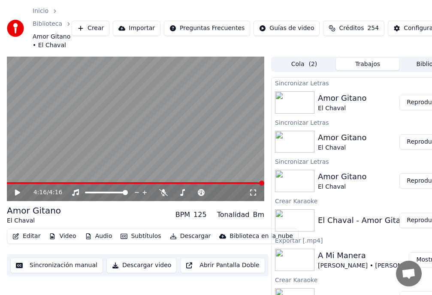
click at [188, 238] on button "Descargar" at bounding box center [191, 236] width 48 height 12
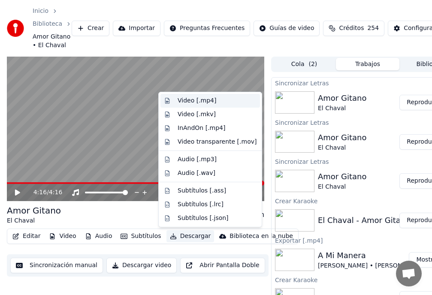
click at [188, 100] on div "Video [.mp4]" at bounding box center [197, 101] width 39 height 9
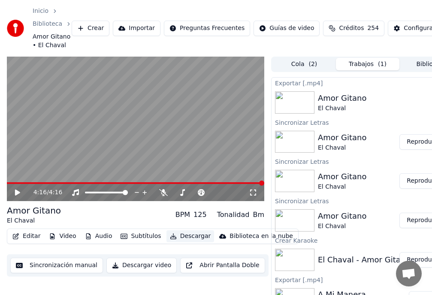
scroll to position [0, 0]
click at [422, 102] on button "Mostrar" at bounding box center [428, 102] width 38 height 15
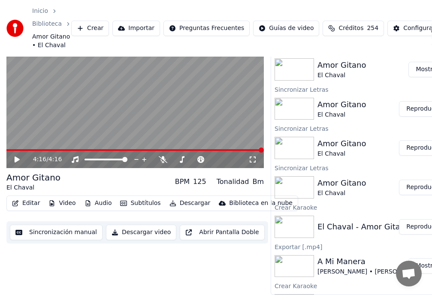
click at [420, 66] on button "Mostrar" at bounding box center [428, 69] width 38 height 15
click at [422, 64] on button "Mostrar" at bounding box center [428, 69] width 38 height 15
click at [427, 64] on button "Mostrar" at bounding box center [428, 69] width 38 height 15
click at [427, 62] on button "Mostrar" at bounding box center [428, 69] width 38 height 15
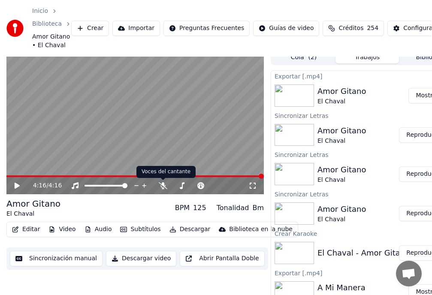
scroll to position [0, 0]
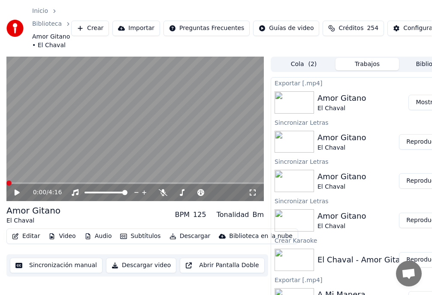
click at [6, 186] on span at bounding box center [8, 183] width 5 height 5
click at [429, 104] on button "Mostrar" at bounding box center [428, 102] width 38 height 15
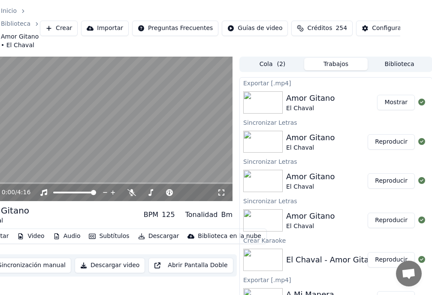
click at [389, 106] on button "Mostrar" at bounding box center [396, 102] width 38 height 15
click at [395, 103] on button "Mostrar" at bounding box center [396, 102] width 38 height 15
click at [295, 102] on div "Amor Gitano" at bounding box center [310, 98] width 48 height 12
click at [296, 102] on div "Amor Gitano" at bounding box center [310, 98] width 48 height 12
click at [391, 142] on button "Reproducir" at bounding box center [391, 141] width 47 height 15
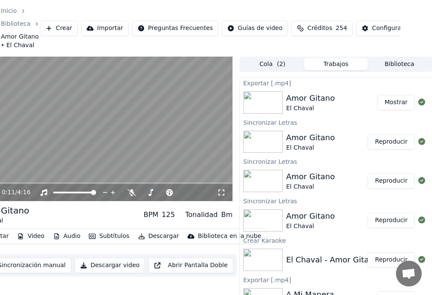
click at [391, 106] on button "Mostrar" at bounding box center [396, 102] width 38 height 15
